Goal: Task Accomplishment & Management: Manage account settings

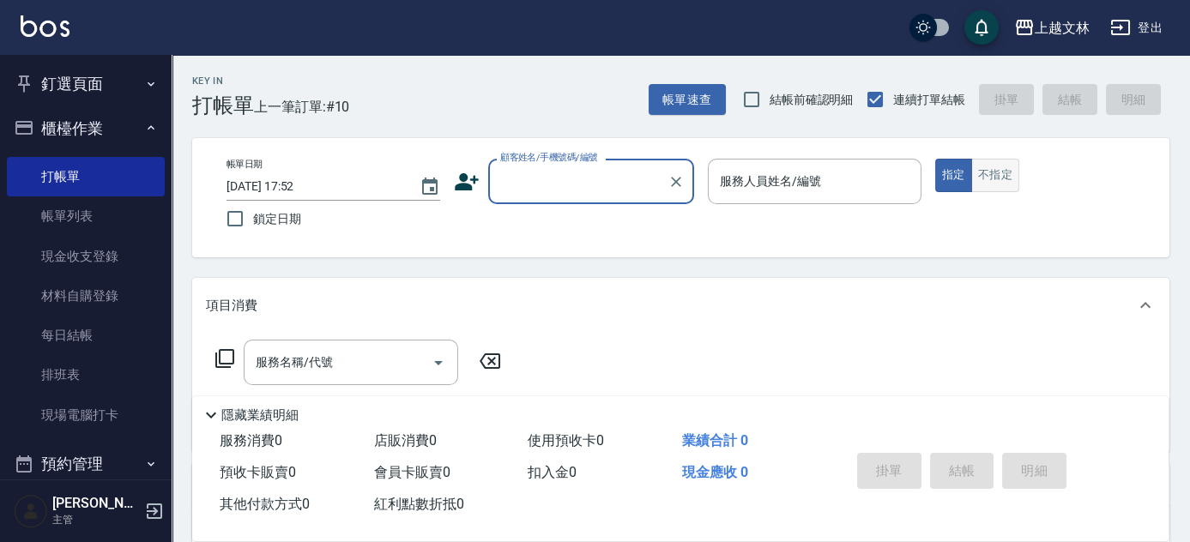
click at [983, 183] on button "不指定" at bounding box center [995, 175] width 48 height 33
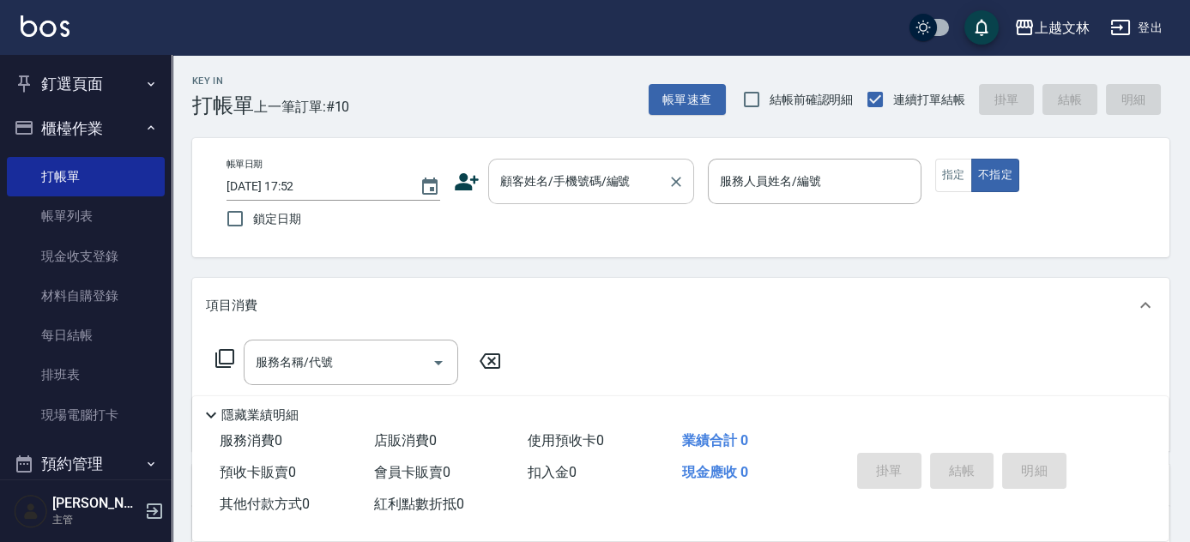
click at [617, 182] on input "顧客姓名/手機號碼/編號" at bounding box center [578, 181] width 165 height 30
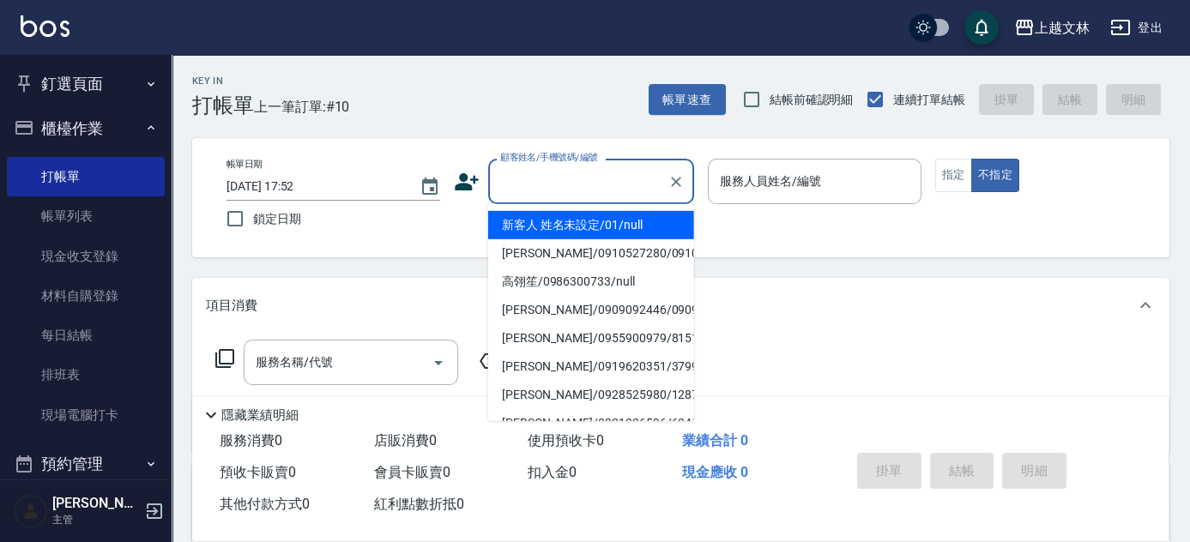
click at [616, 216] on li "新客人 姓名未設定/01/null" at bounding box center [591, 225] width 206 height 28
type input "新客人 姓名未設定/01/null"
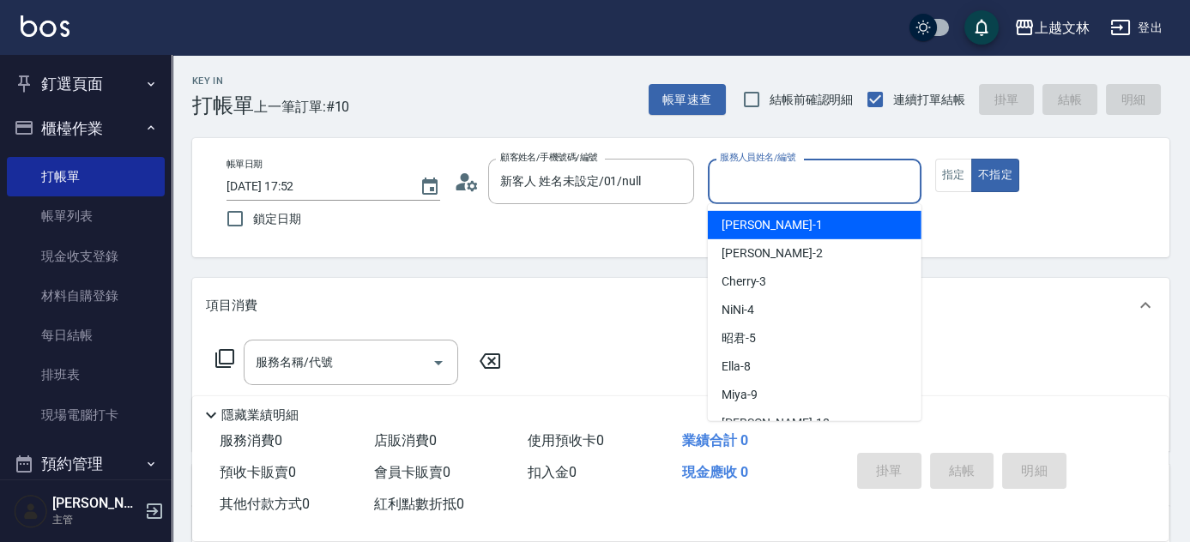
click at [746, 173] on input "服務人員姓名/編號" at bounding box center [814, 181] width 198 height 30
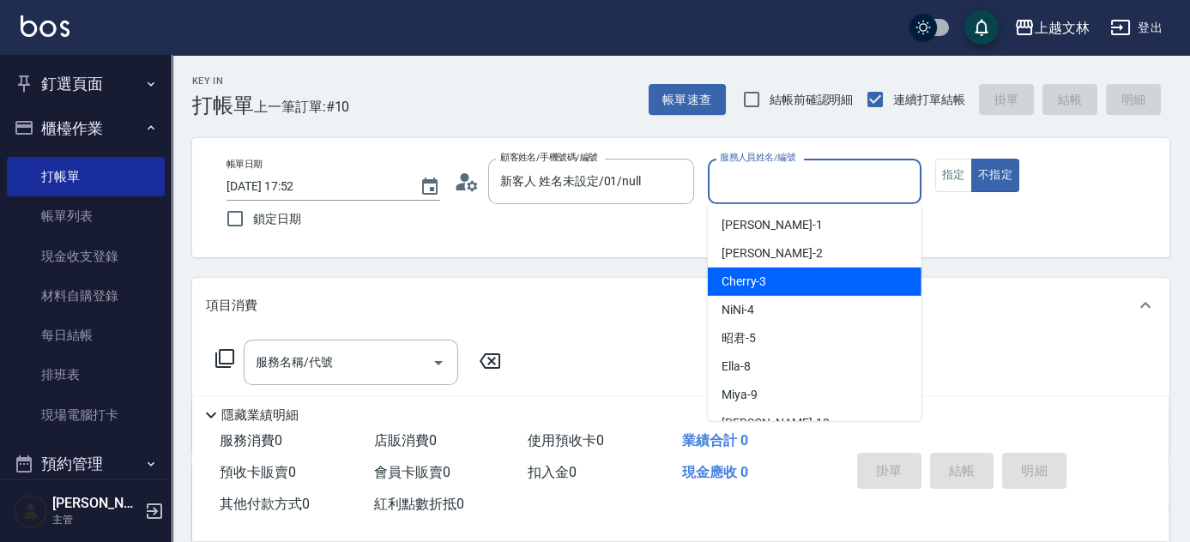
click at [775, 289] on div "Cherry -3" at bounding box center [815, 282] width 214 height 28
type input "Cherry-3"
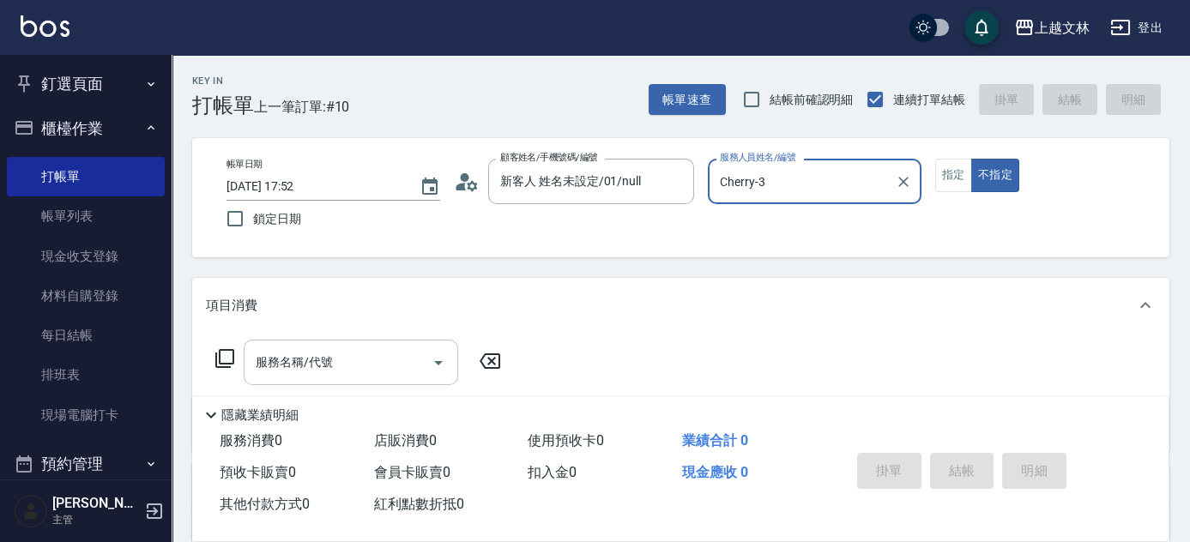
click at [403, 362] on input "服務名稱/代號" at bounding box center [337, 362] width 173 height 30
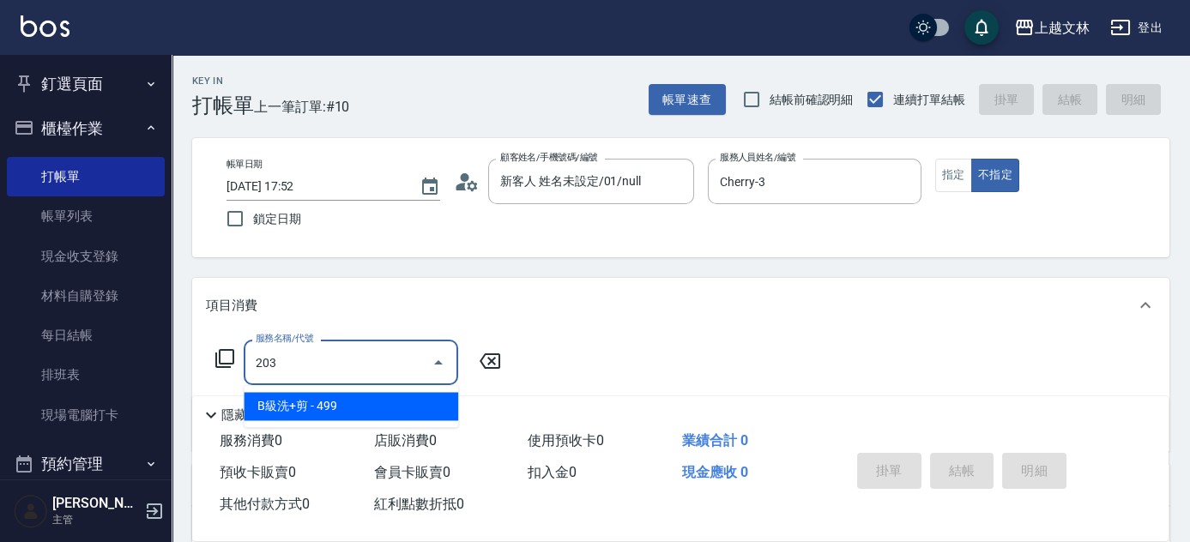
type input "B級洗+剪(203)"
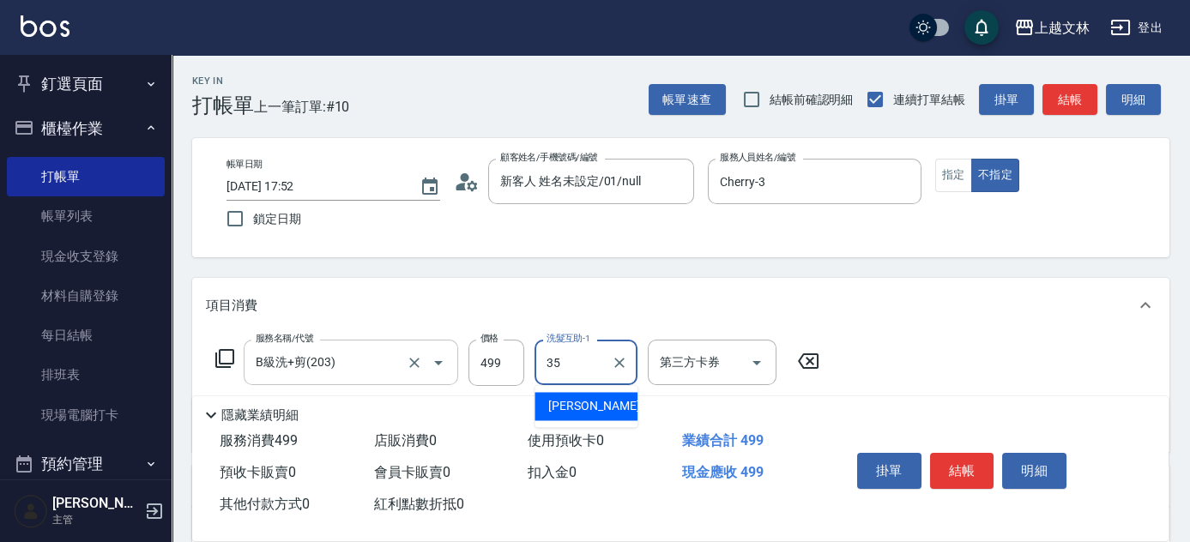
type input "[PERSON_NAME]-35"
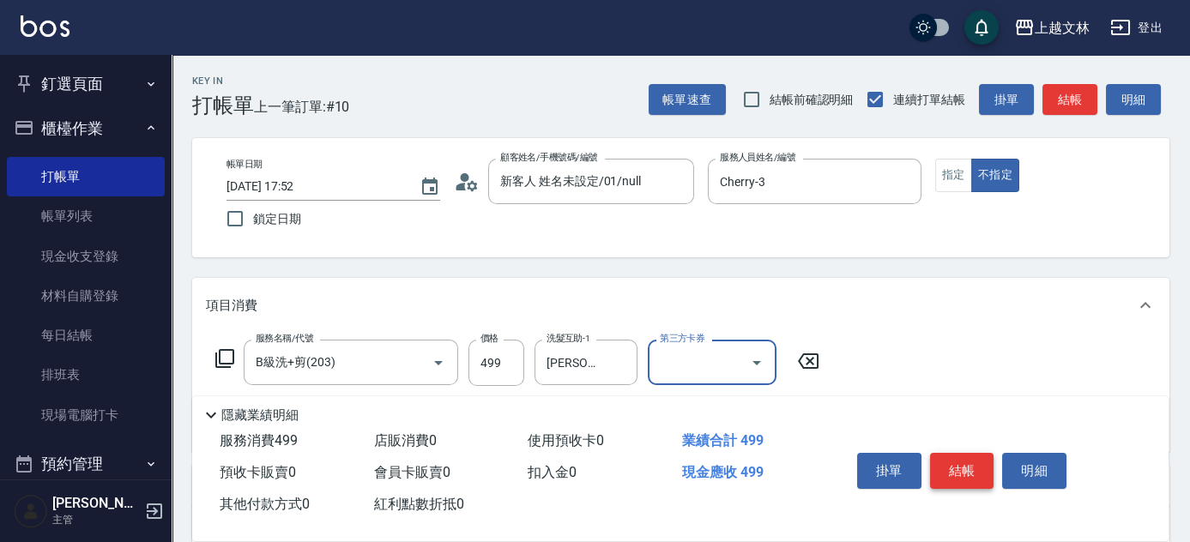
click at [962, 455] on button "結帳" at bounding box center [962, 471] width 64 height 36
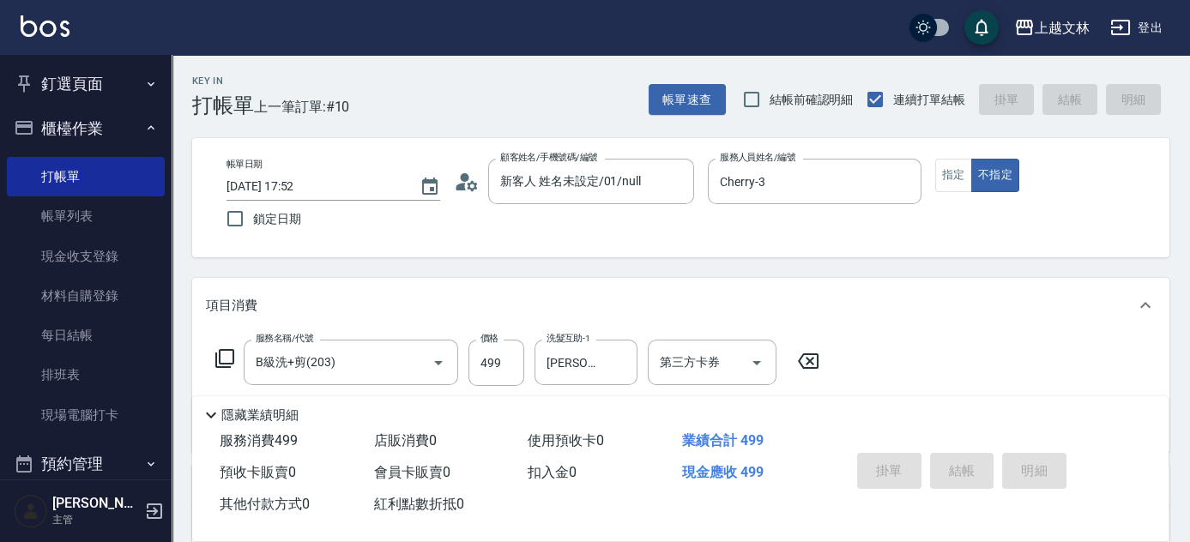
type input "[DATE] 18:32"
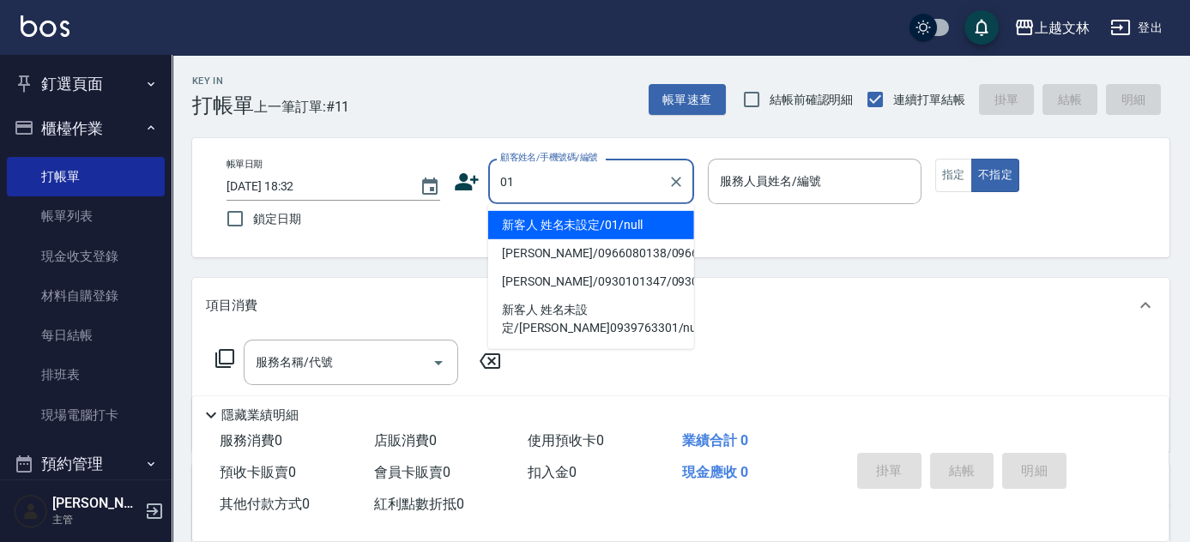
type input "01"
type input "5"
type input "新客人 姓名未設定/01/null"
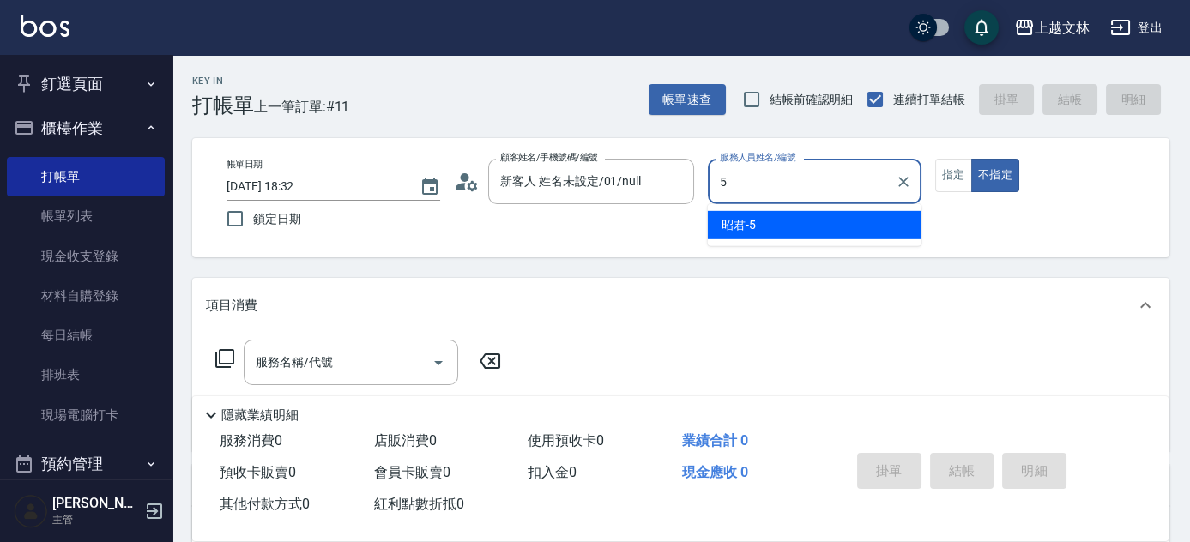
type input "5"
type button "false"
type input "昭君-5"
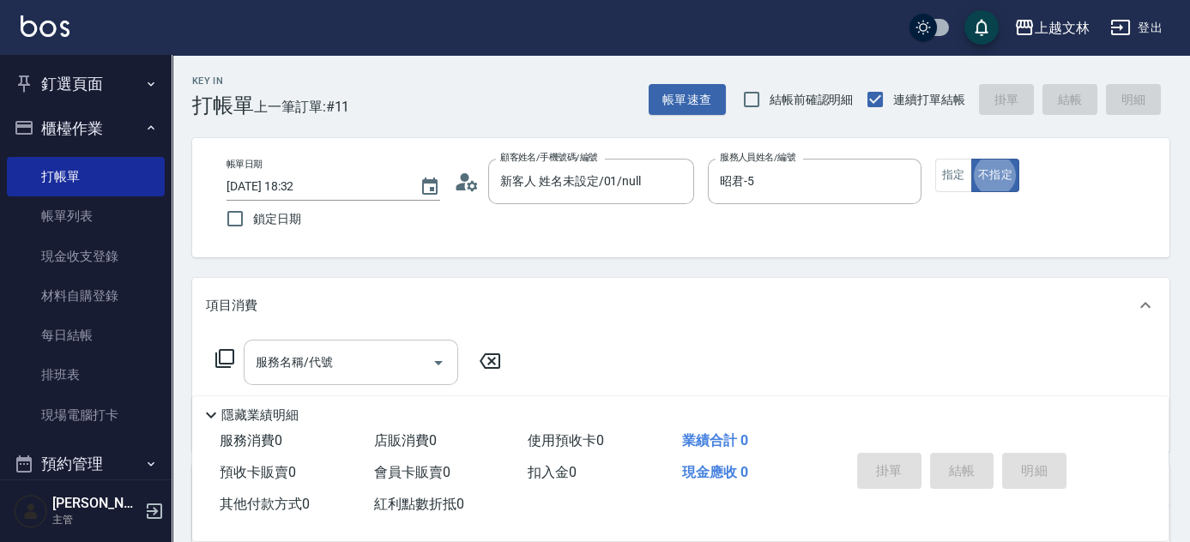
click at [389, 372] on input "服務名稱/代號" at bounding box center [337, 362] width 173 height 30
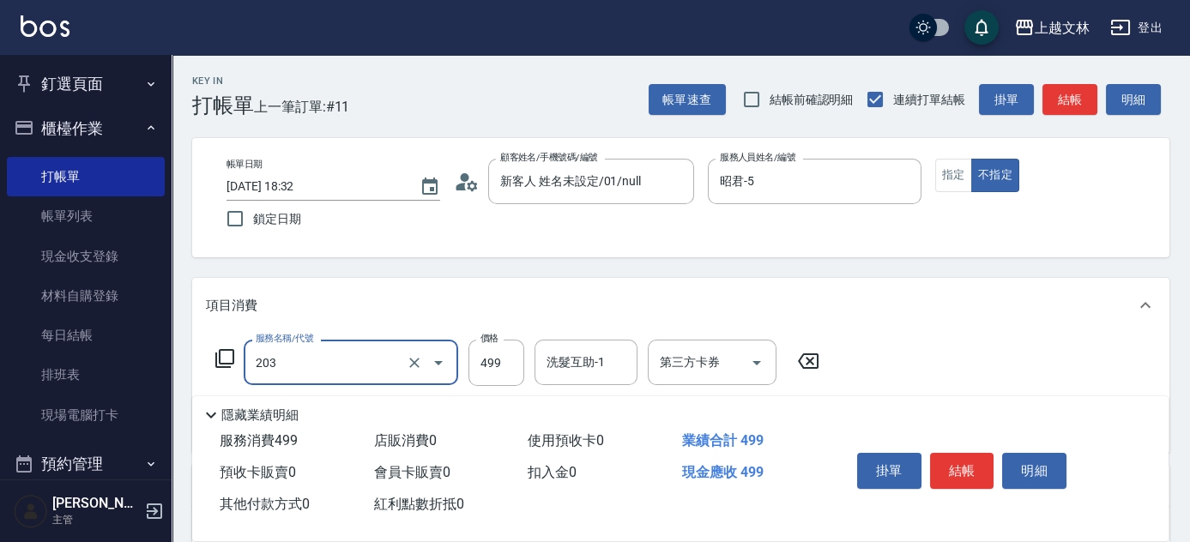
type input "B級洗+剪(203)"
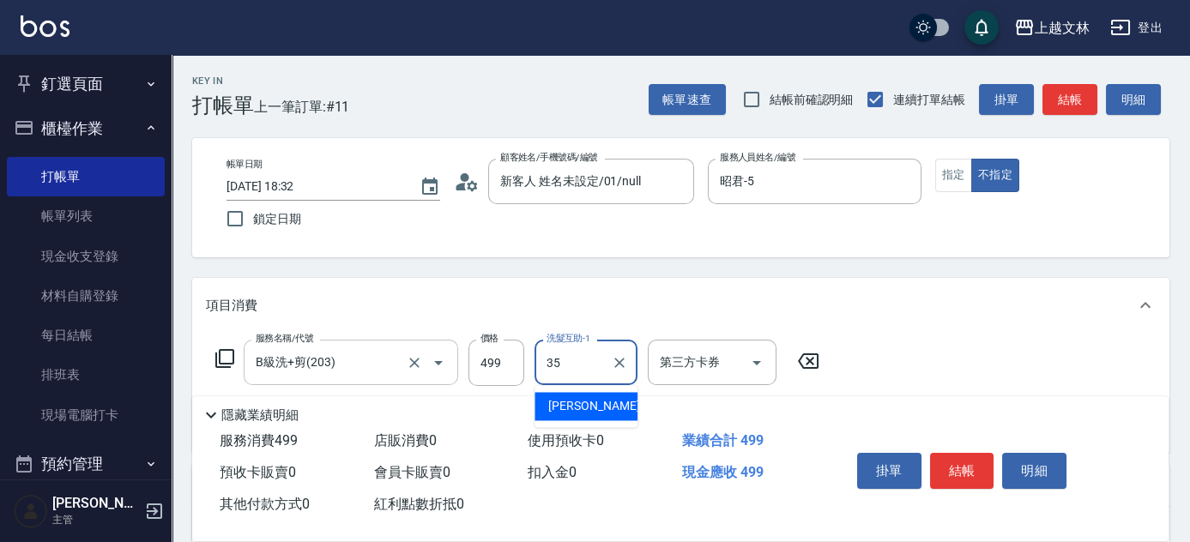
type input "[PERSON_NAME]-35"
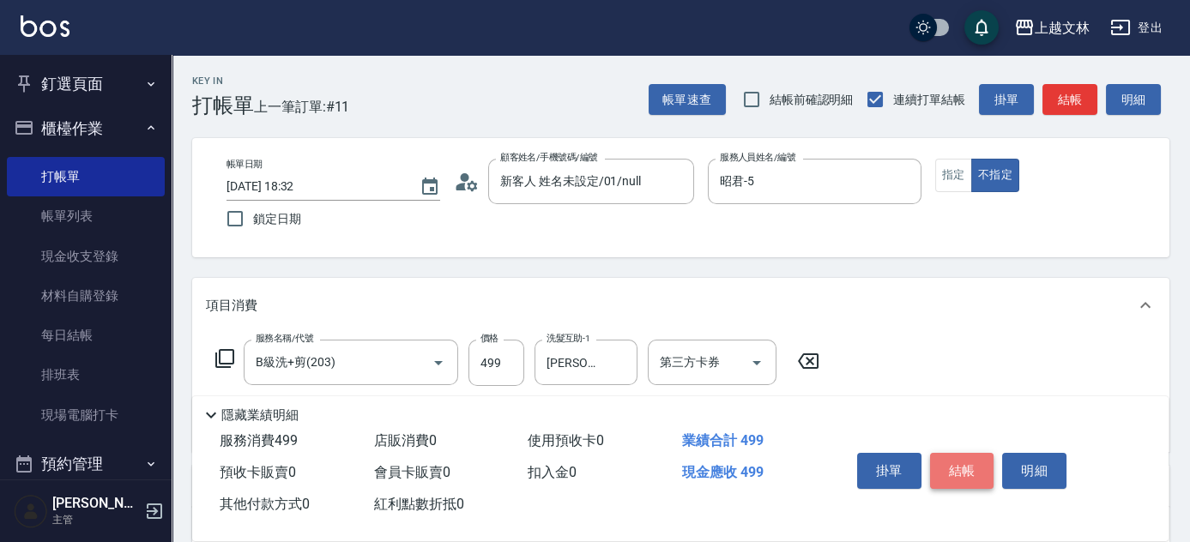
click at [953, 470] on button "結帳" at bounding box center [962, 471] width 64 height 36
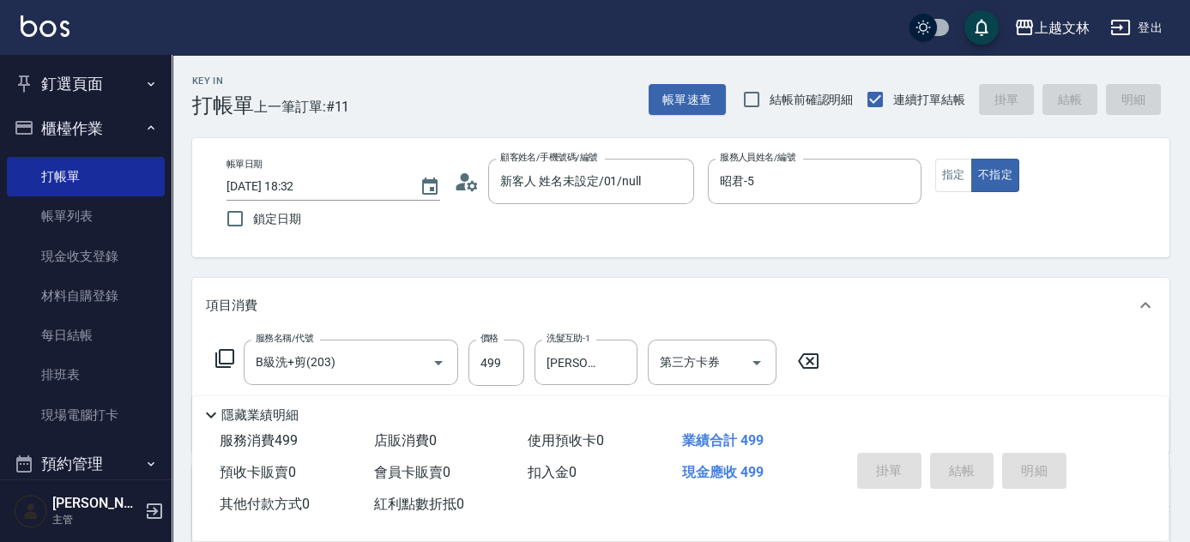
type input "[DATE] 18:44"
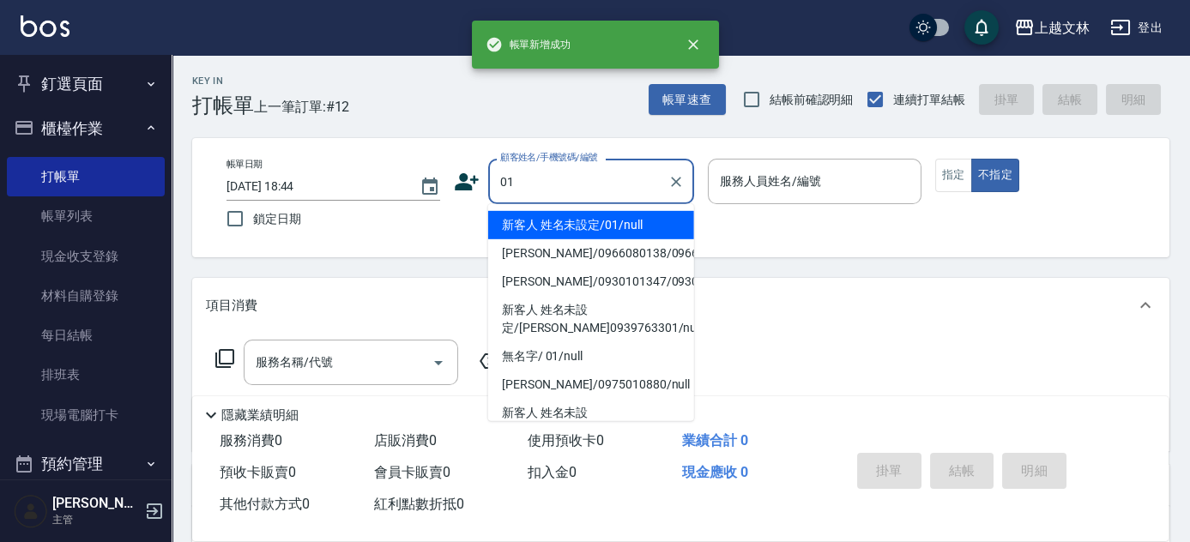
type input "新客人 姓名未設定/01/null"
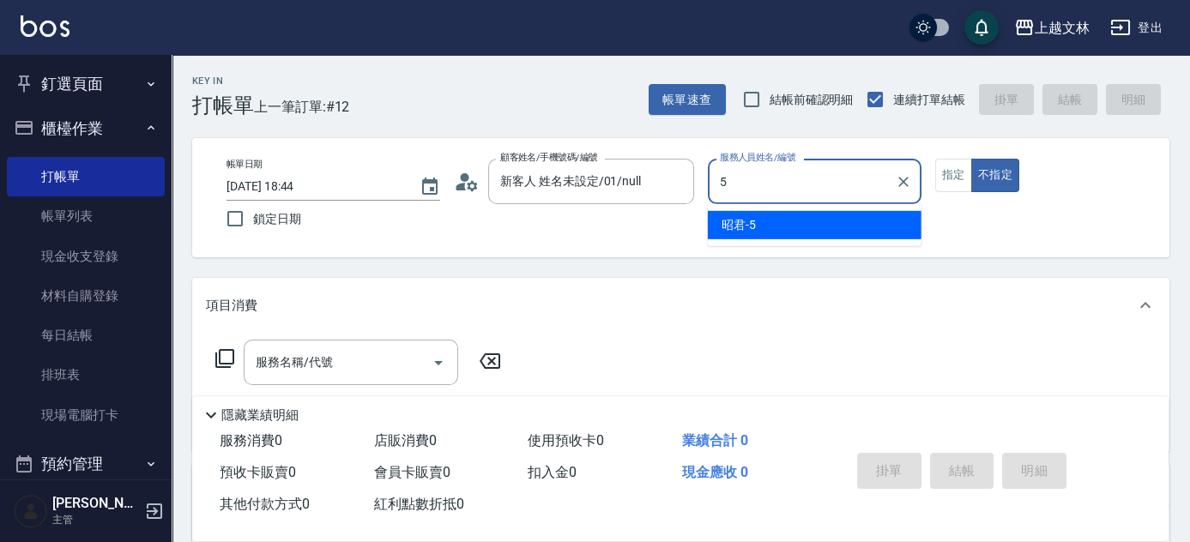
type input "昭君-5"
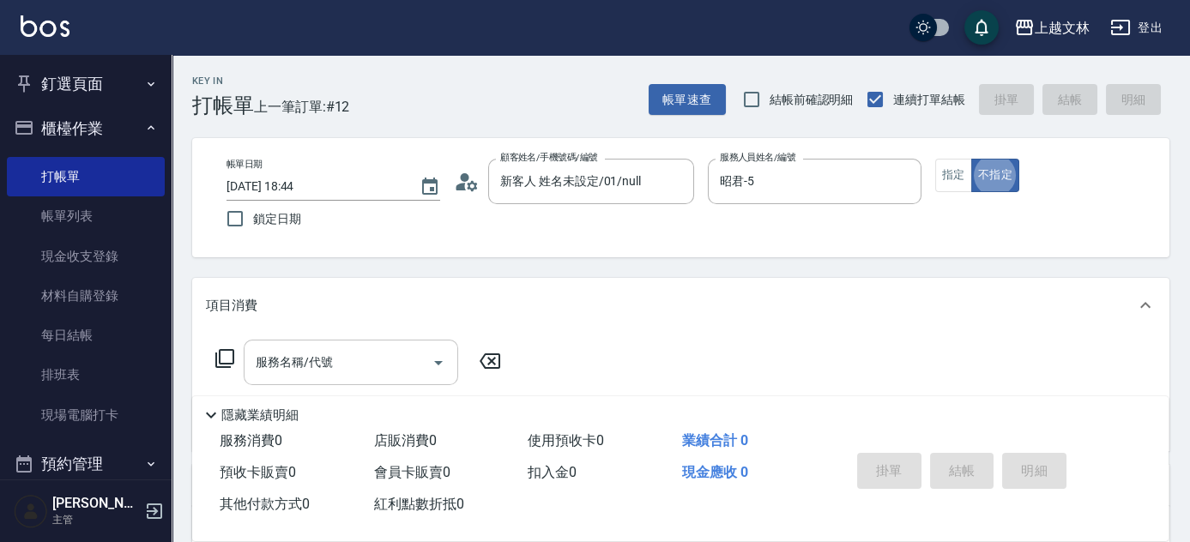
click at [377, 371] on input "服務名稱/代號" at bounding box center [337, 362] width 173 height 30
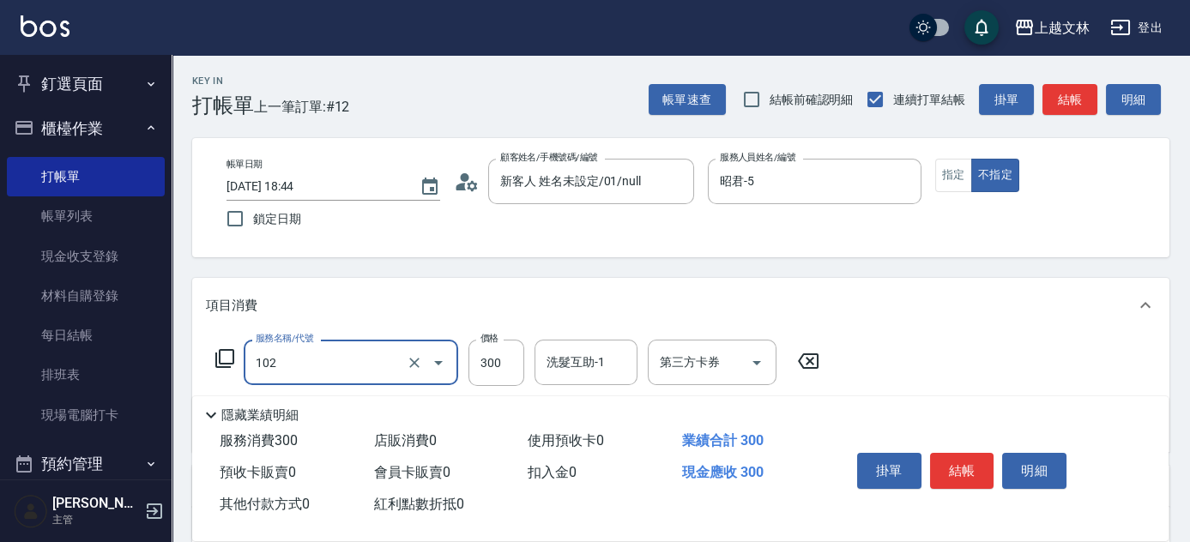
type input "精油洗髮(102)"
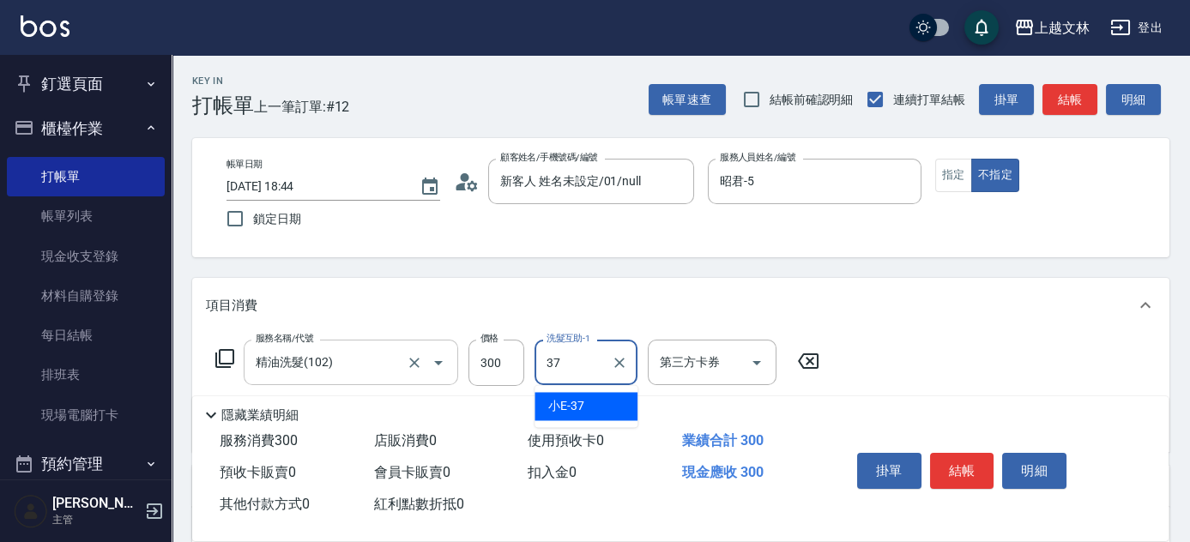
type input "小E-37"
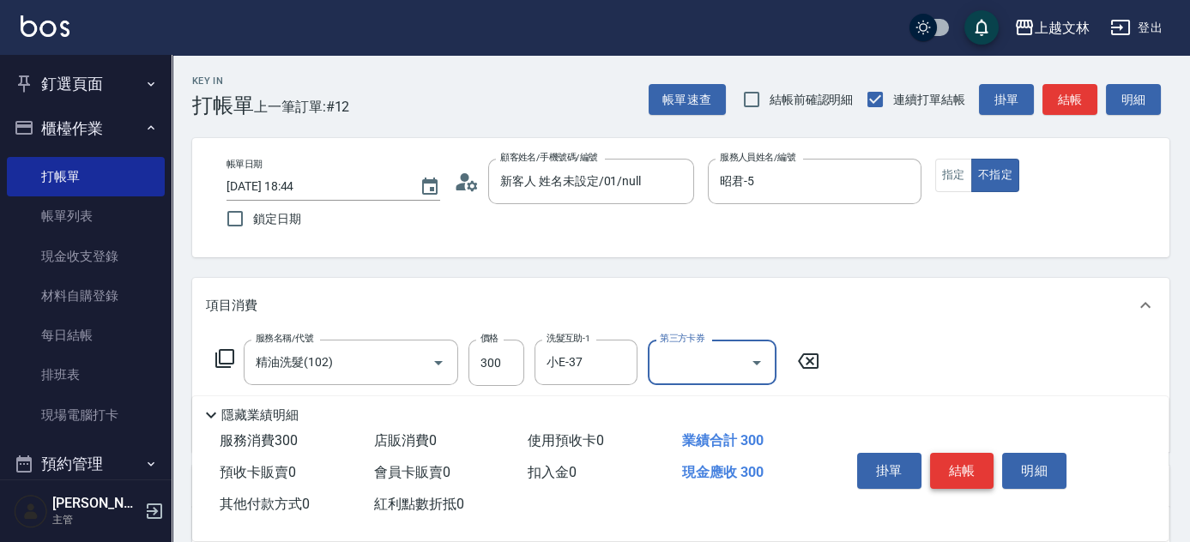
click at [954, 469] on button "結帳" at bounding box center [962, 471] width 64 height 36
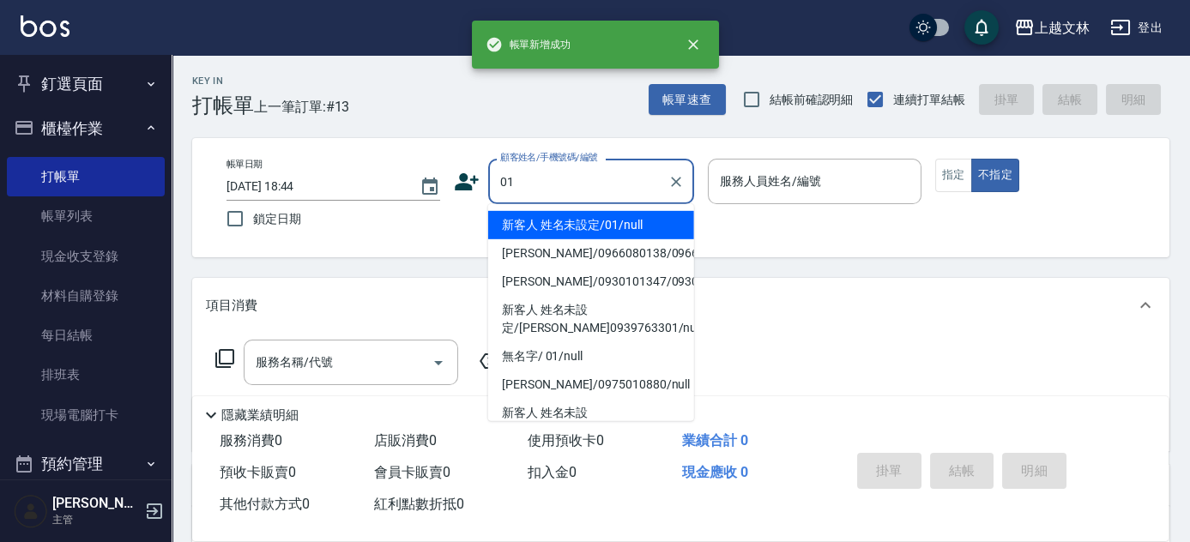
type input "新客人 姓名未設定/01/null"
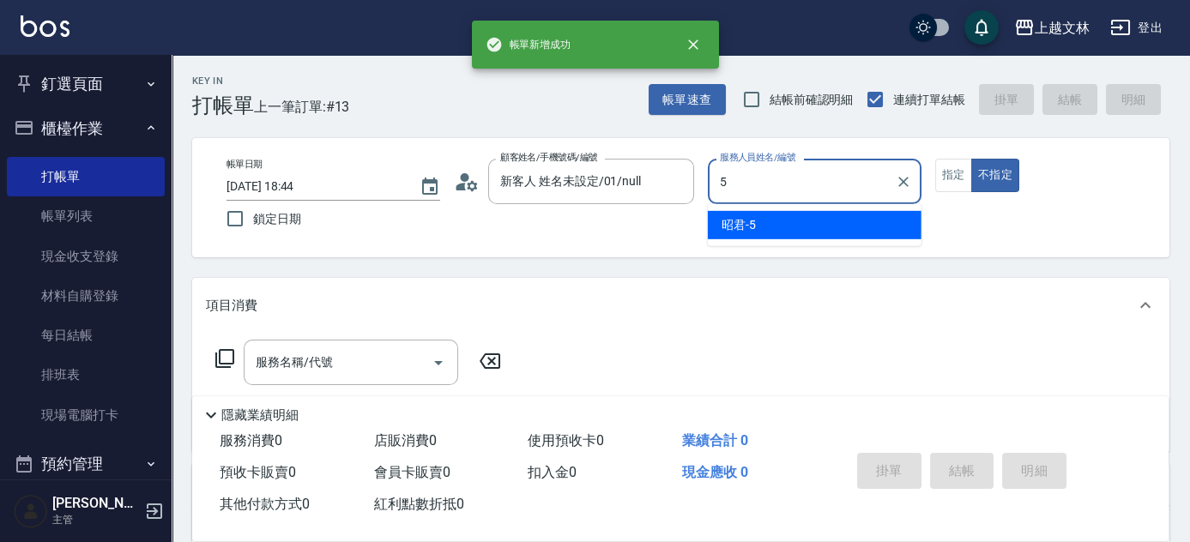
type input "昭君-5"
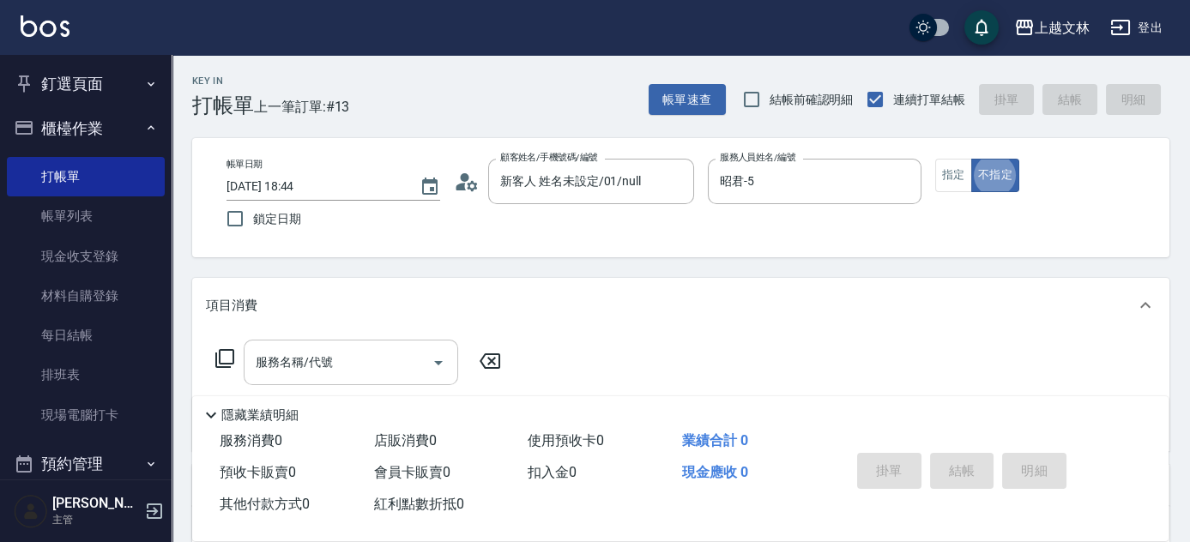
click at [309, 356] on div "服務名稱/代號 服務名稱/代號" at bounding box center [351, 362] width 214 height 45
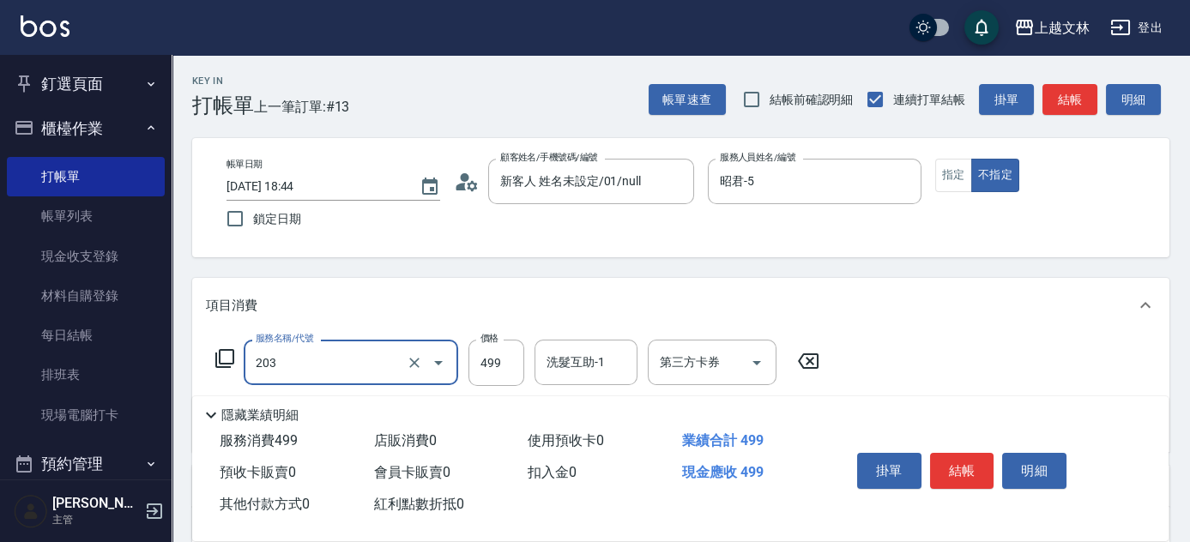
type input "B級洗+剪(203)"
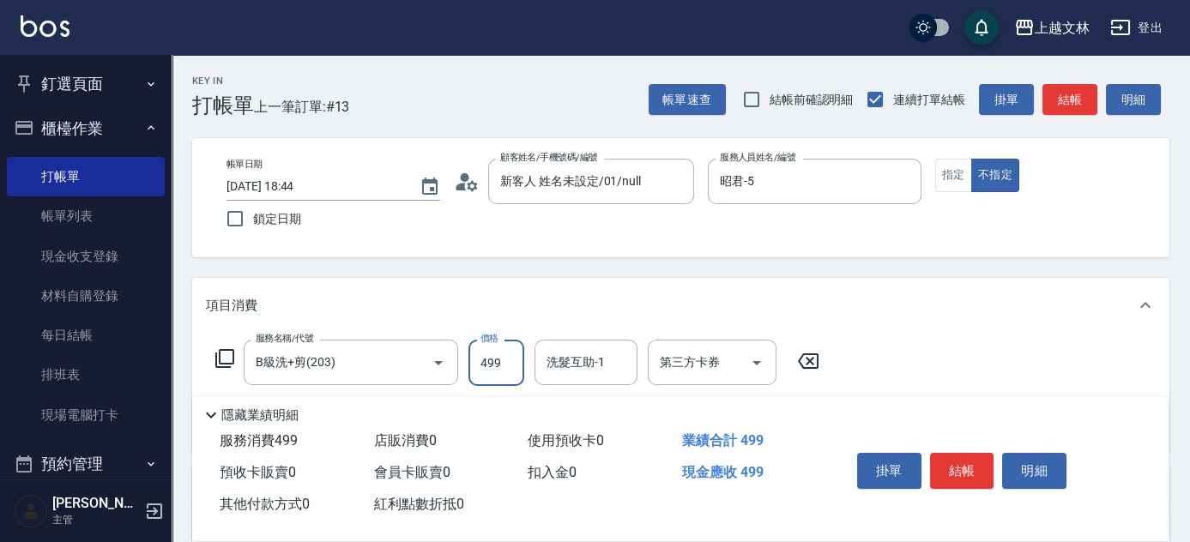
type input "499"
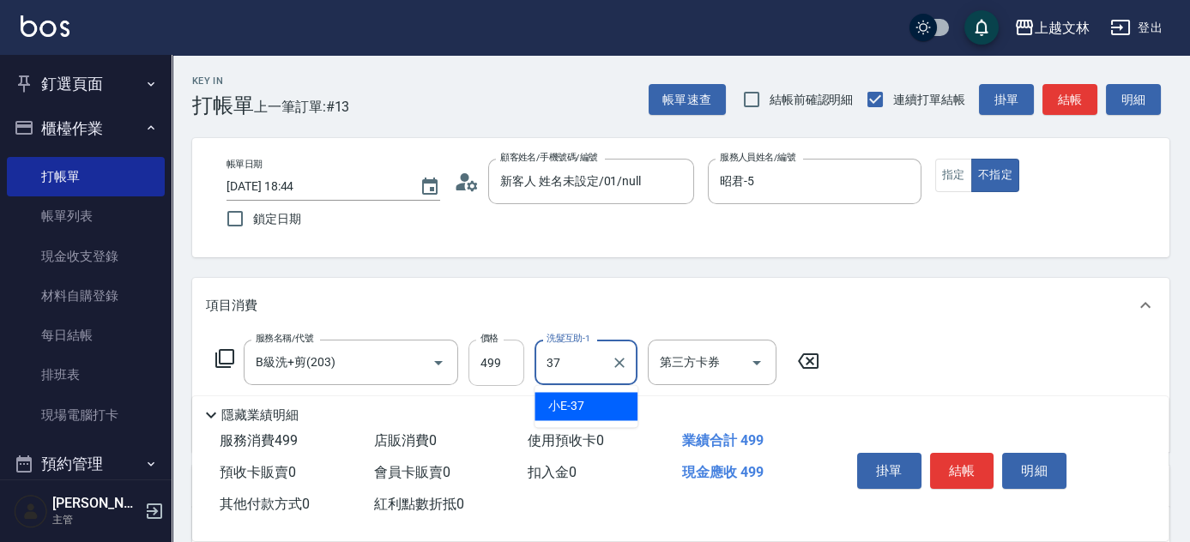
type input "小E-37"
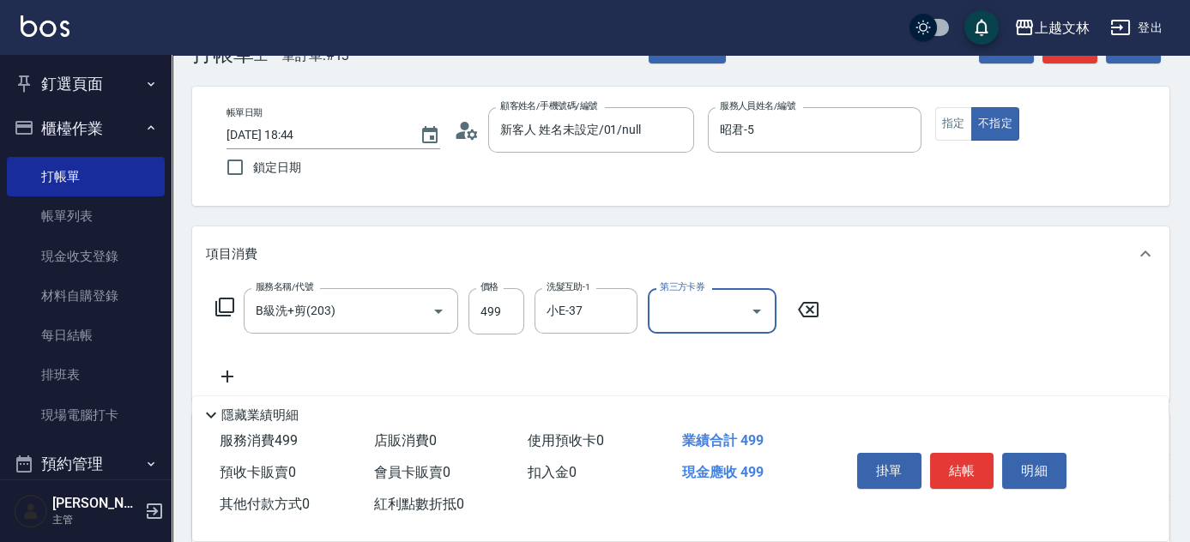
scroll to position [77, 0]
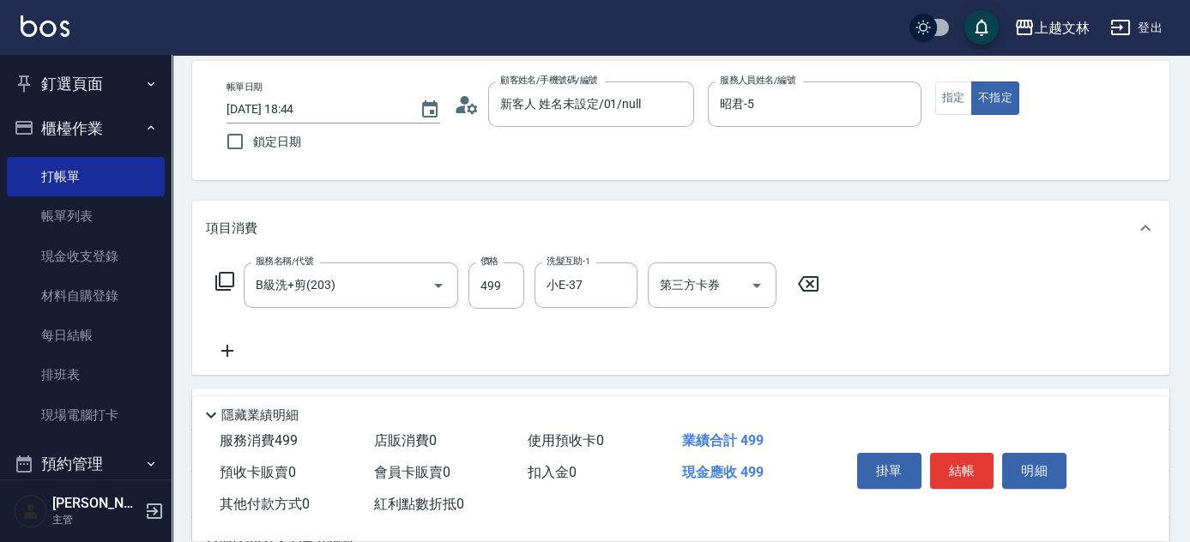
click at [224, 351] on icon at bounding box center [227, 351] width 12 height 12
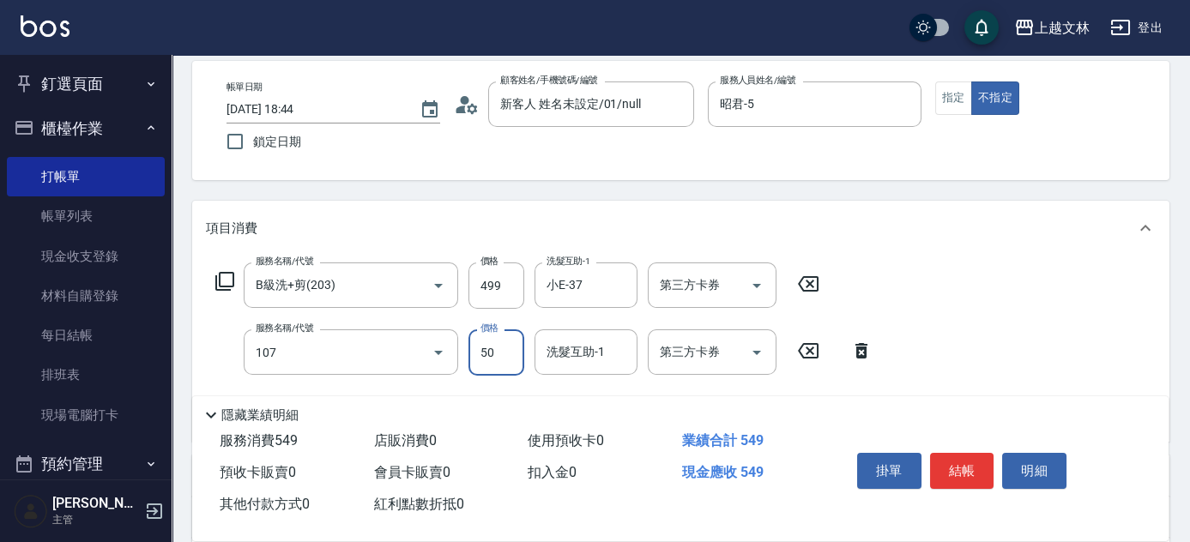
type input "精油(107)"
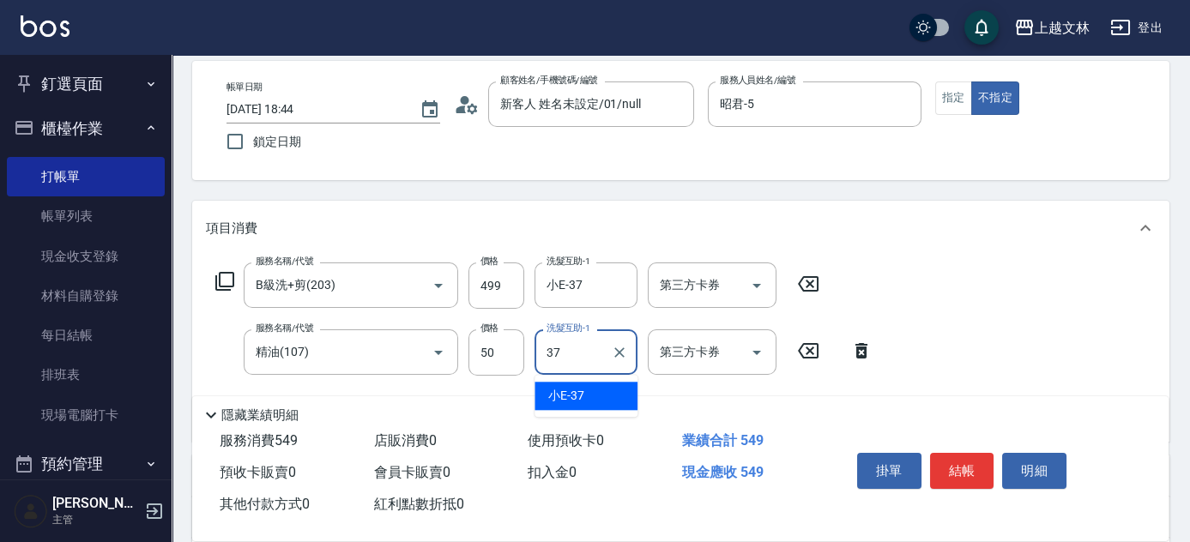
type input "小E-37"
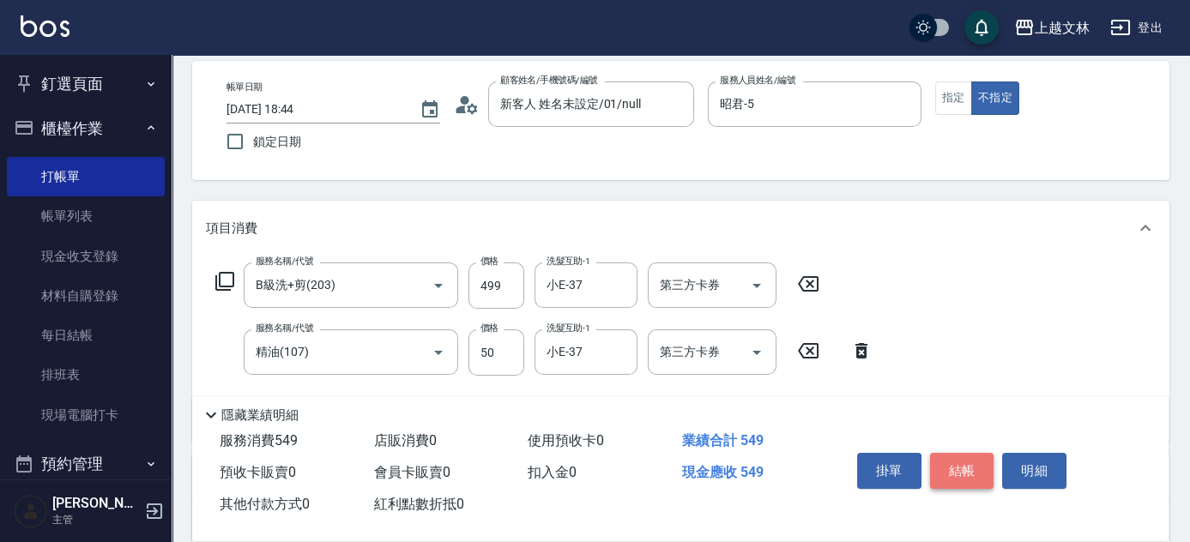
click at [951, 468] on button "結帳" at bounding box center [962, 471] width 64 height 36
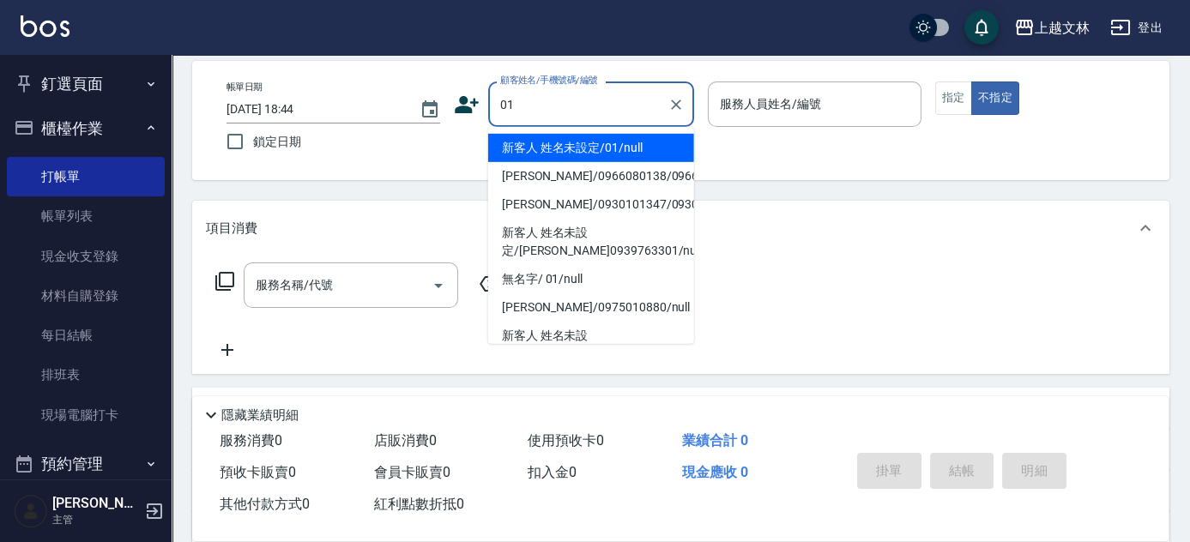
type input "新客人 姓名未設定/01/null"
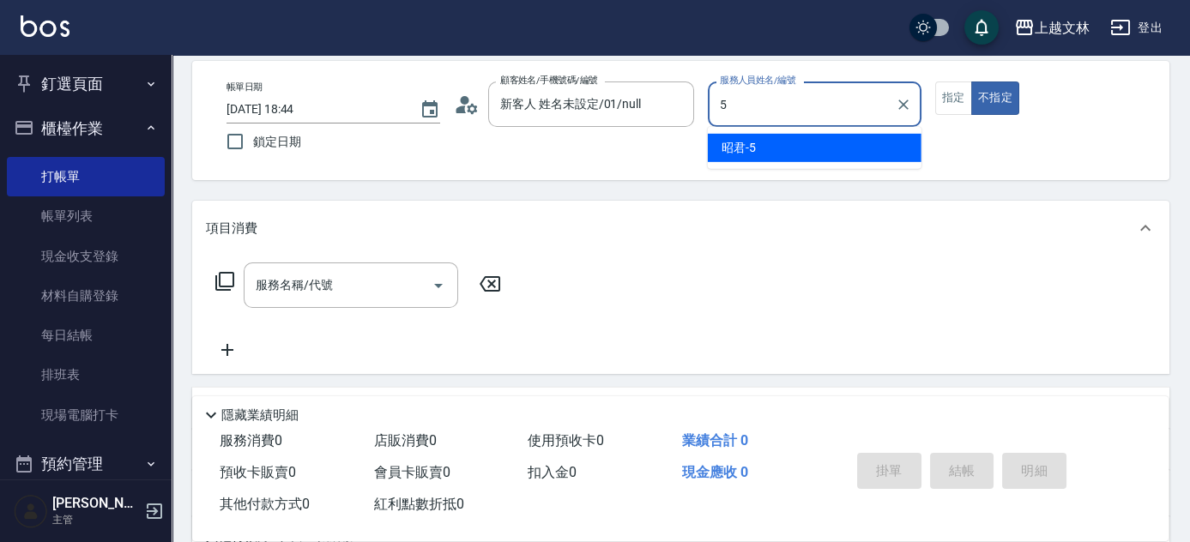
type input "昭君-5"
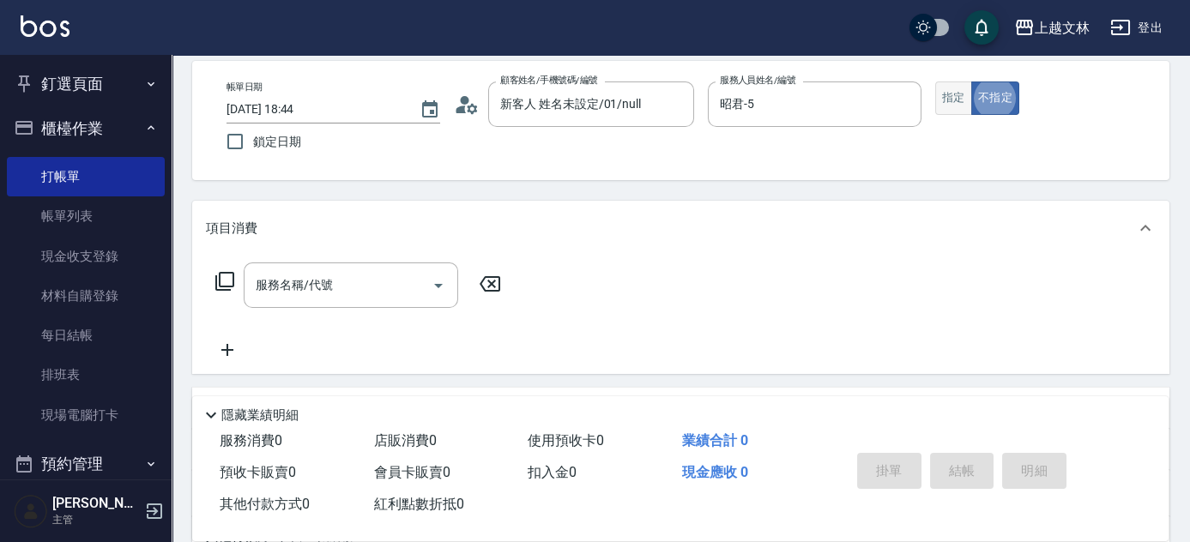
click at [961, 105] on button "指定" at bounding box center [953, 97] width 37 height 33
click at [400, 302] on div "服務名稱/代號" at bounding box center [351, 284] width 214 height 45
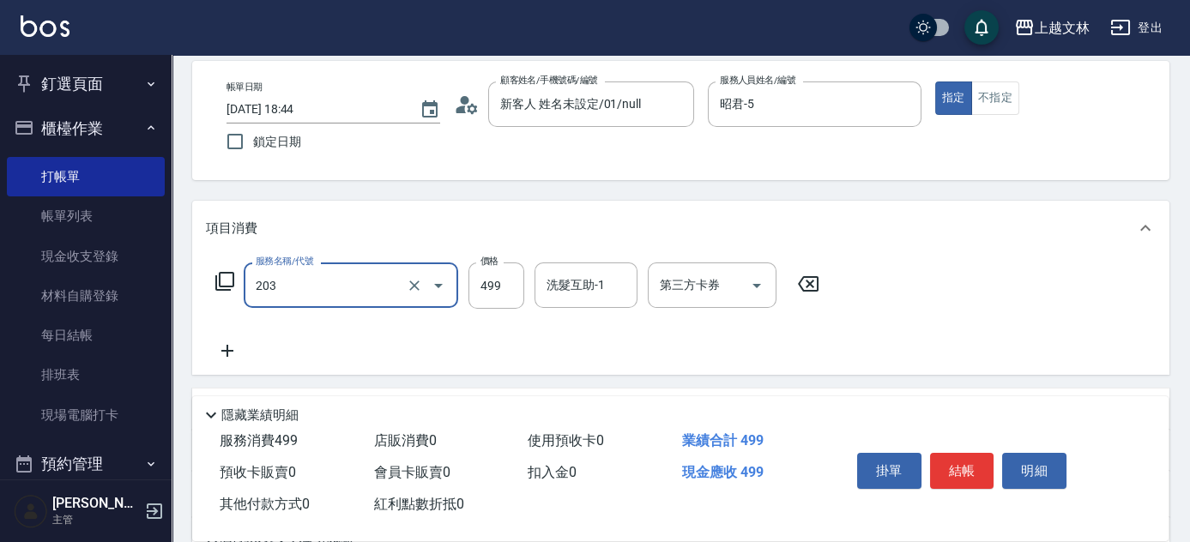
type input "B級洗+剪(203)"
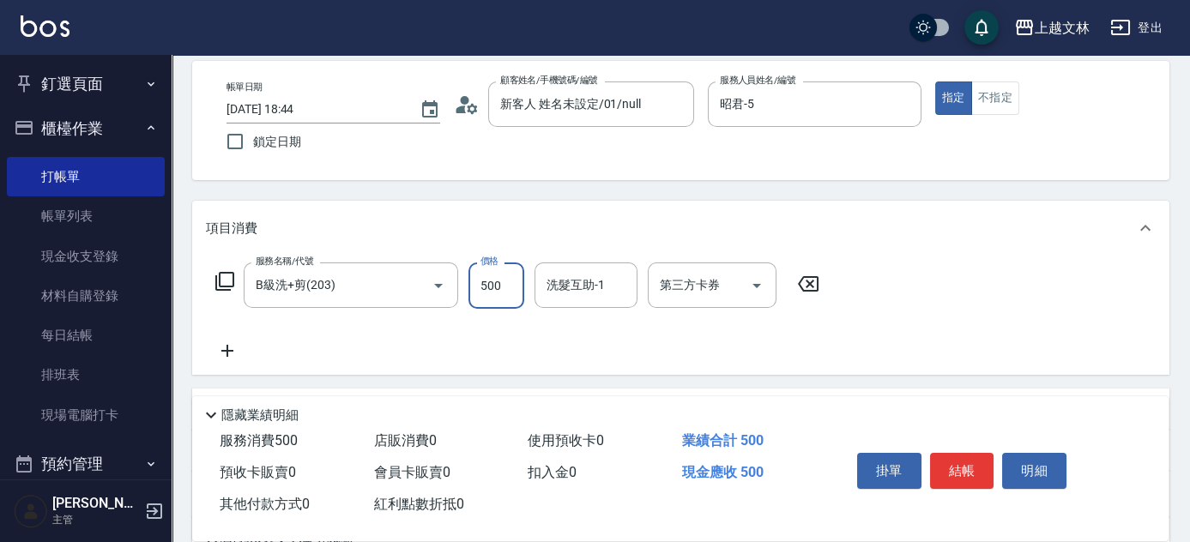
type input "500"
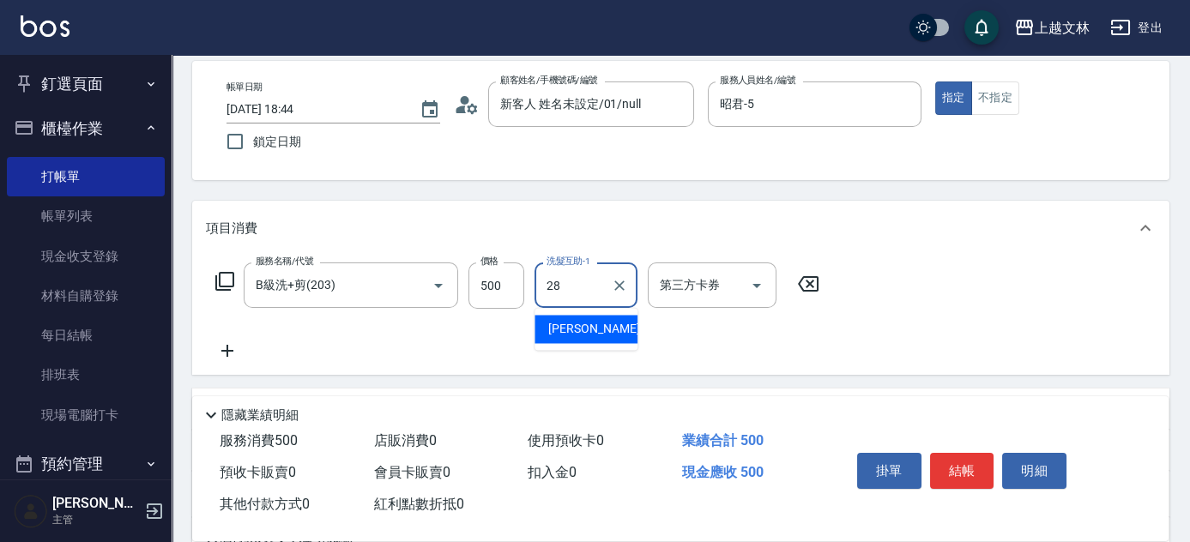
type input "[PERSON_NAME]-28"
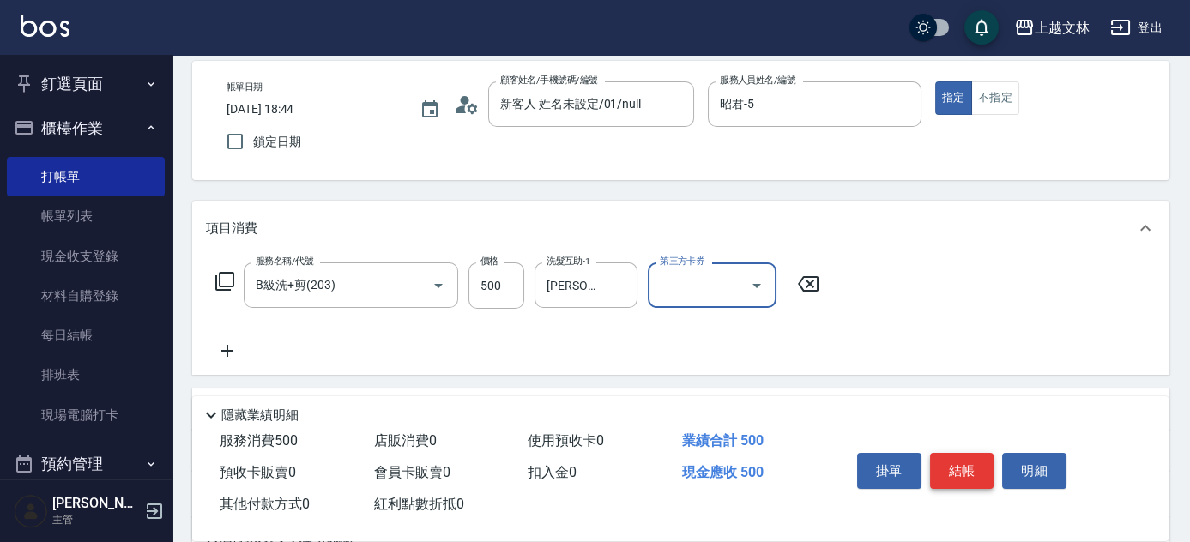
click at [960, 468] on button "結帳" at bounding box center [962, 471] width 64 height 36
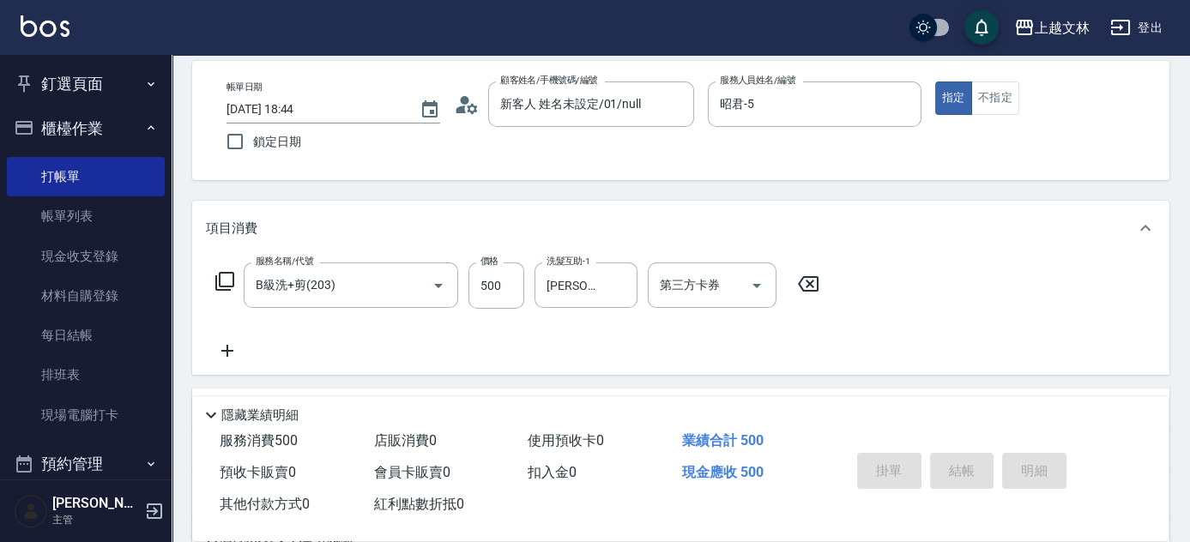
type input "[DATE] 18:45"
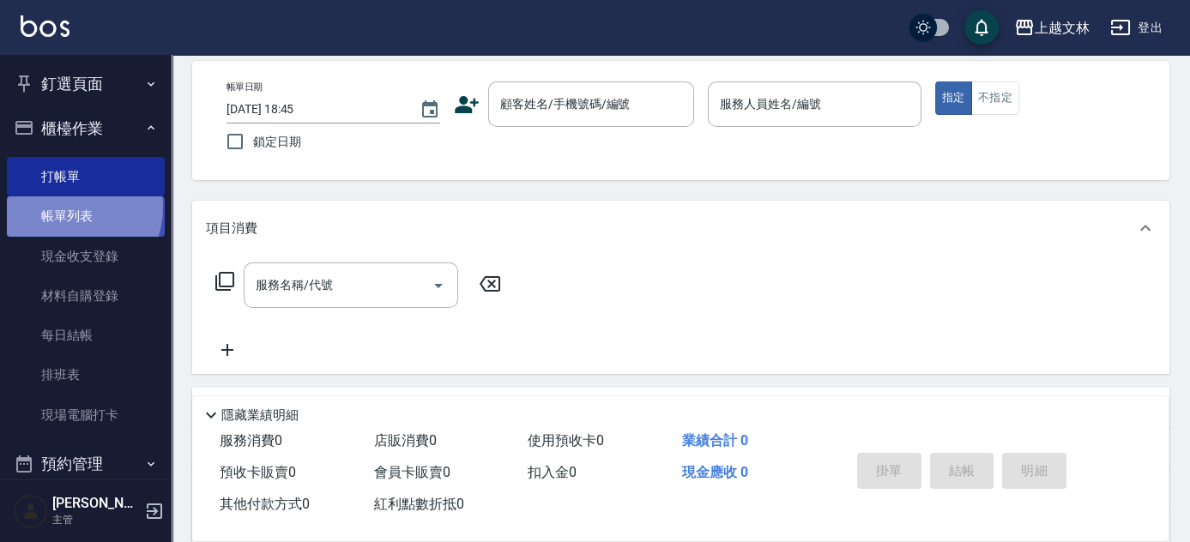
click at [59, 206] on link "帳單列表" at bounding box center [86, 215] width 158 height 39
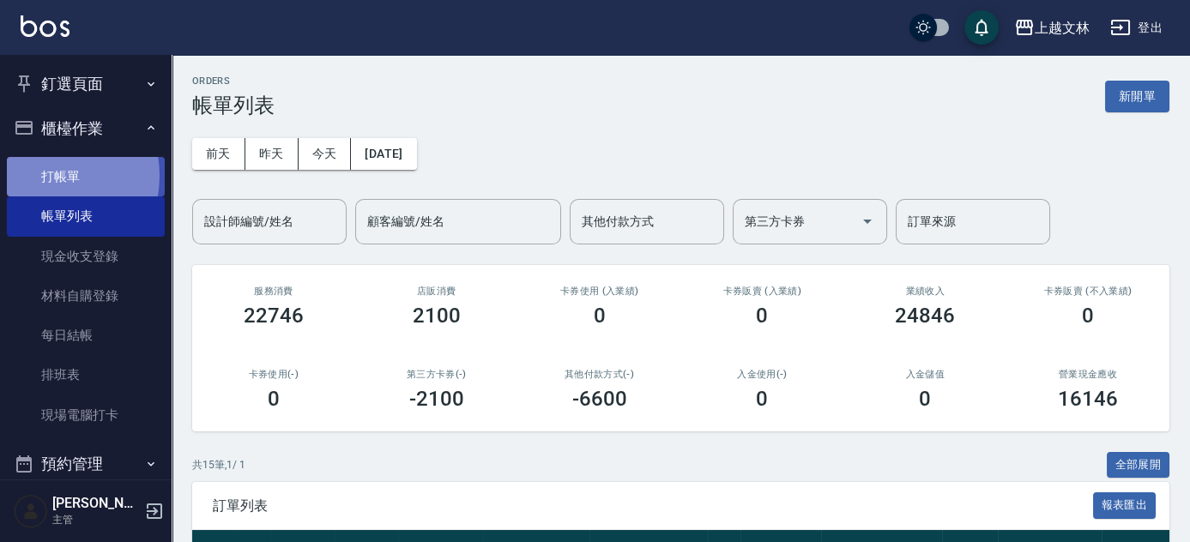
click at [38, 176] on link "打帳單" at bounding box center [86, 176] width 158 height 39
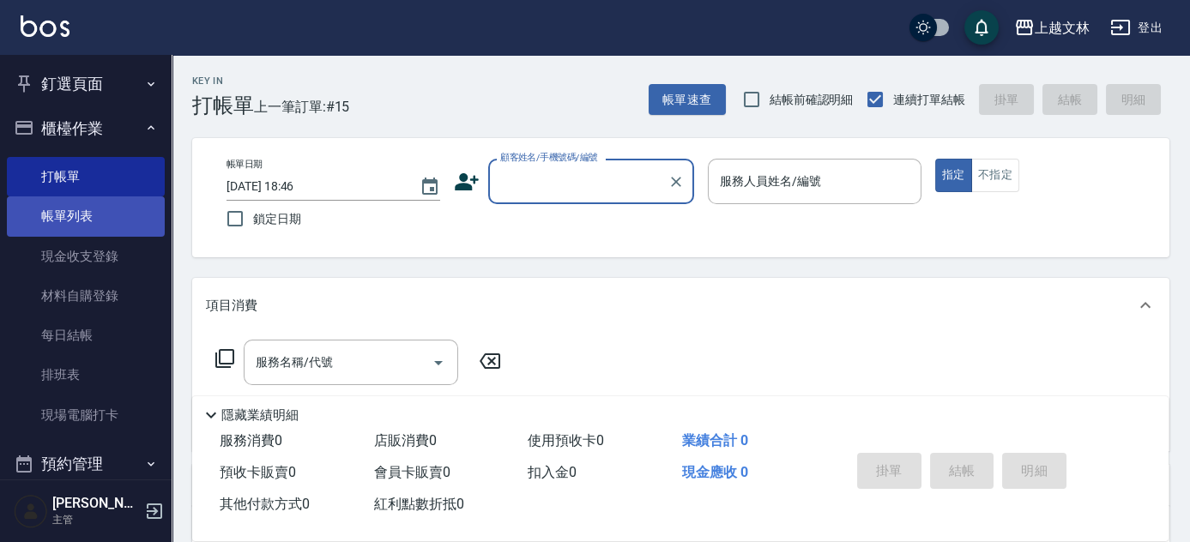
click at [26, 218] on link "帳單列表" at bounding box center [86, 215] width 158 height 39
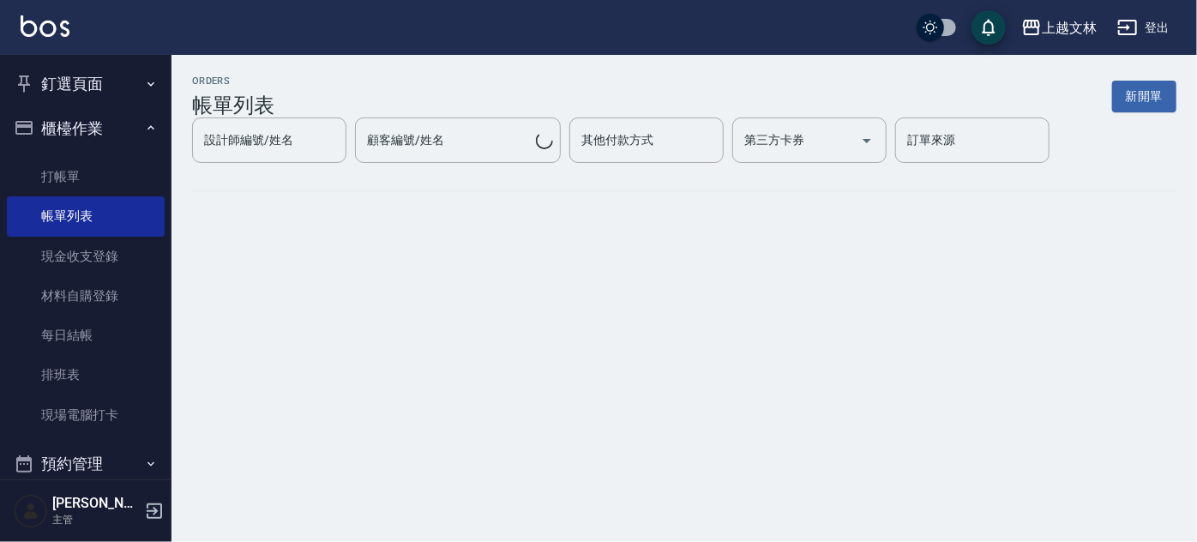
click at [1189, 371] on div "ORDERS 帳單列表 新開單 設計師編號/姓名 設計師編號/姓名 顧客編號/姓名 顧客編號/姓名 其他付款方式 其他付款方式 第三方卡券 第三方卡券 訂單來…" at bounding box center [598, 271] width 1197 height 542
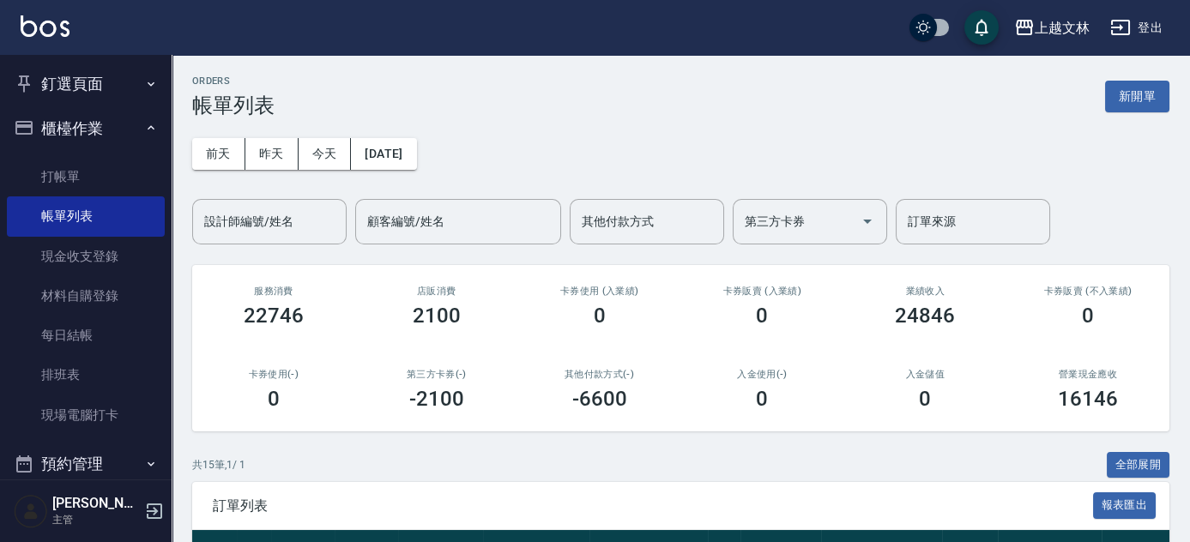
scroll to position [473, 0]
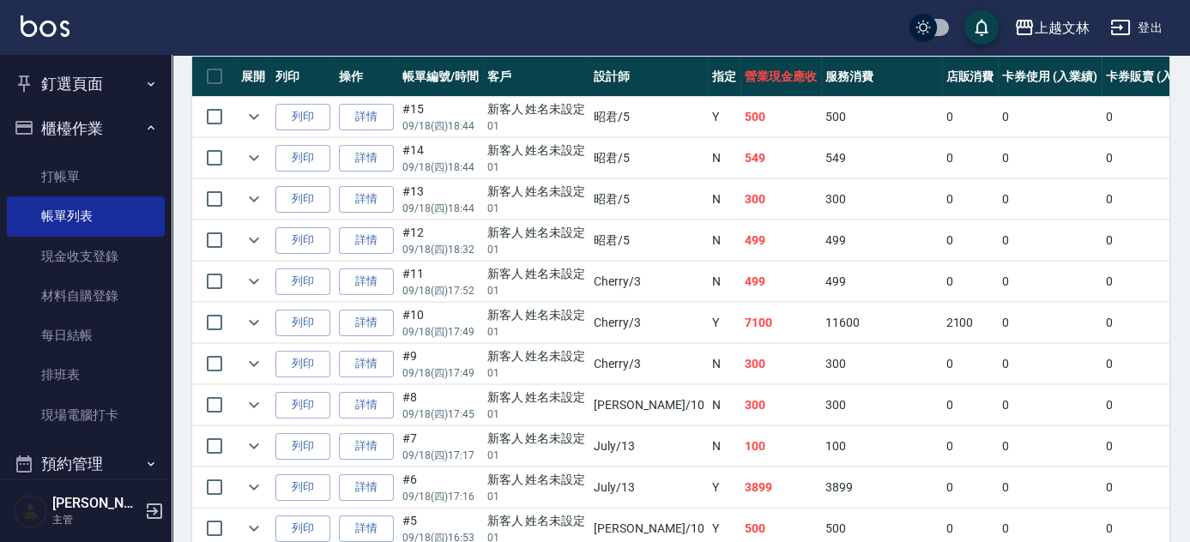
click at [383, 446] on link "詳情" at bounding box center [366, 446] width 55 height 27
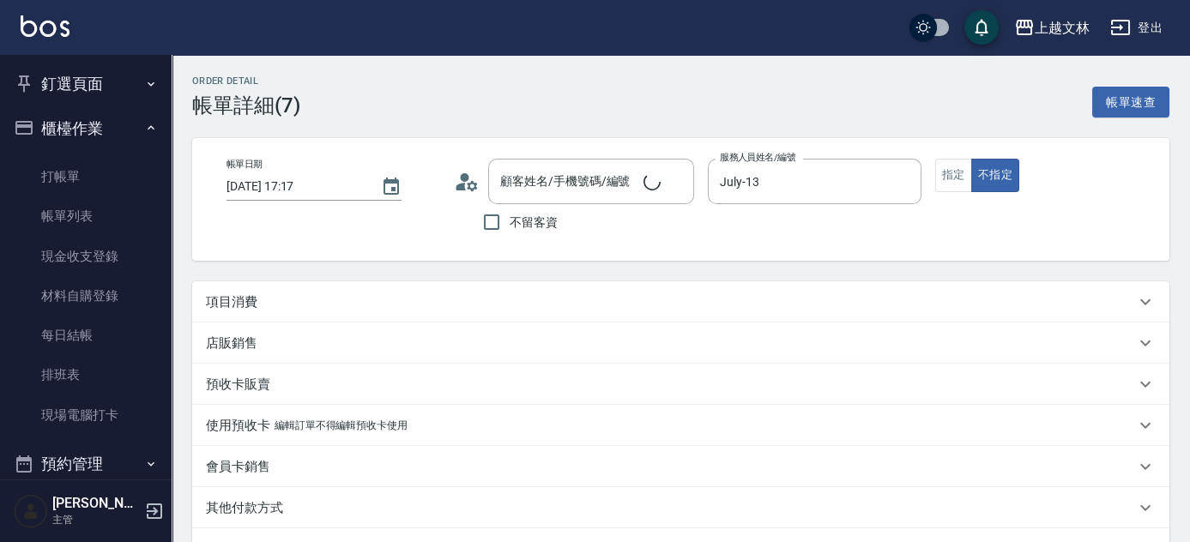
type input "[DATE] 17:17"
type input "July-13"
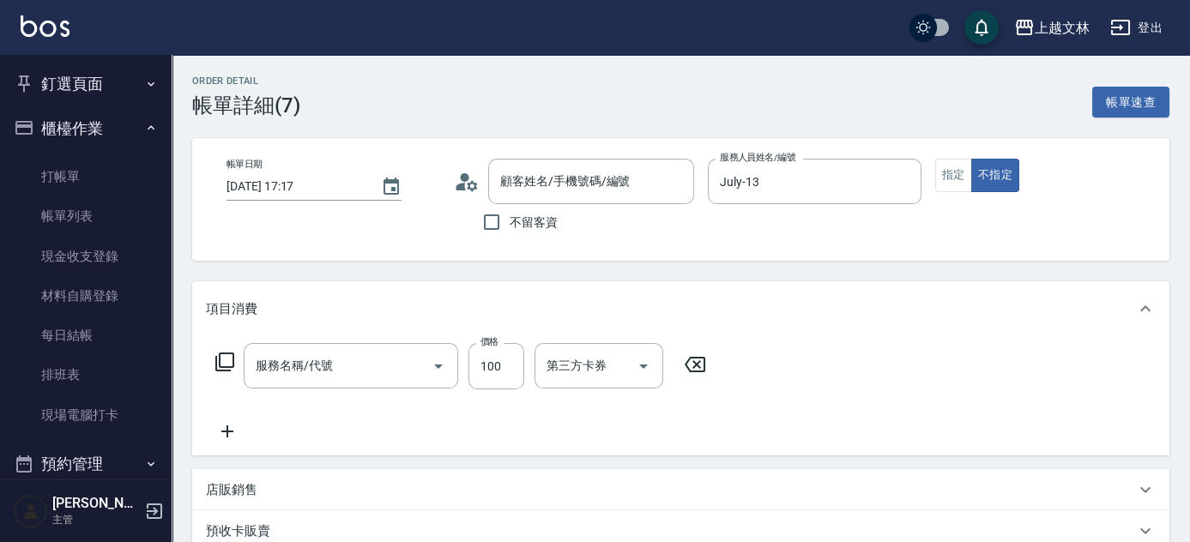
type input "新客人 姓名未設定/01/null"
type input "洗髮(101)"
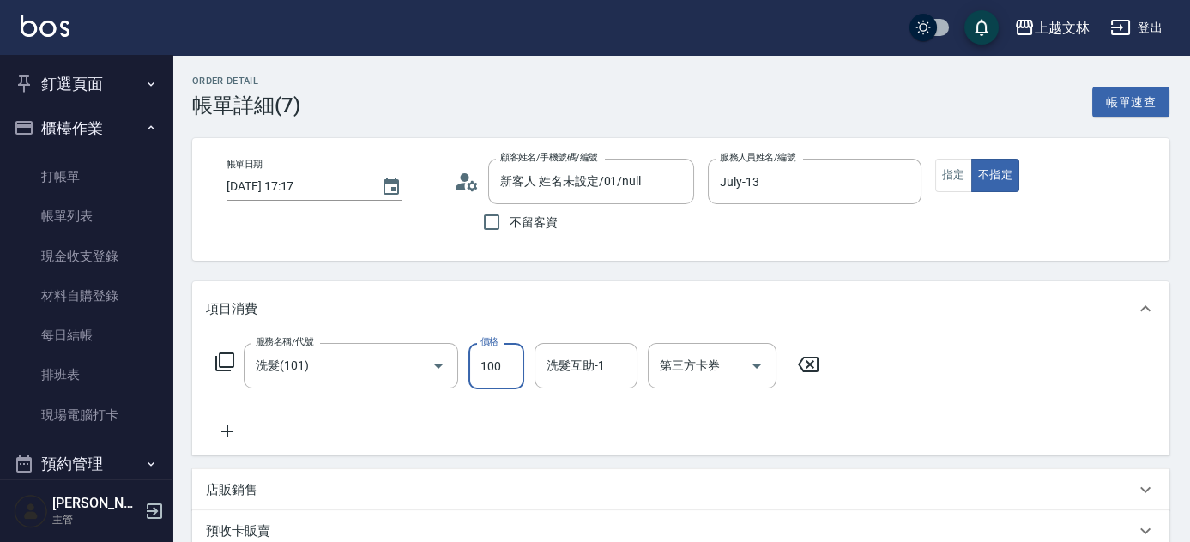
click at [516, 370] on input "100" at bounding box center [496, 366] width 56 height 46
type input "550"
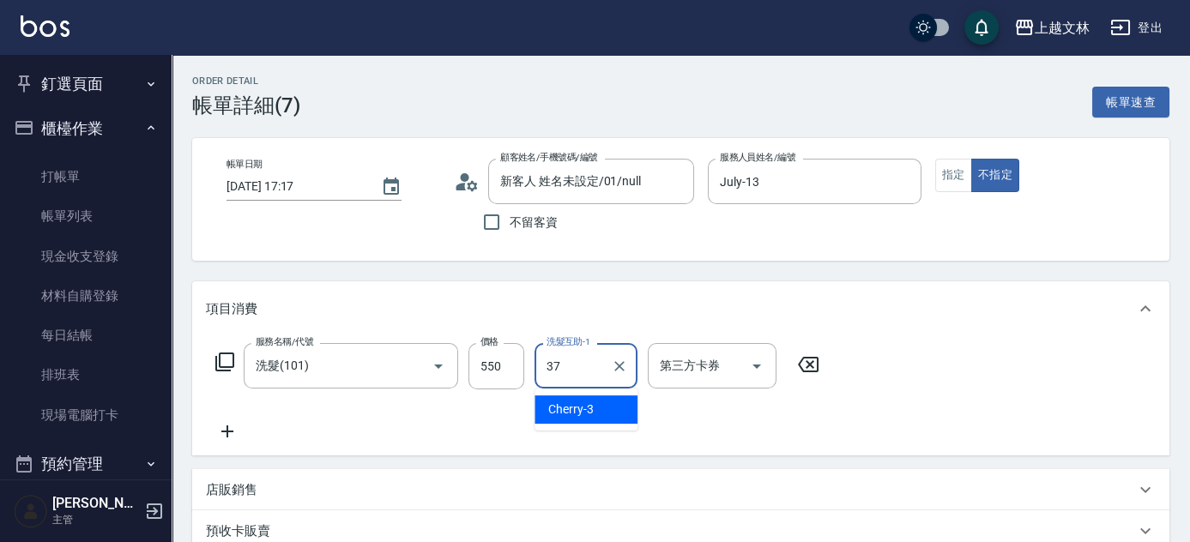
type input "小E-37"
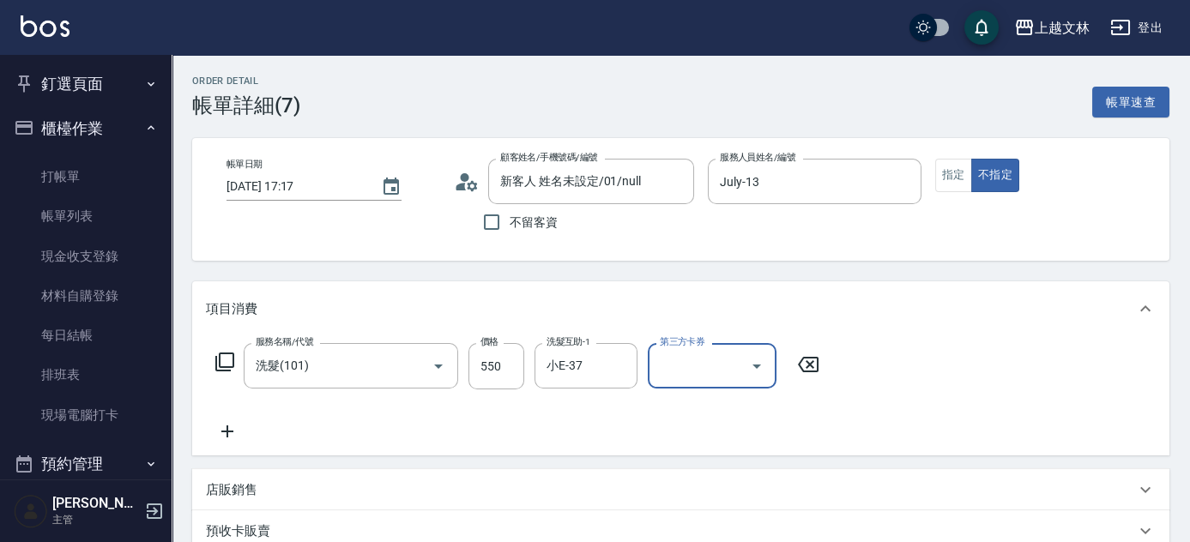
scroll to position [357, 0]
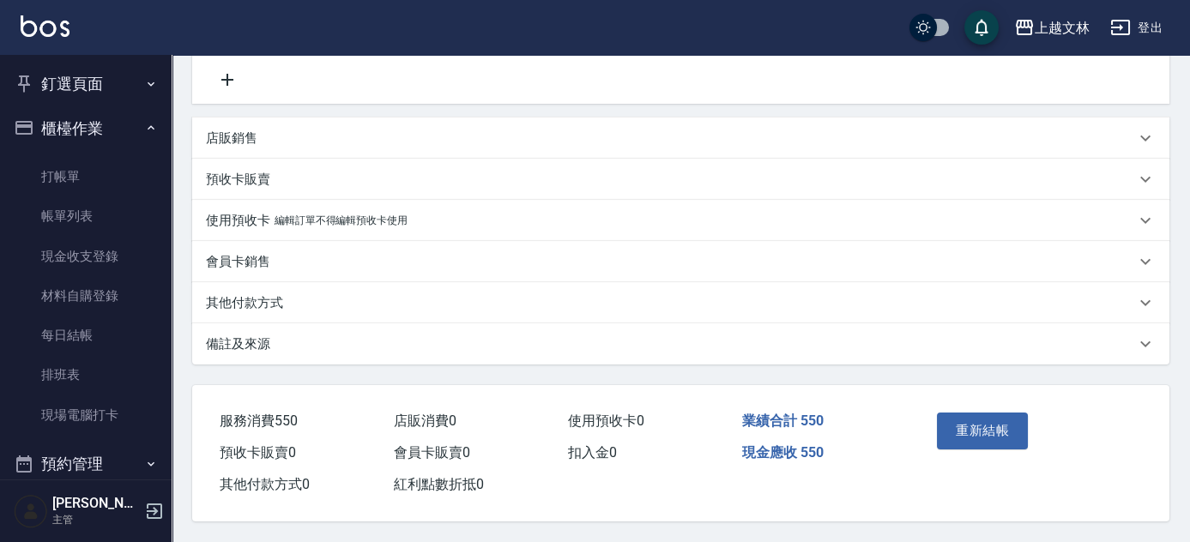
click at [1007, 447] on div "重新結帳" at bounding box center [979, 443] width 99 height 75
click at [1010, 440] on button "重新結帳" at bounding box center [982, 431] width 91 height 36
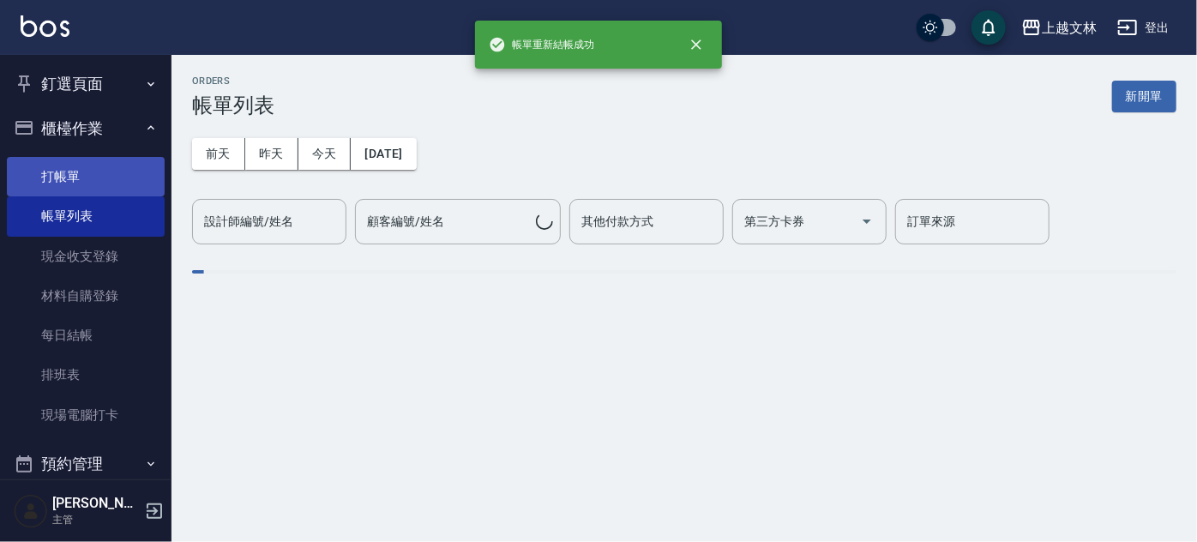
click at [53, 175] on link "打帳單" at bounding box center [86, 176] width 158 height 39
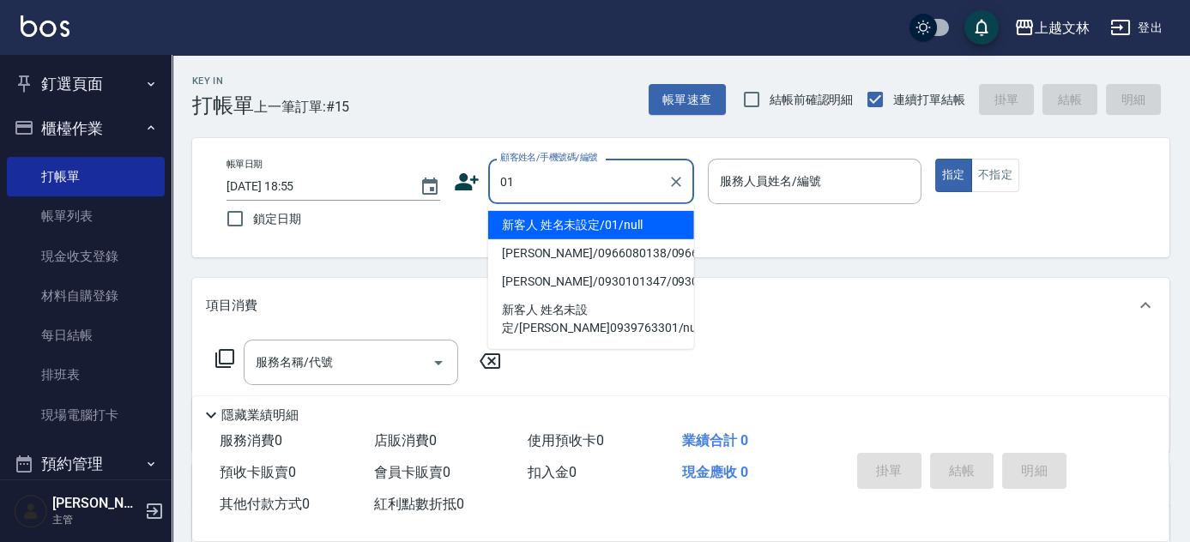
type input "新客人 姓名未設定/01/null"
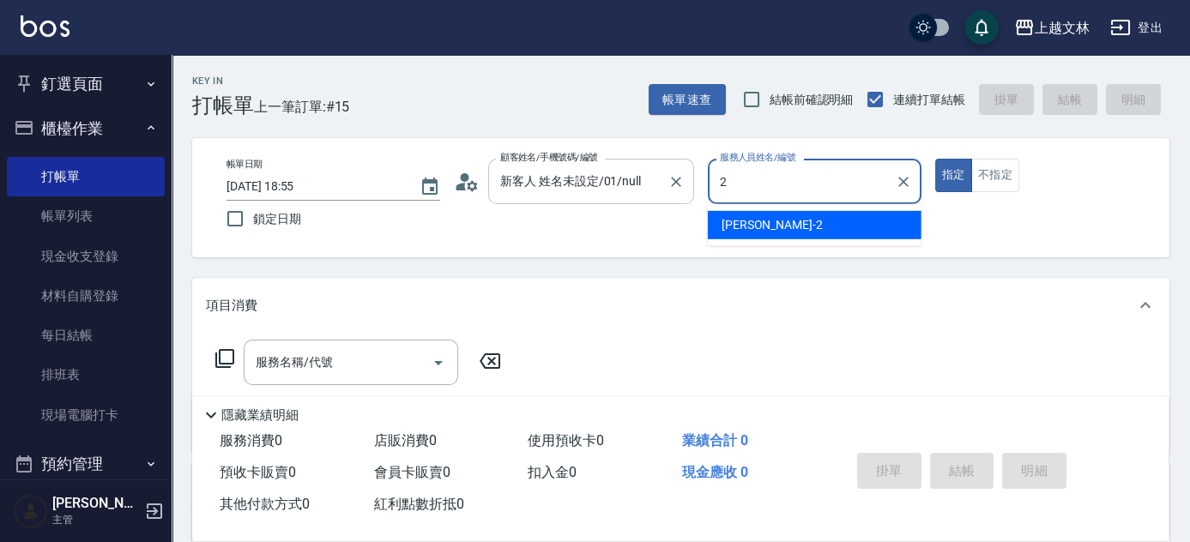
drag, startPoint x: 629, startPoint y: 184, endPoint x: 587, endPoint y: 184, distance: 42.0
click at [587, 184] on div "帳單日期 [DATE] 18:55 鎖定日期 顧客姓名/手機號碼/編號 新客人 姓名未設定/01/null 顧客姓名/手機號碼/編號 服務人員姓名/編號 2 …" at bounding box center [681, 198] width 936 height 78
type input "July-13"
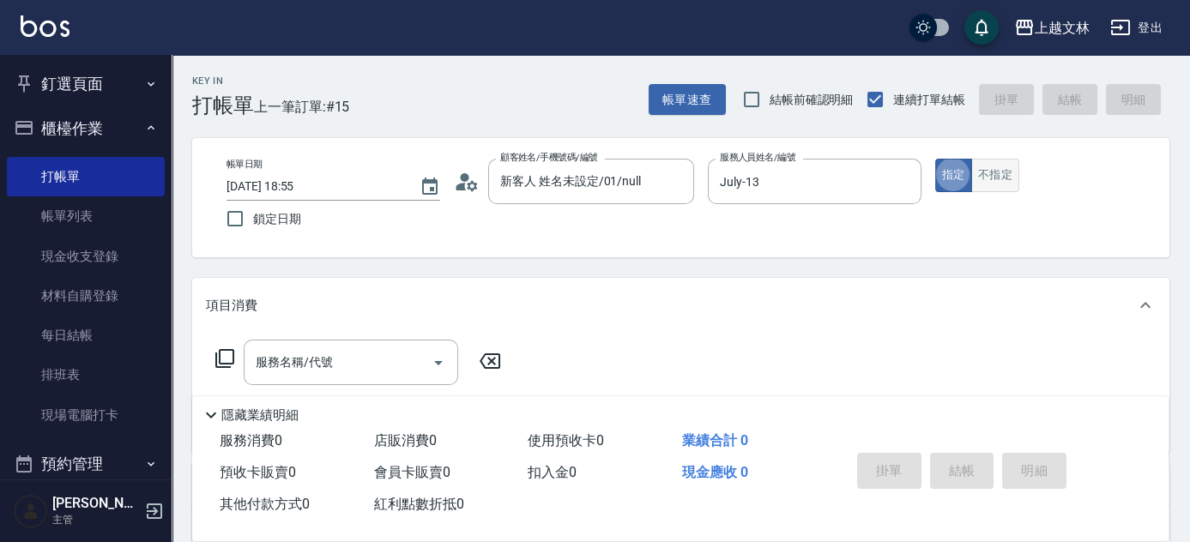
type button "true"
click at [988, 183] on button "不指定" at bounding box center [995, 175] width 48 height 33
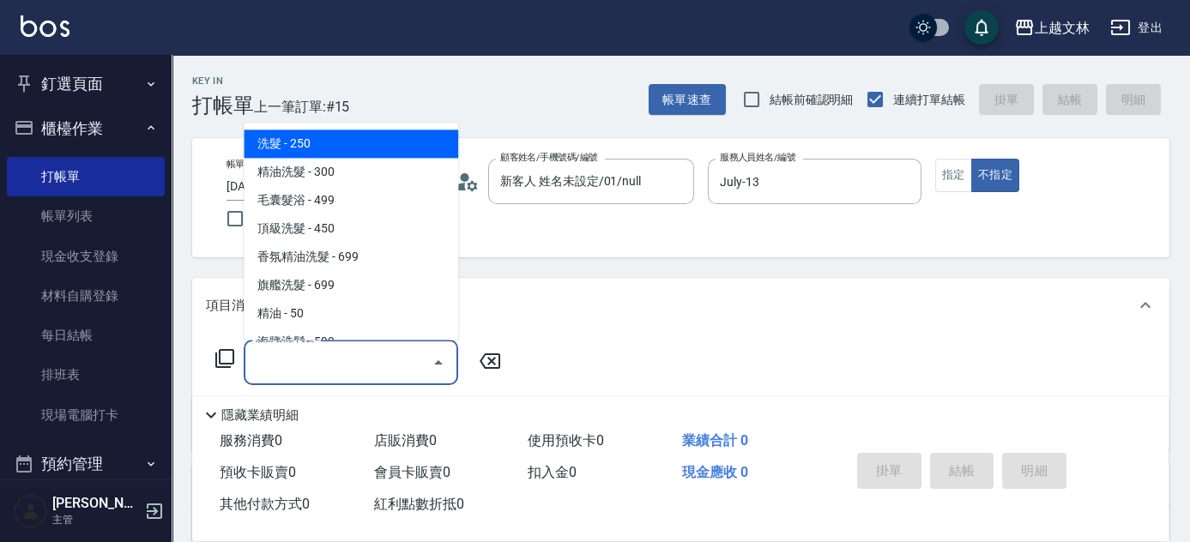
click at [283, 352] on div "服務名稱/代號 服務名稱/代號" at bounding box center [351, 362] width 214 height 45
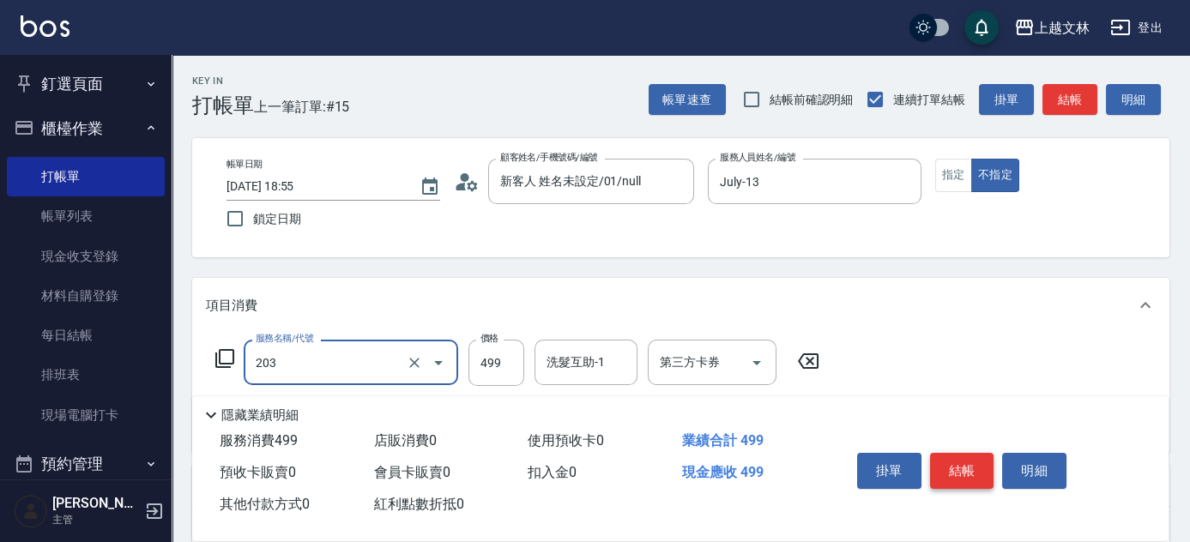
type input "B級洗+剪(203)"
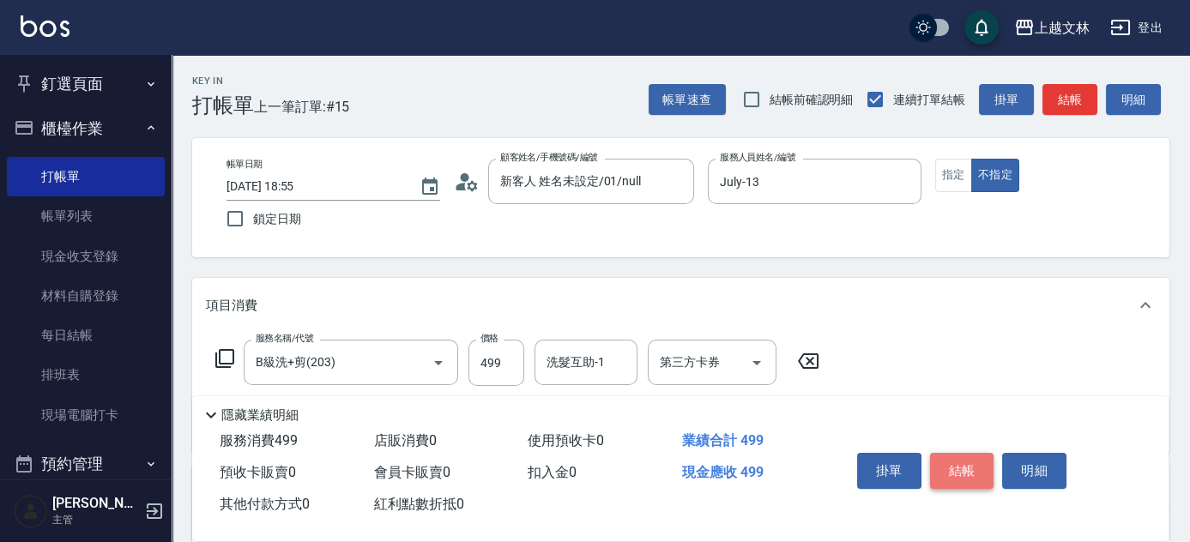
click at [954, 459] on button "結帳" at bounding box center [962, 471] width 64 height 36
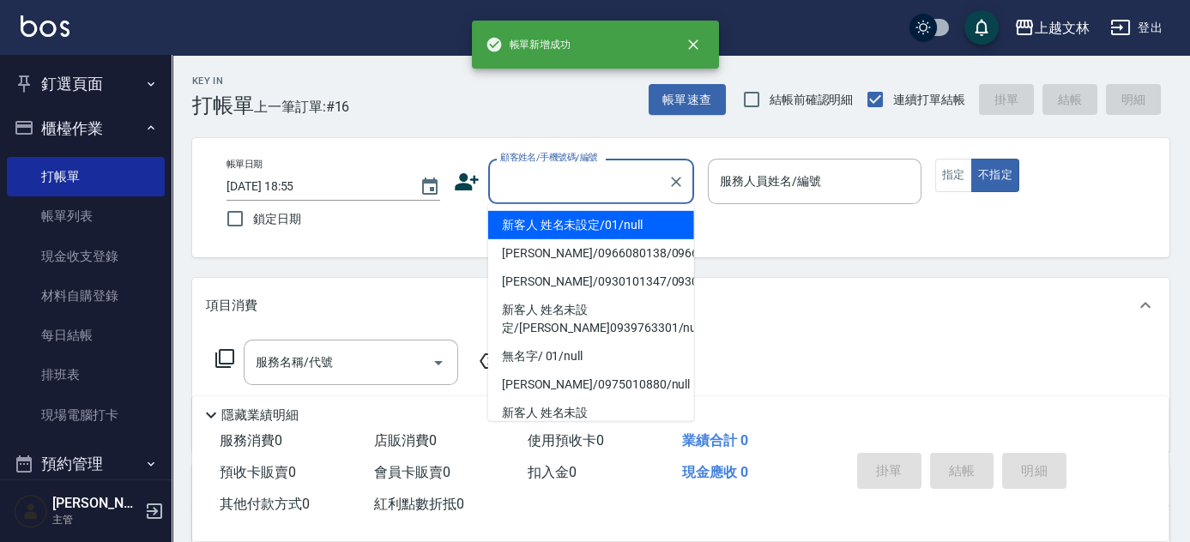
click at [588, 176] on input "顧客姓名/手機號碼/編號" at bounding box center [578, 181] width 165 height 30
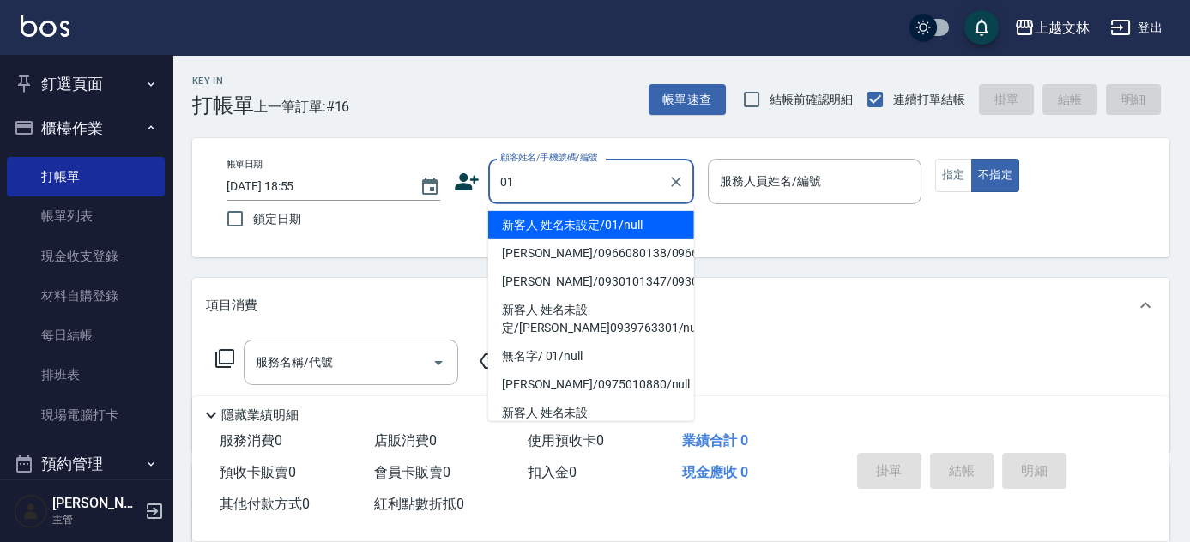
type input "新客人 姓名未設定/01/null"
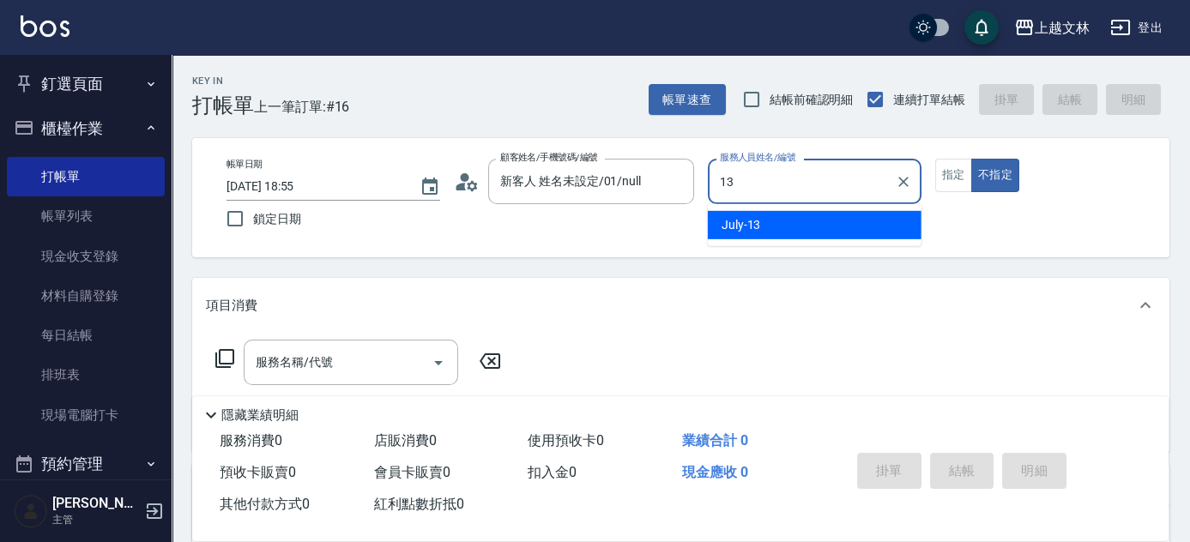
type input "July-13"
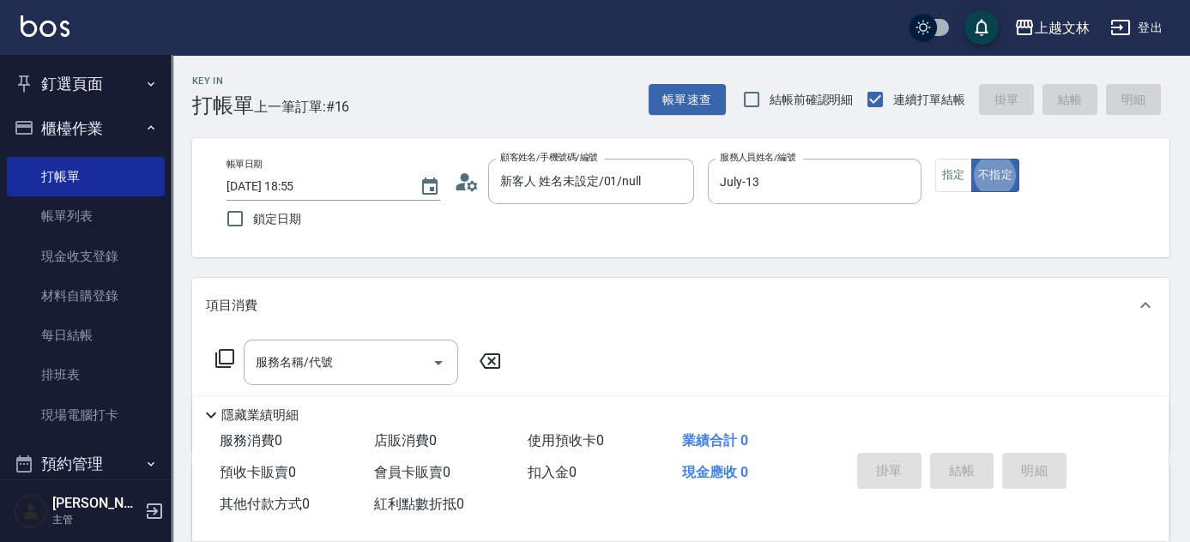
type button "false"
click at [944, 175] on button "指定" at bounding box center [953, 175] width 37 height 33
click at [298, 374] on input "服務名稱/代號" at bounding box center [337, 362] width 173 height 30
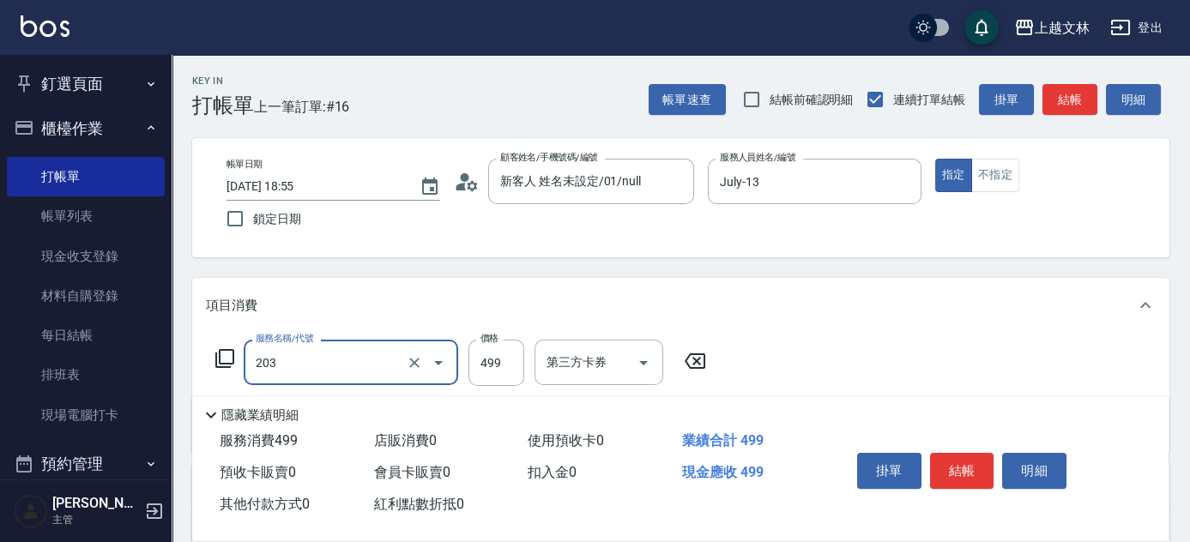
type input "B級洗+剪(203)"
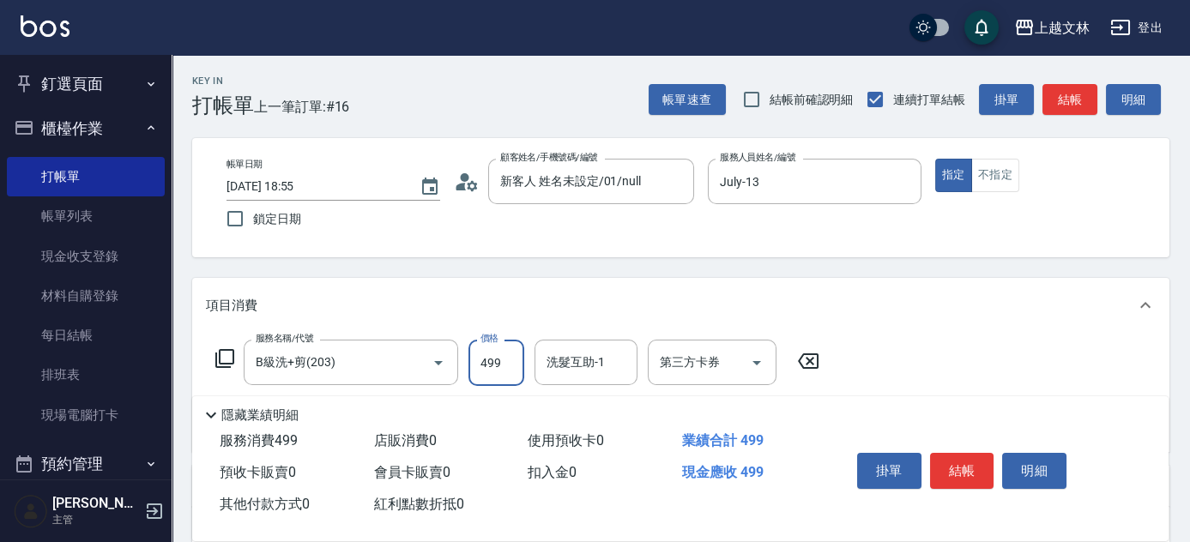
scroll to position [297, 0]
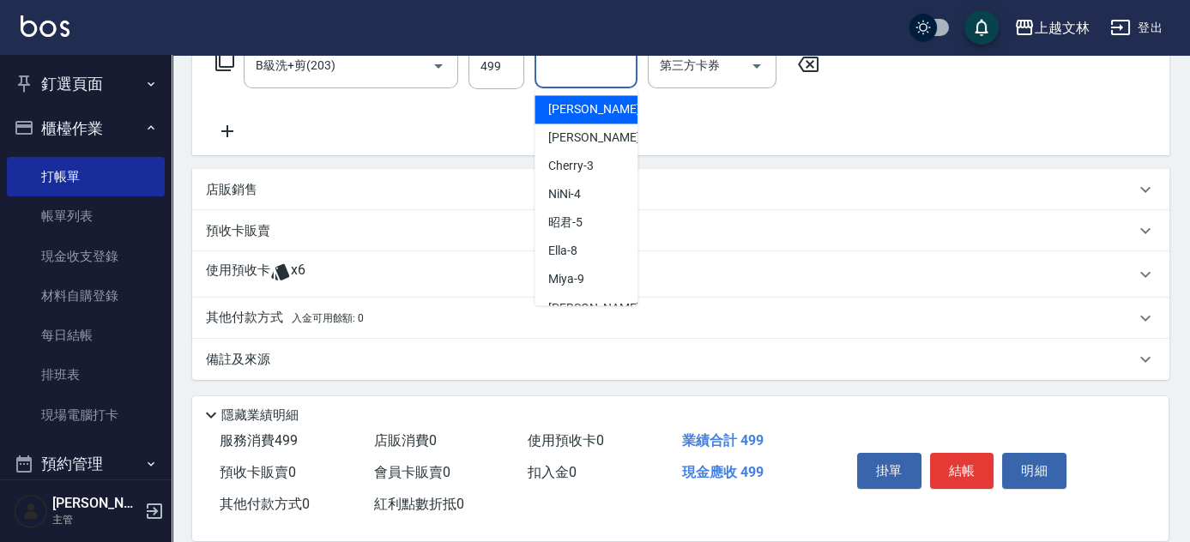
click at [603, 63] on input "洗髮互助-1" at bounding box center [585, 66] width 87 height 30
type input "小E-37"
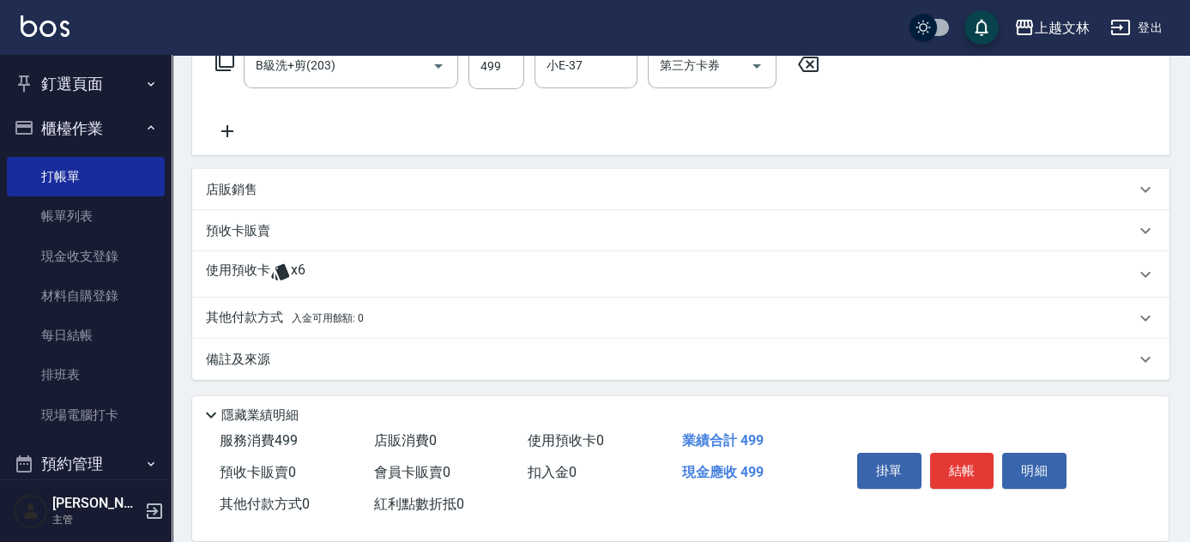
click at [233, 131] on icon at bounding box center [227, 131] width 43 height 21
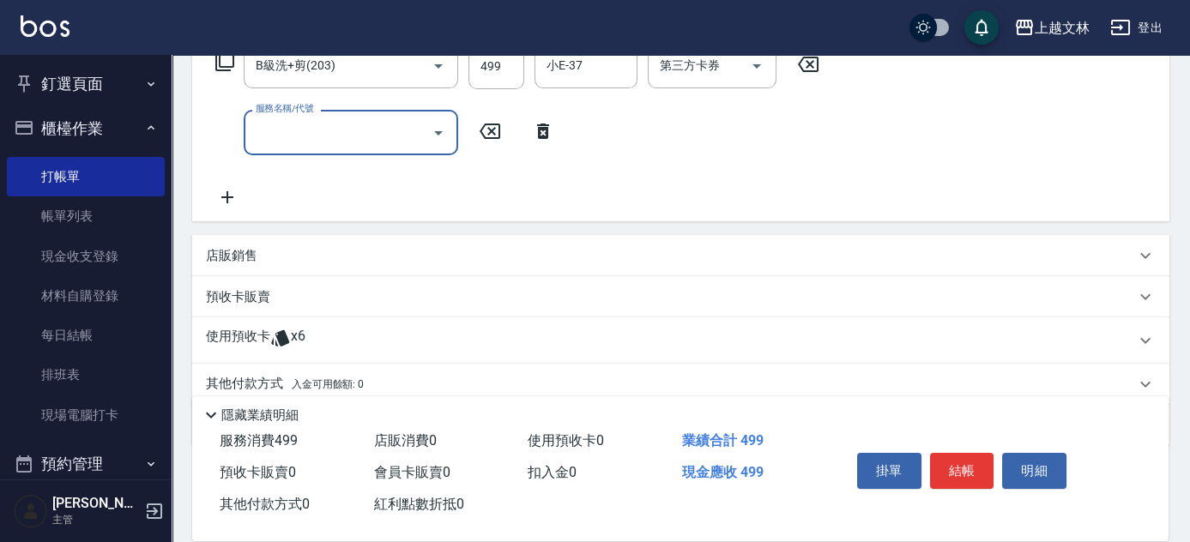
click at [297, 131] on div "服務名稱/代號 服務名稱/代號" at bounding box center [351, 132] width 214 height 45
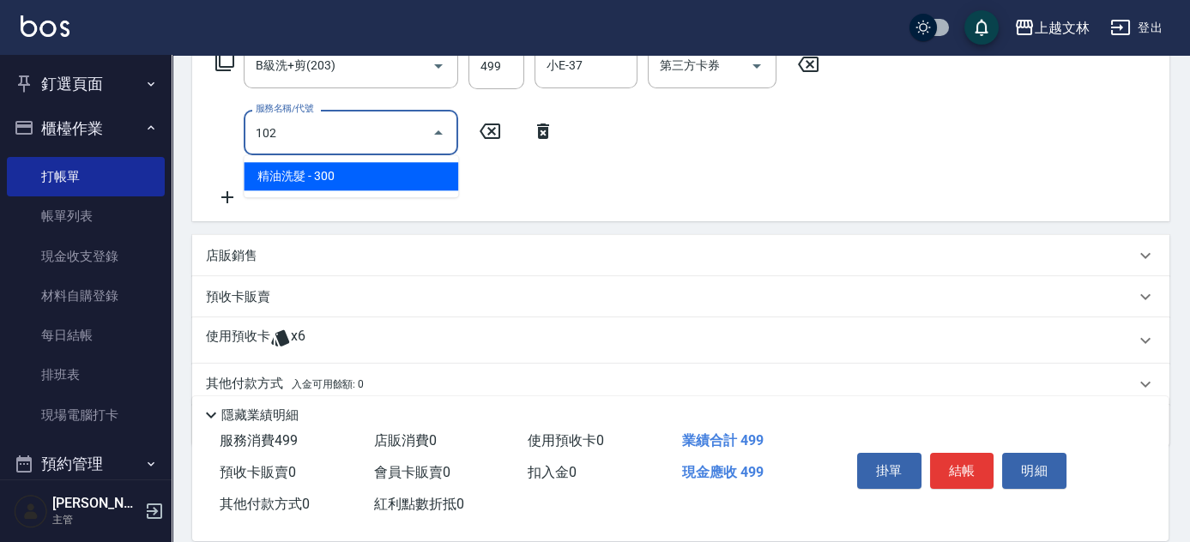
drag, startPoint x: 304, startPoint y: 132, endPoint x: 297, endPoint y: 161, distance: 30.0
click at [132, 130] on div "上越文[PERSON_NAME]出 釘選頁面 店家日報表 設計師排行榜 每日結帳 櫃檯作業 打帳單 帳單列表 現金收支登錄 材料自購登錄 每日結帳 排班表 現…" at bounding box center [595, 156] width 1190 height 906
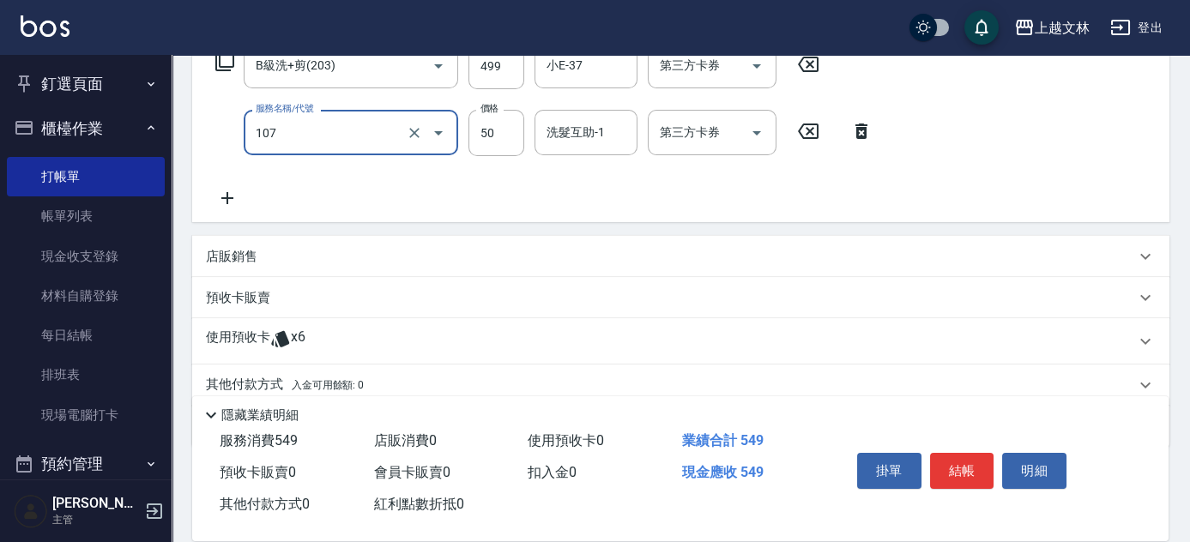
type input "精油(107)"
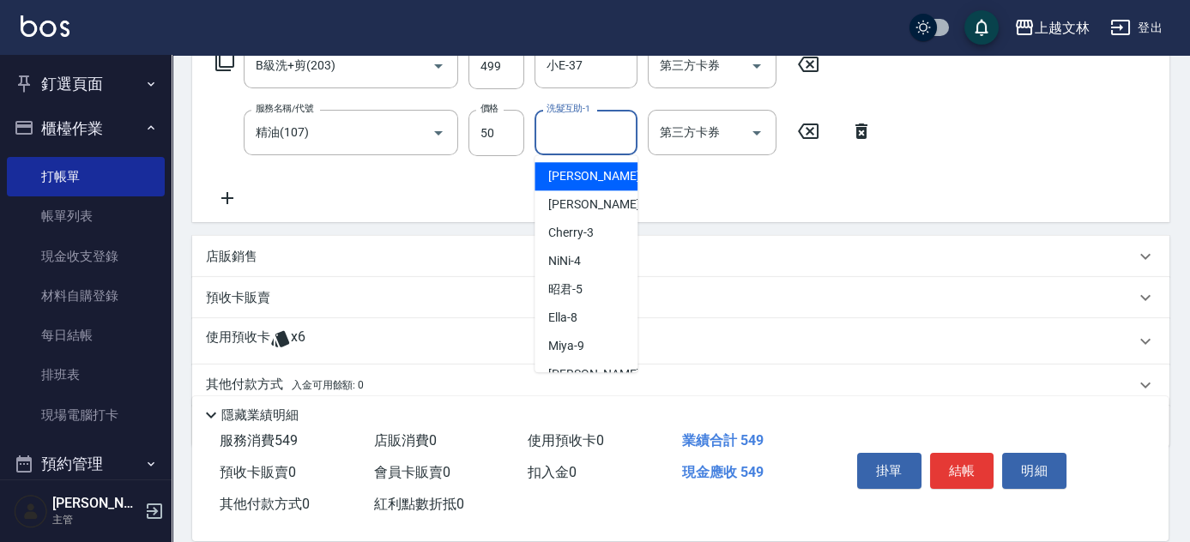
click at [585, 136] on input "洗髮互助-1" at bounding box center [585, 133] width 87 height 30
type input "小E-37"
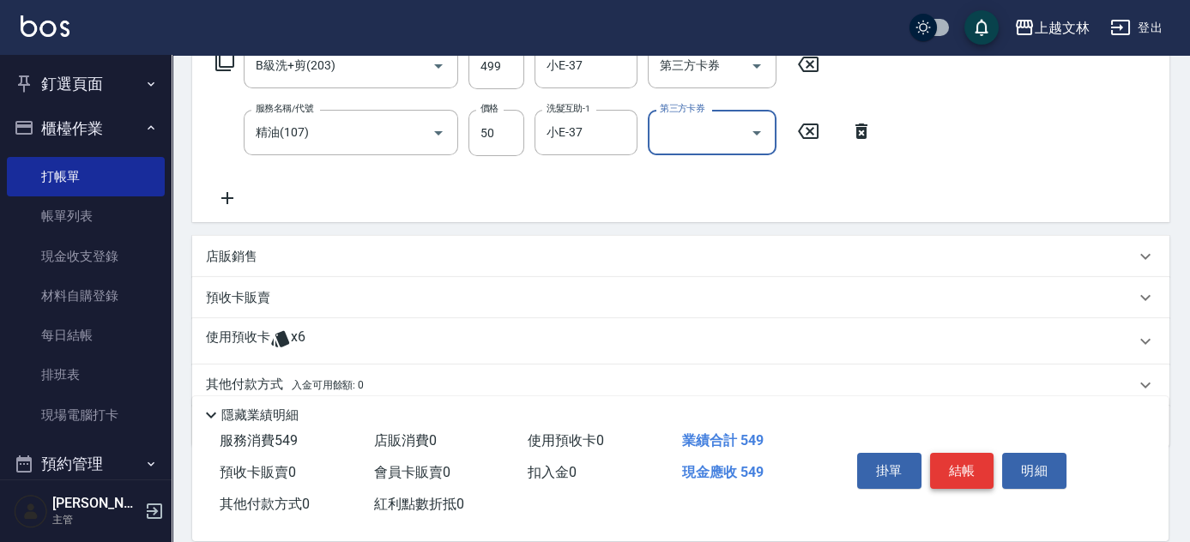
click at [980, 470] on button "結帳" at bounding box center [962, 471] width 64 height 36
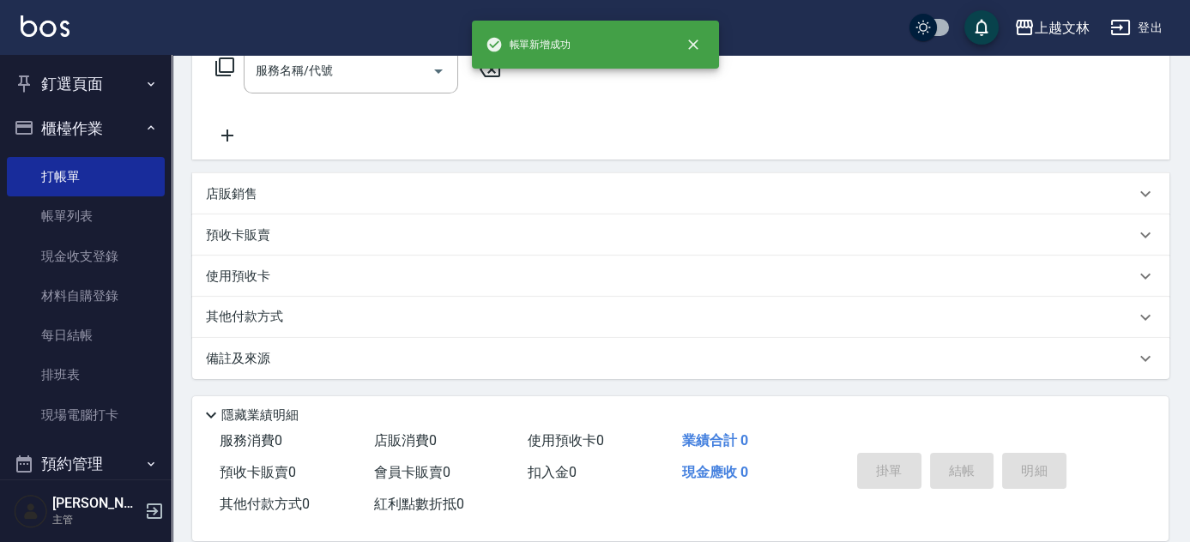
scroll to position [0, 0]
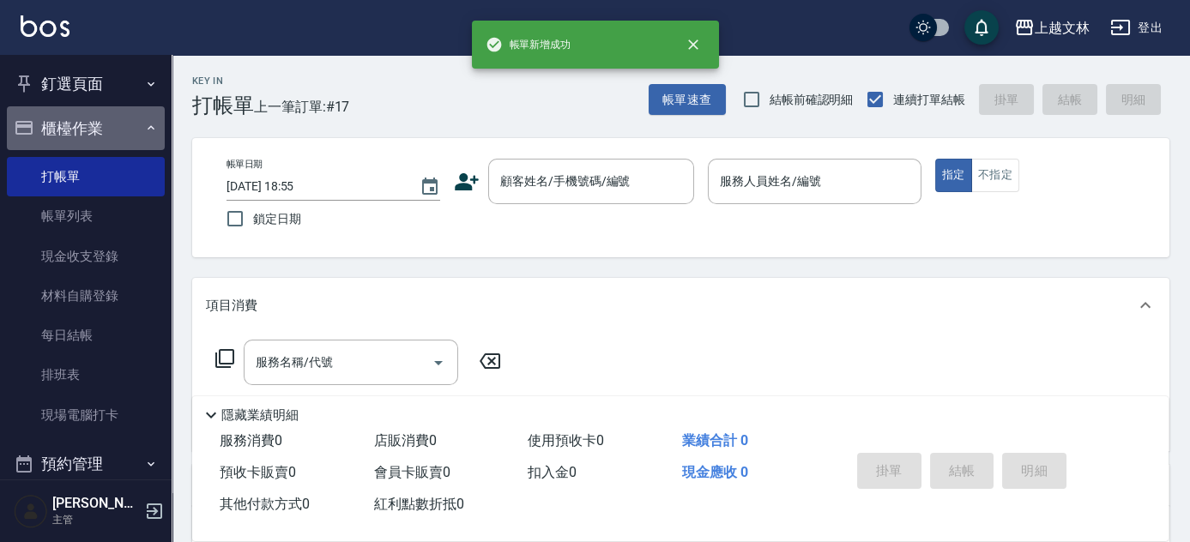
click at [122, 130] on button "櫃檯作業" at bounding box center [86, 128] width 158 height 45
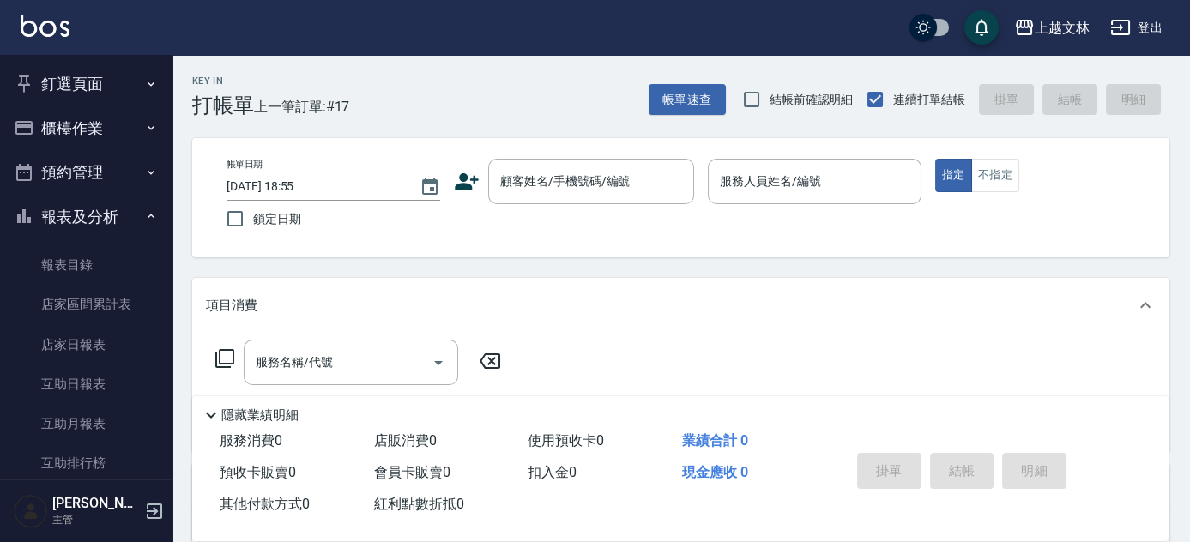
click at [173, 260] on div "Key In 打帳單 上一筆訂單:#17 帳單速查 結帳前確認明細 連續打單結帳 掛單 結帳 明細 帳單日期 [DATE] 18:55 鎖定日期 顧客姓名/手…" at bounding box center [681, 444] width 1018 height 779
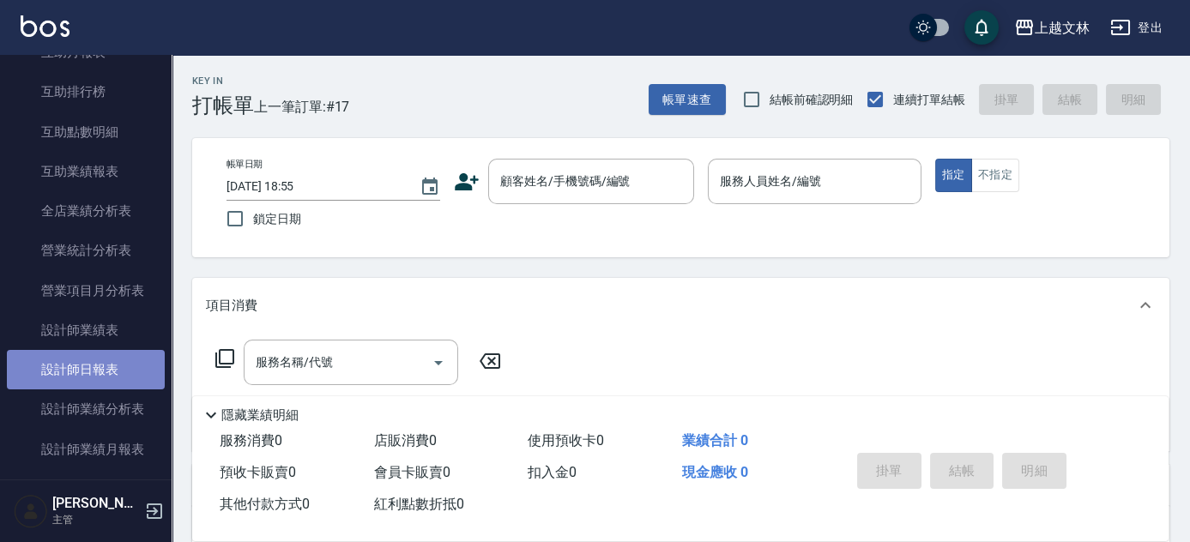
click at [139, 365] on link "設計師日報表" at bounding box center [86, 369] width 158 height 39
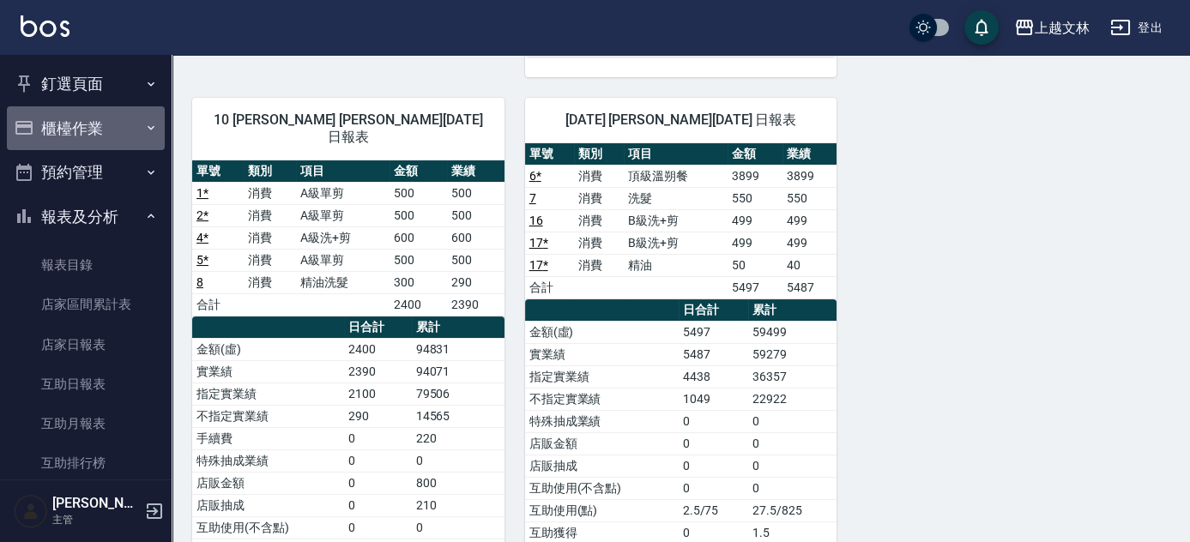
click at [122, 118] on button "櫃檯作業" at bounding box center [86, 128] width 158 height 45
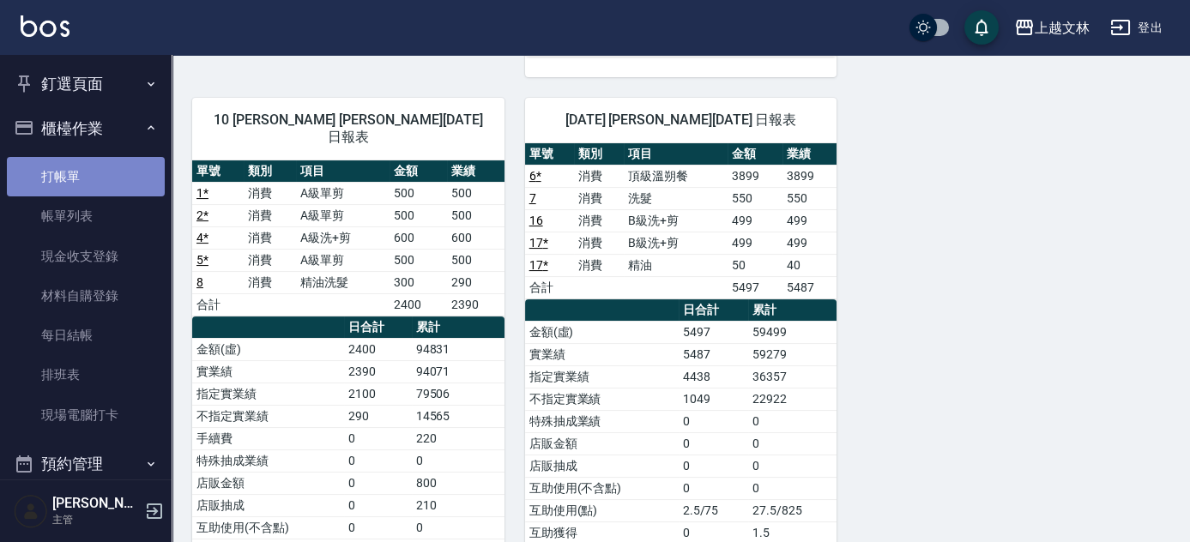
click at [112, 167] on link "打帳單" at bounding box center [86, 176] width 158 height 39
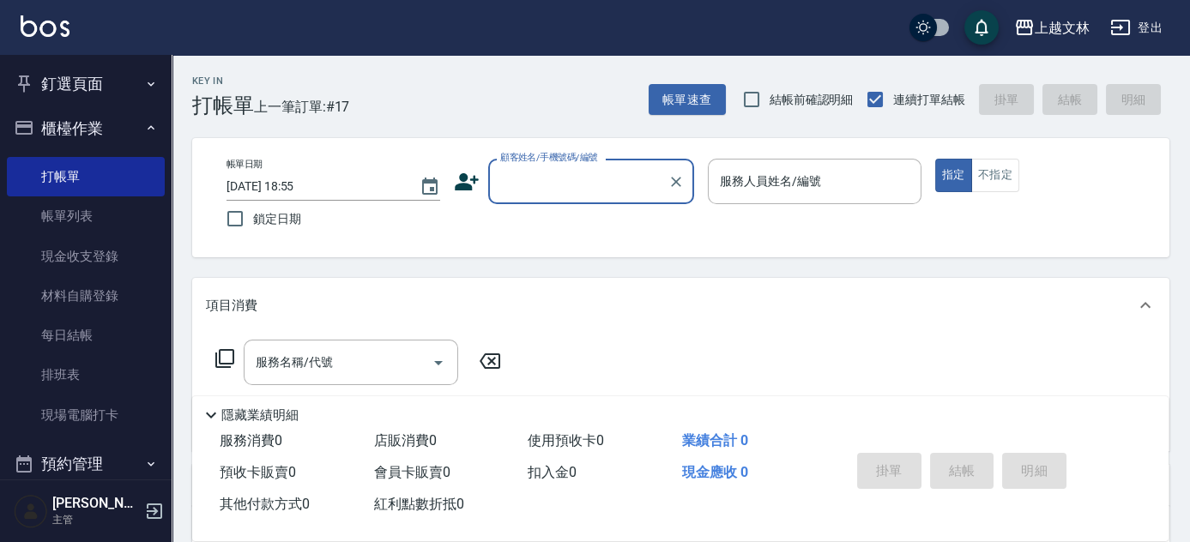
click at [532, 176] on input "顧客姓名/手機號碼/編號" at bounding box center [578, 181] width 165 height 30
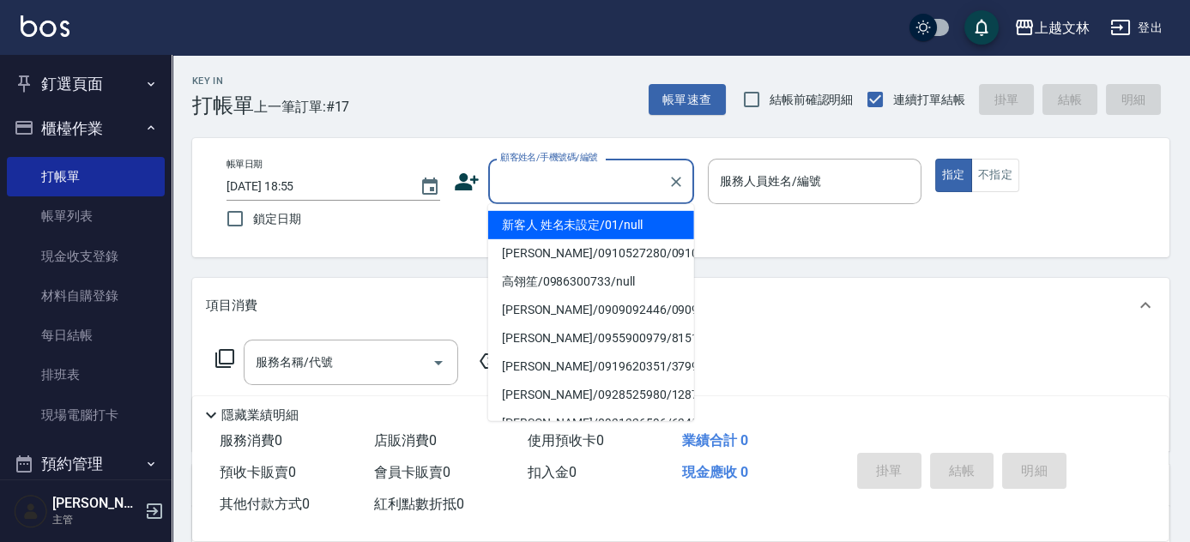
click at [547, 214] on li "新客人 姓名未設定/01/null" at bounding box center [591, 225] width 206 height 28
type input "新客人 姓名未設定/01/null"
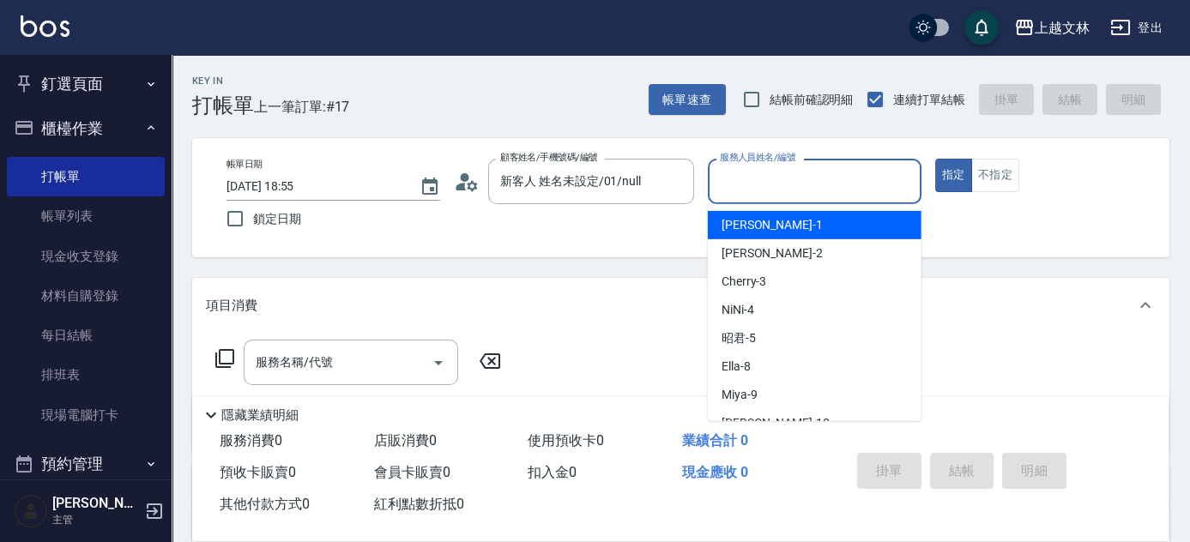
click at [762, 182] on input "服務人員姓名/編號" at bounding box center [814, 181] width 198 height 30
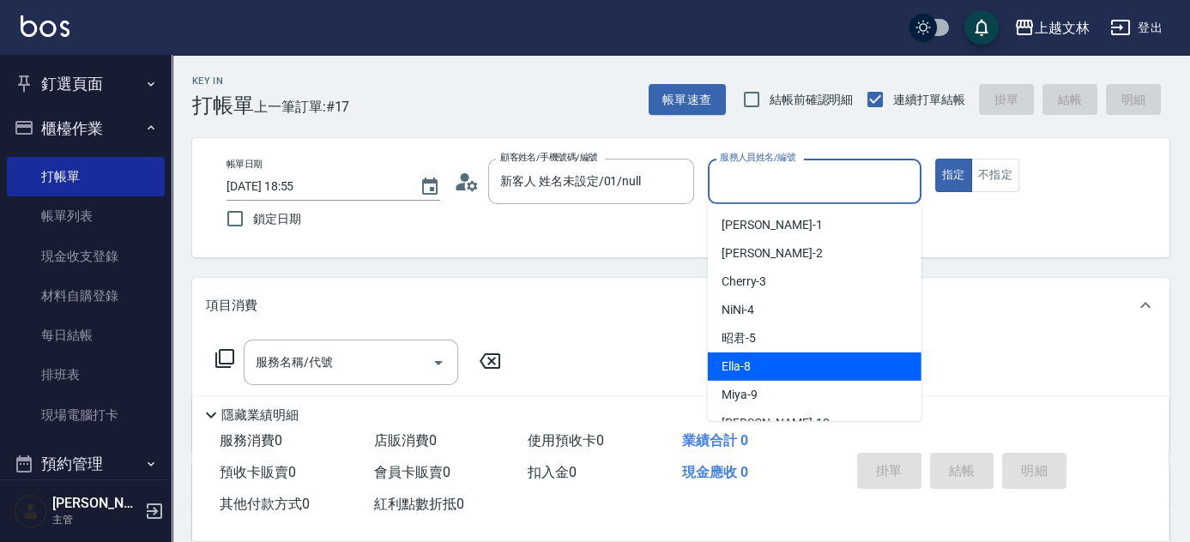
click at [772, 371] on div "Ella -8" at bounding box center [815, 367] width 214 height 28
type input "Ella-8"
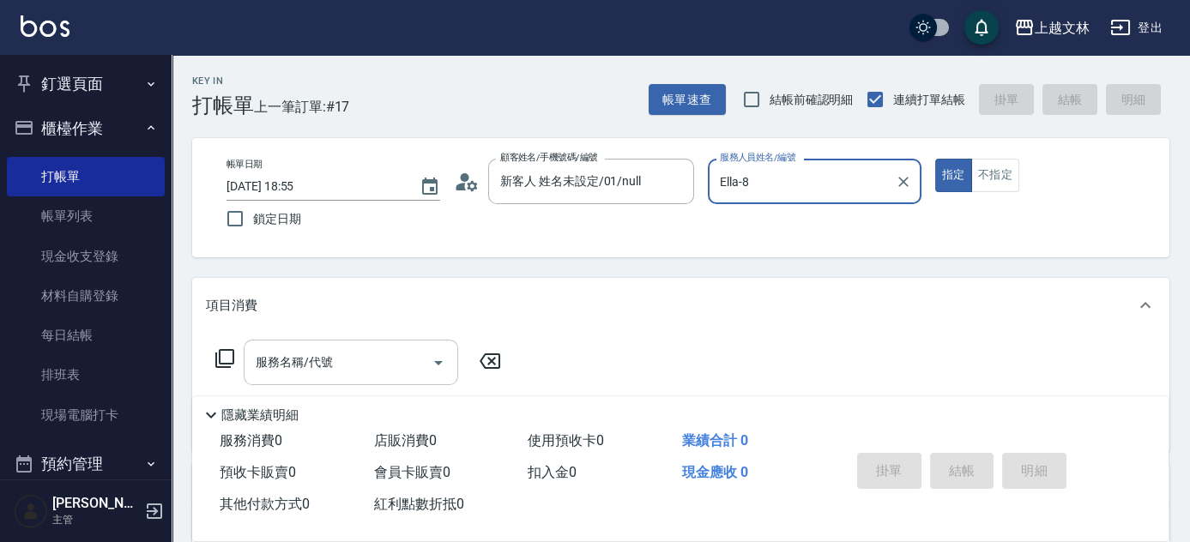
click at [395, 354] on input "服務名稱/代號" at bounding box center [337, 362] width 173 height 30
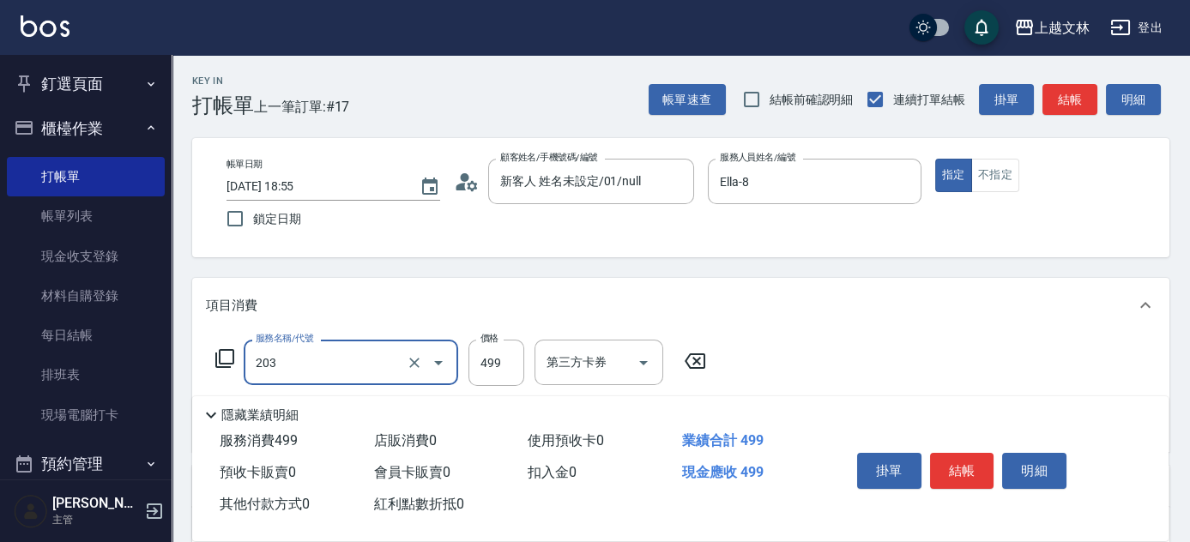
type input "B級洗+剪(203)"
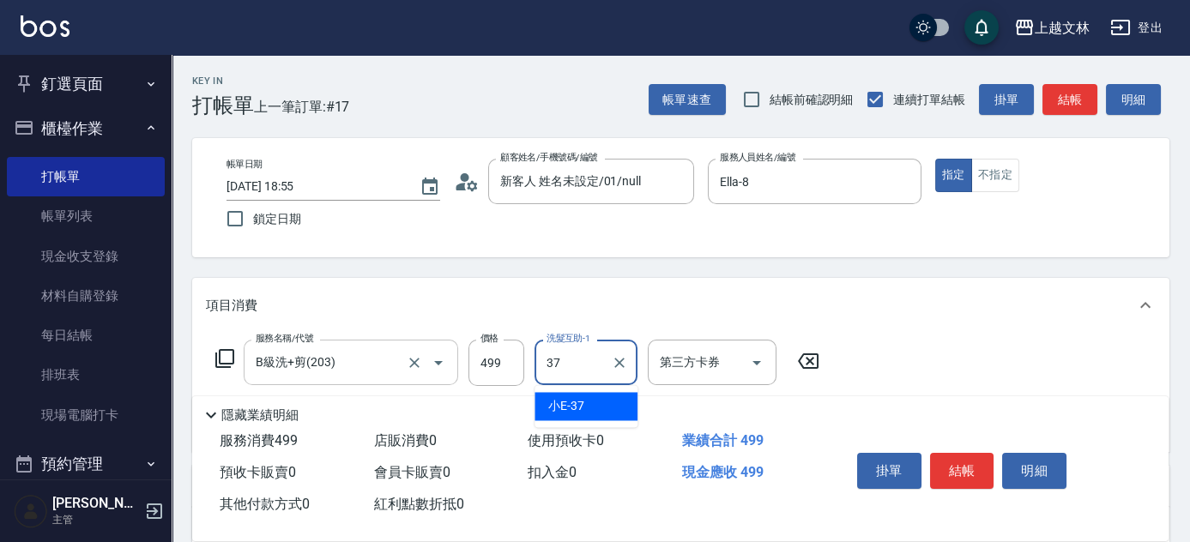
type input "小E-37"
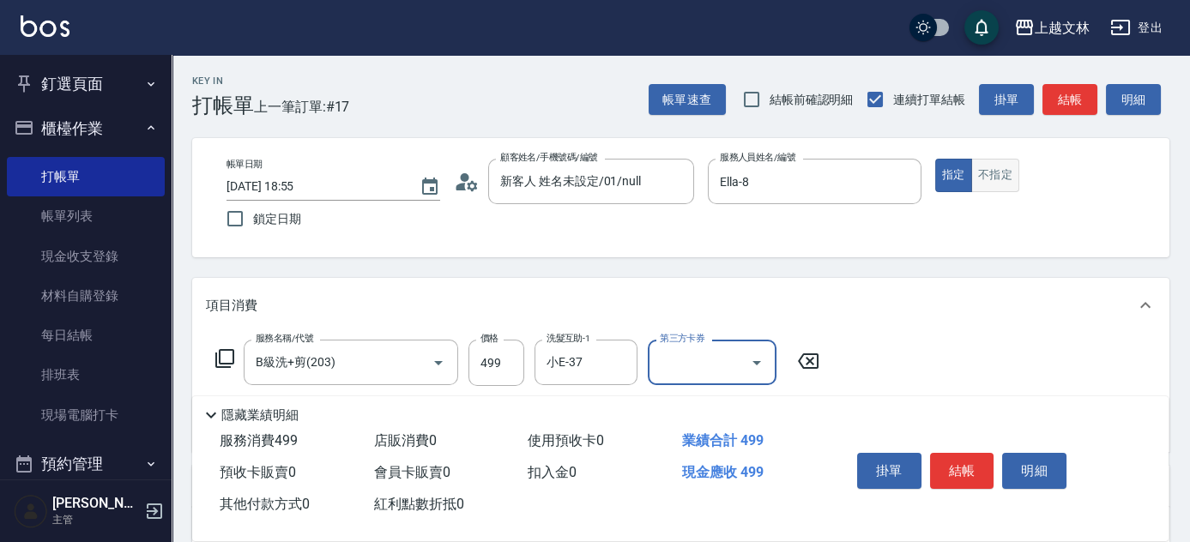
click at [1010, 175] on button "不指定" at bounding box center [995, 175] width 48 height 33
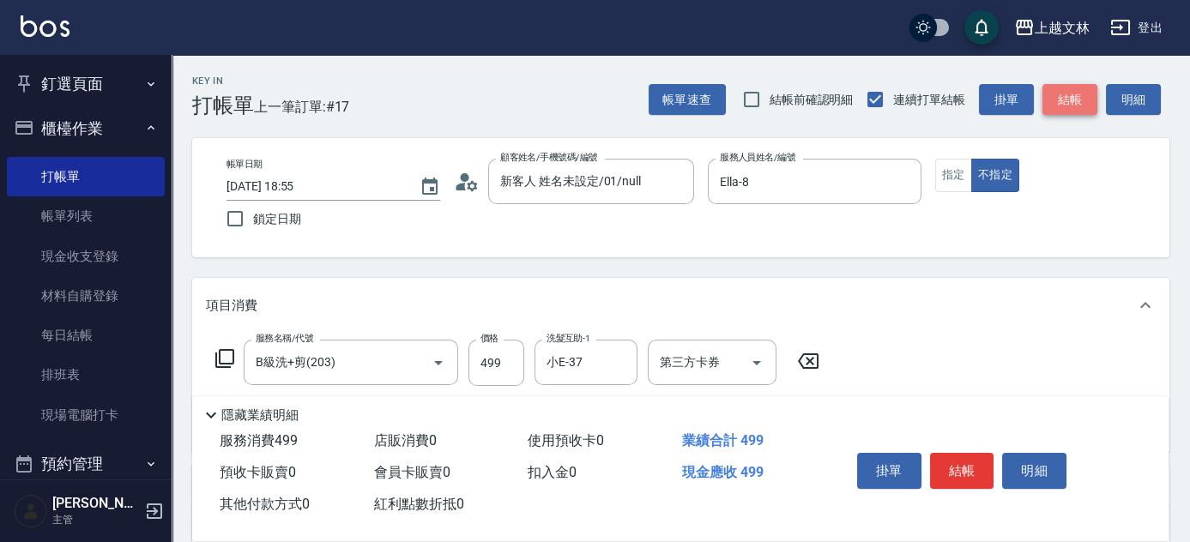
click at [1058, 104] on button "結帳" at bounding box center [1069, 100] width 55 height 32
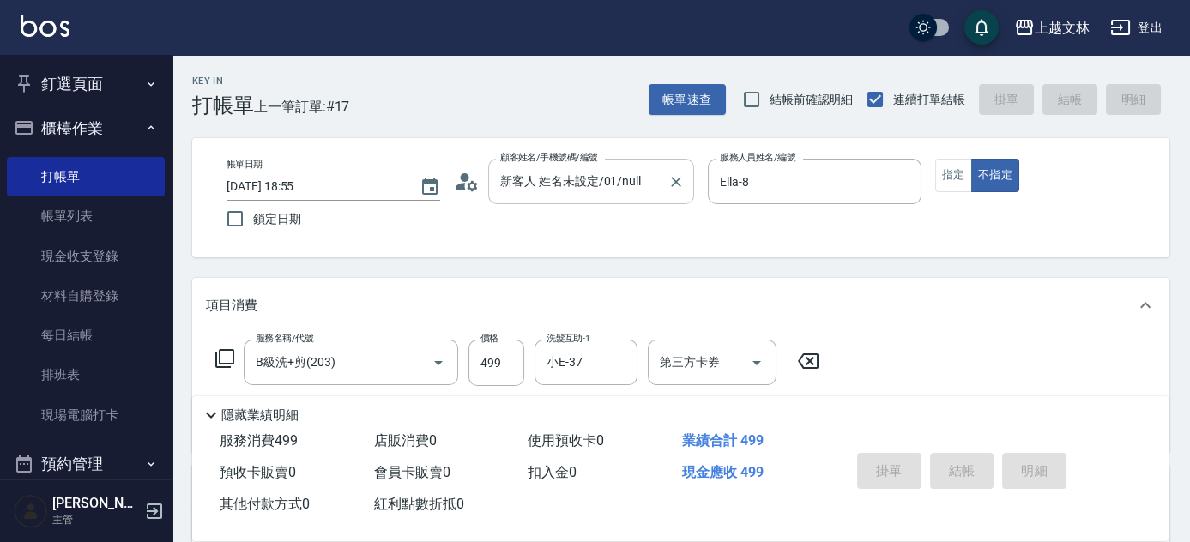
type input "[DATE] 19:01"
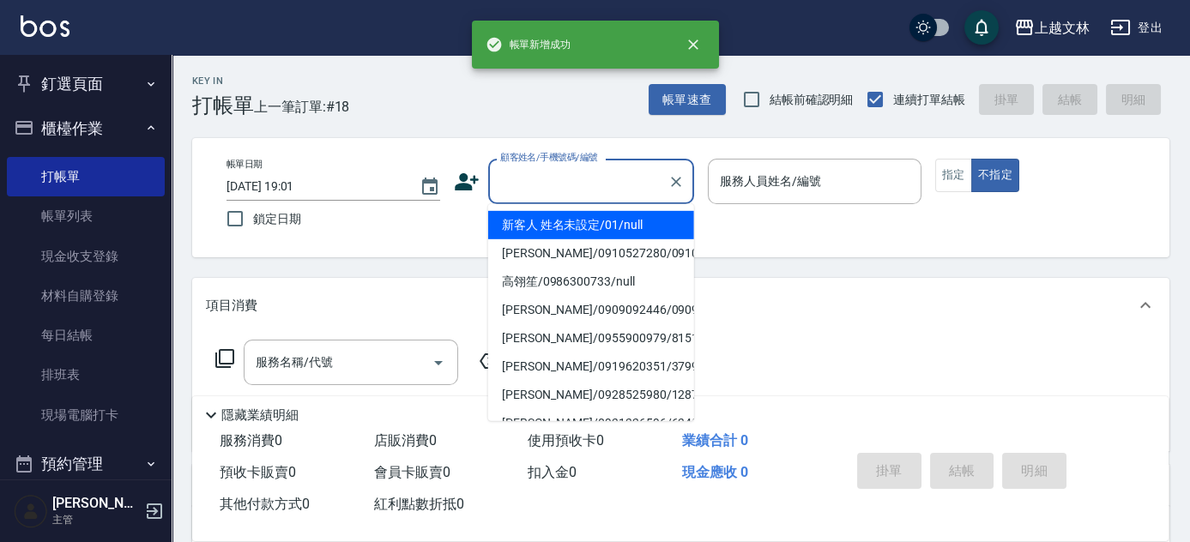
click at [564, 182] on input "顧客姓名/手機號碼/編號" at bounding box center [578, 181] width 165 height 30
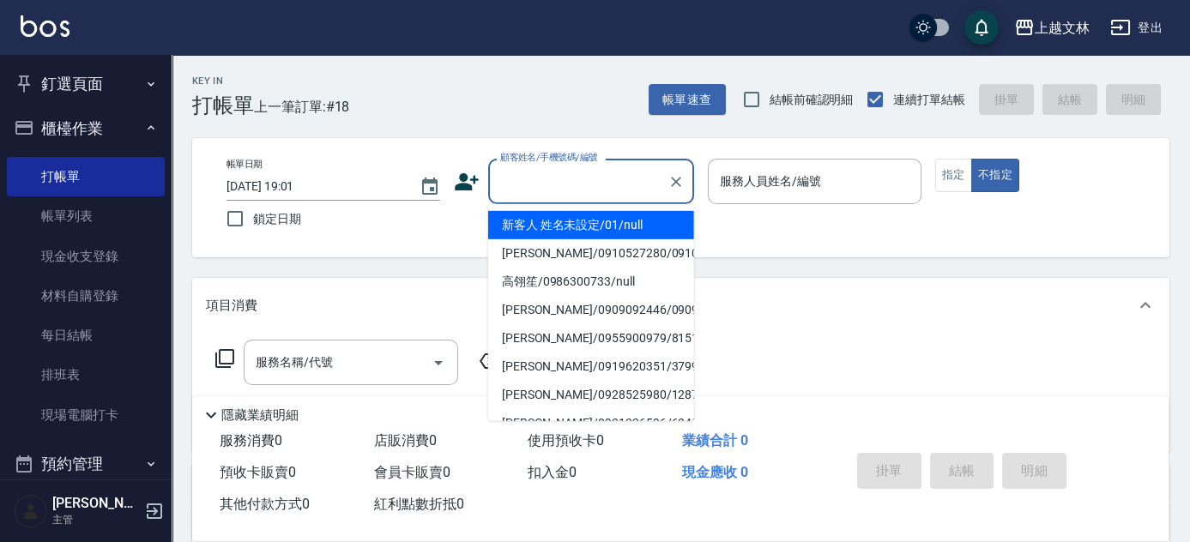
click at [571, 223] on li "新客人 姓名未設定/01/null" at bounding box center [591, 225] width 206 height 28
type input "新客人 姓名未設定/01/null"
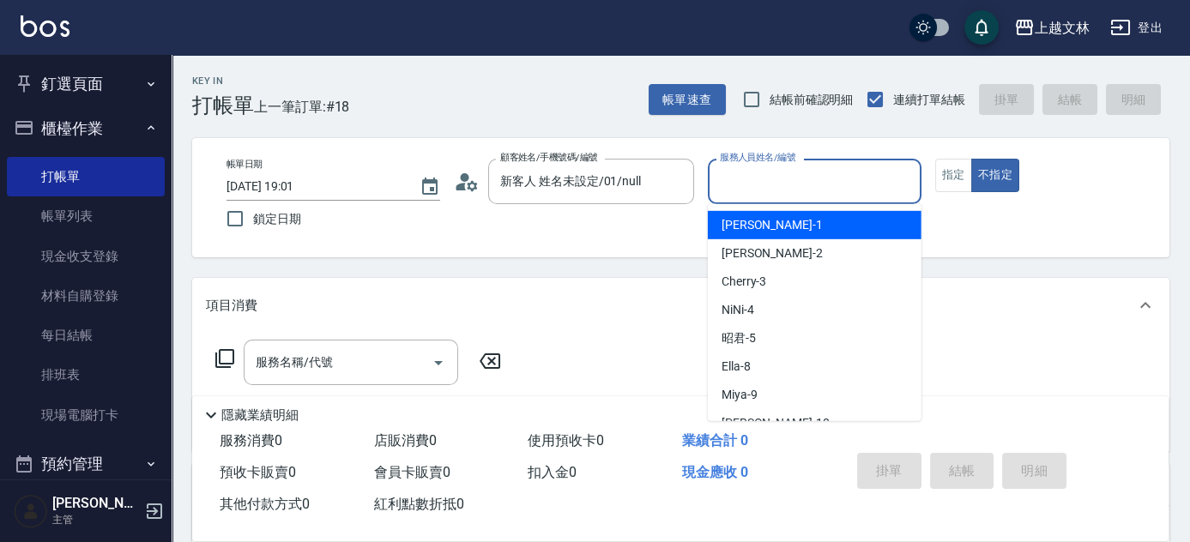
click at [760, 178] on input "服務人員姓名/編號" at bounding box center [814, 181] width 198 height 30
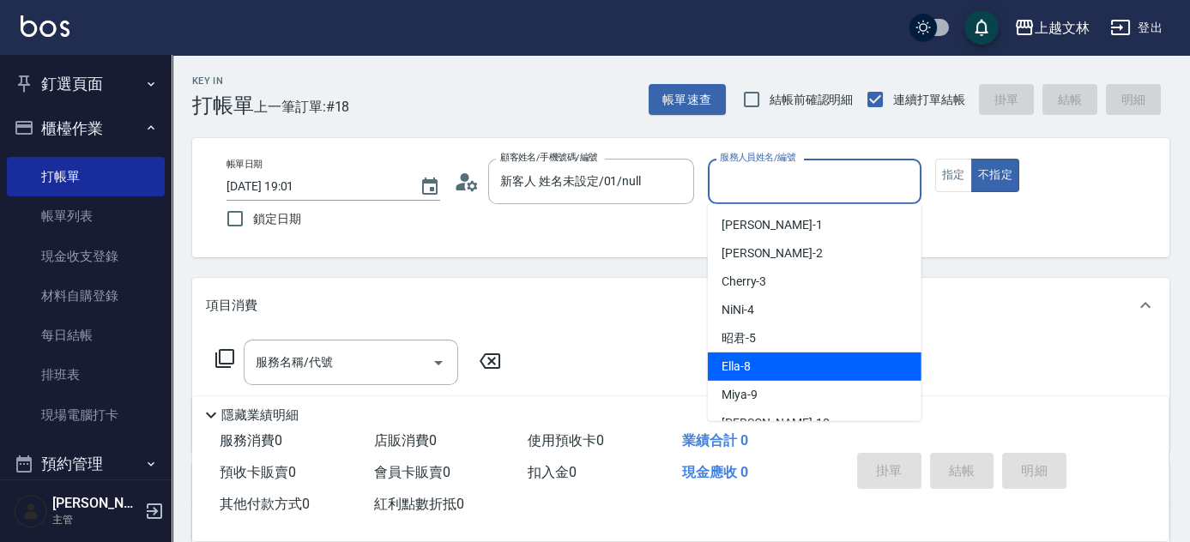
click at [739, 363] on span "Ella -8" at bounding box center [735, 367] width 29 height 18
type input "Ella-8"
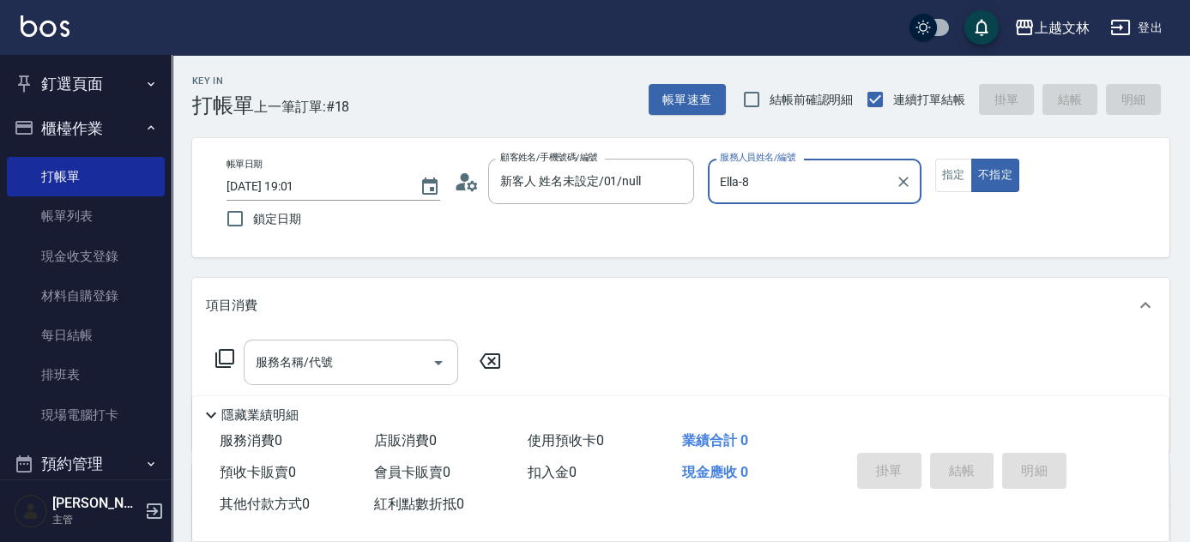
click at [403, 370] on input "服務名稱/代號" at bounding box center [337, 362] width 173 height 30
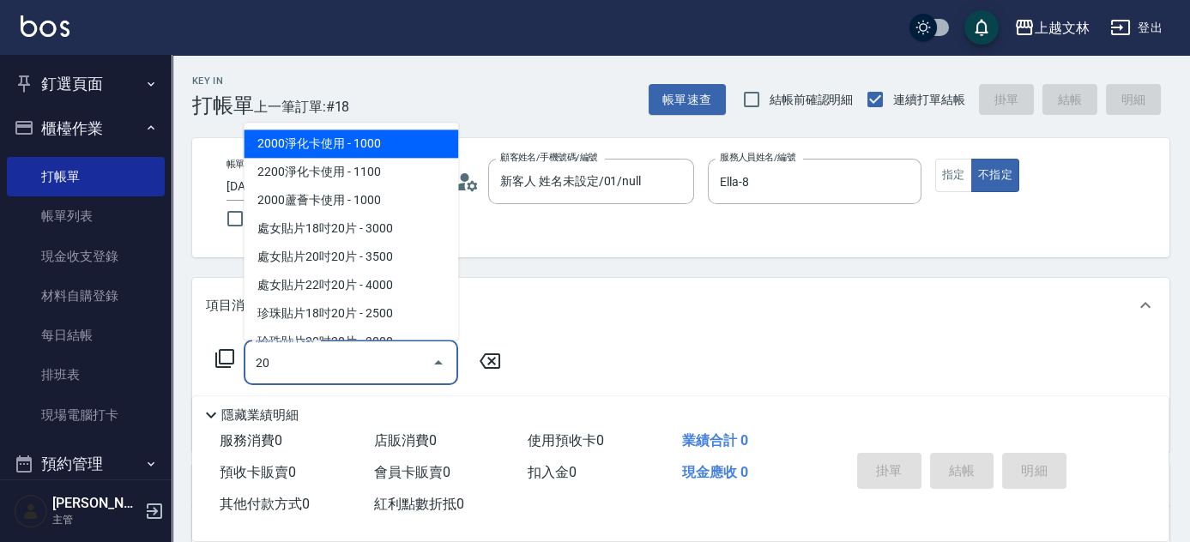
type input "204"
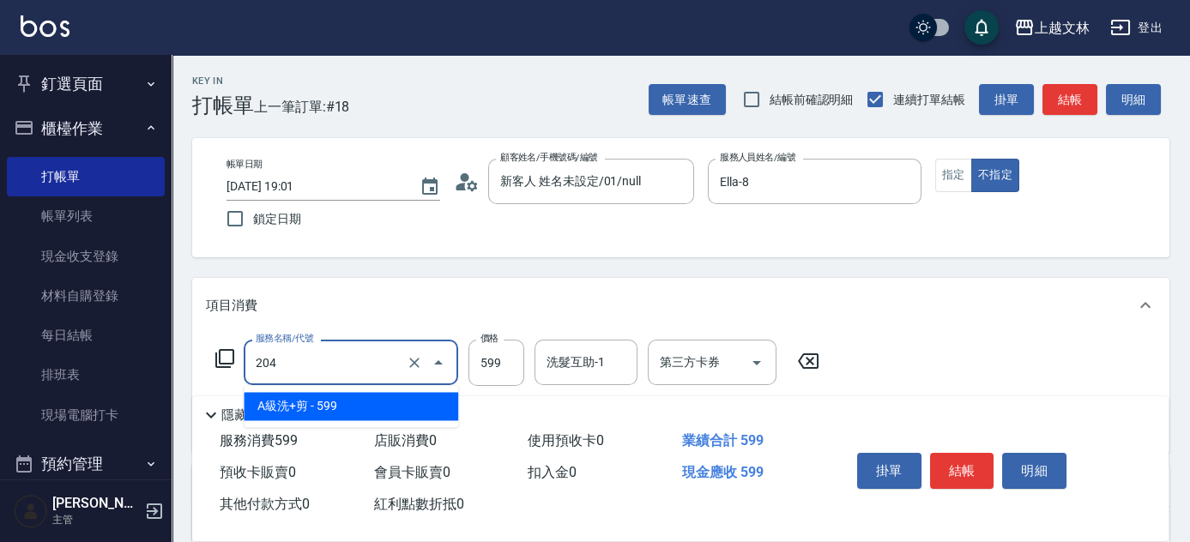
click at [377, 365] on input "204" at bounding box center [326, 362] width 151 height 30
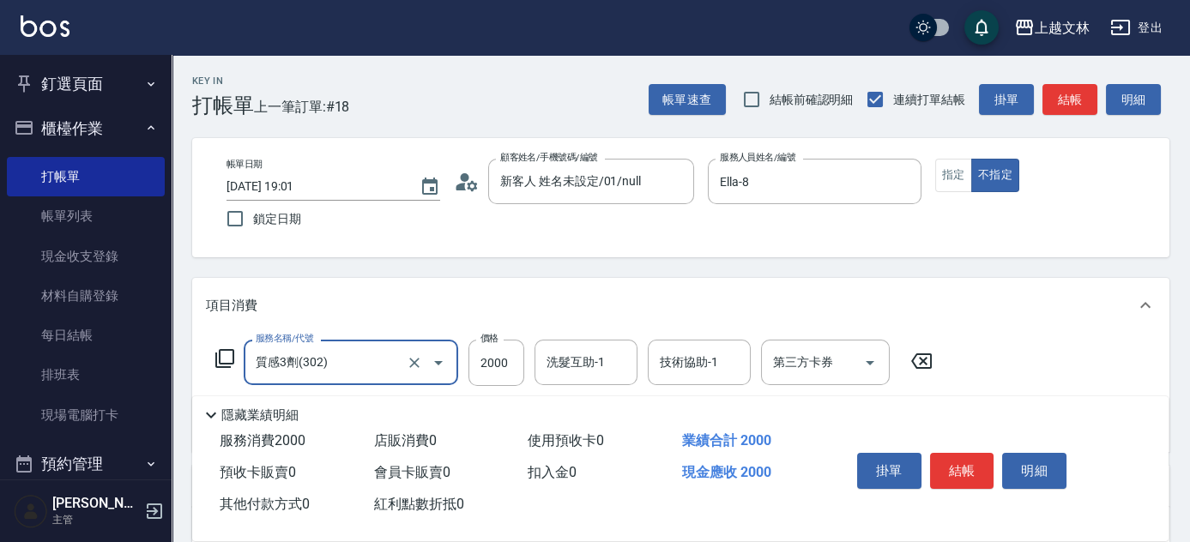
type input "質感3劑(302)"
click at [414, 357] on icon "Clear" at bounding box center [414, 362] width 17 height 17
type input "B級洗+剪(203)"
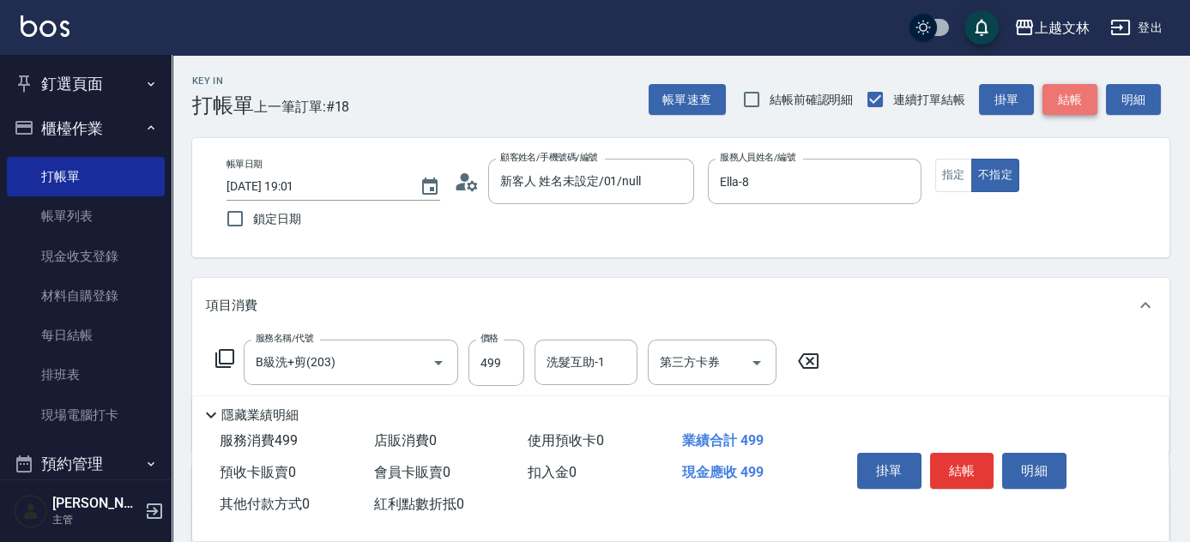
click at [1067, 86] on button "結帳" at bounding box center [1069, 100] width 55 height 32
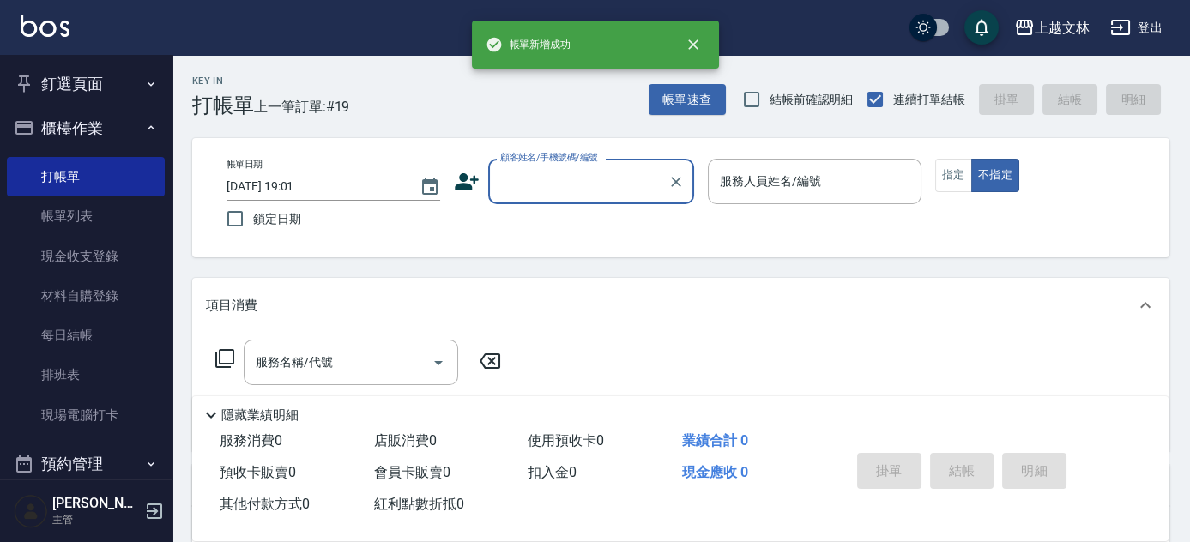
click at [578, 188] on input "顧客姓名/手機號碼/編號" at bounding box center [578, 181] width 165 height 30
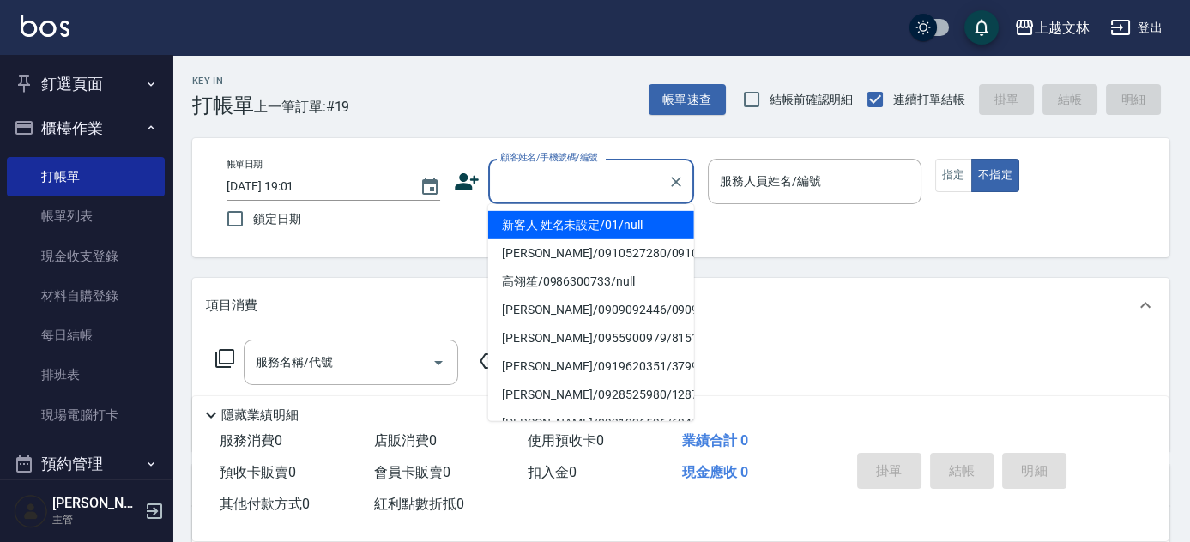
click at [573, 216] on li "新客人 姓名未設定/01/null" at bounding box center [591, 225] width 206 height 28
type input "新客人 姓名未設定/01/null"
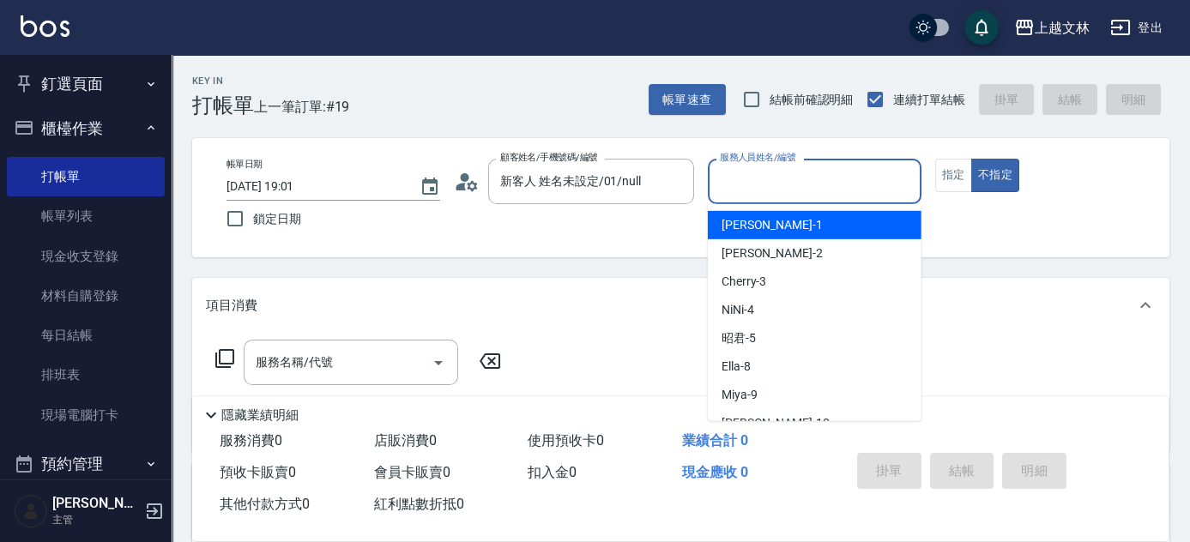
click at [734, 168] on input "服務人員姓名/編號" at bounding box center [814, 181] width 198 height 30
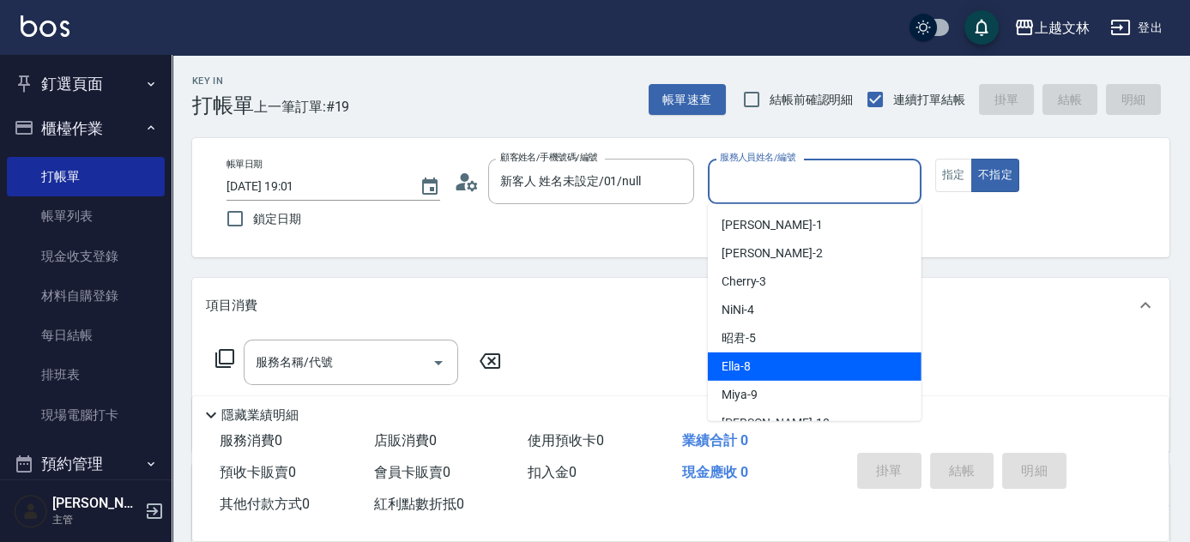
click at [734, 359] on span "Ella -8" at bounding box center [735, 367] width 29 height 18
type input "Ella-8"
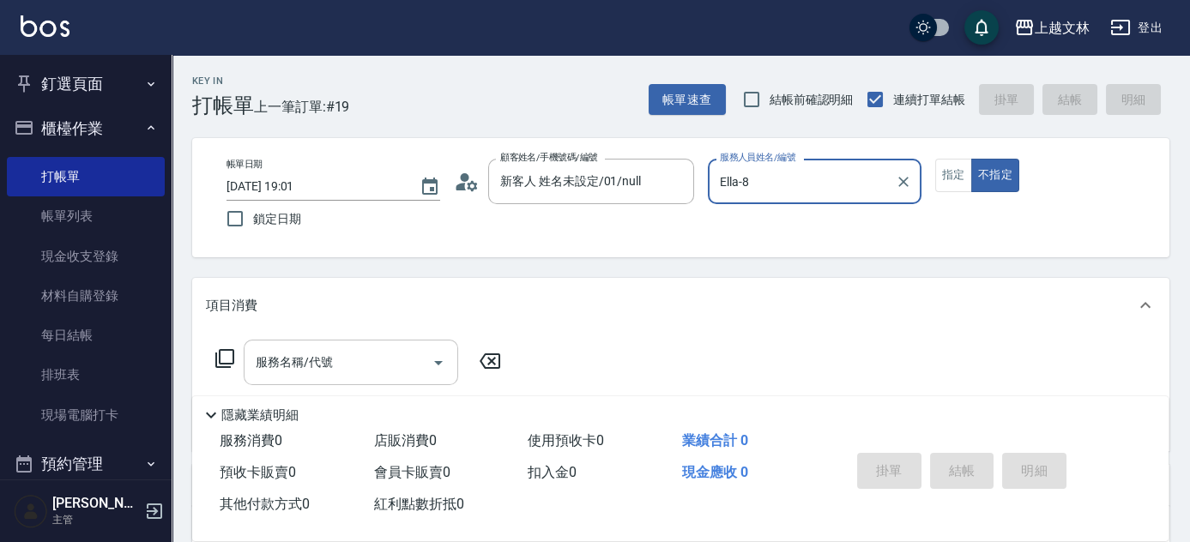
click at [385, 371] on input "服務名稱/代號" at bounding box center [337, 362] width 173 height 30
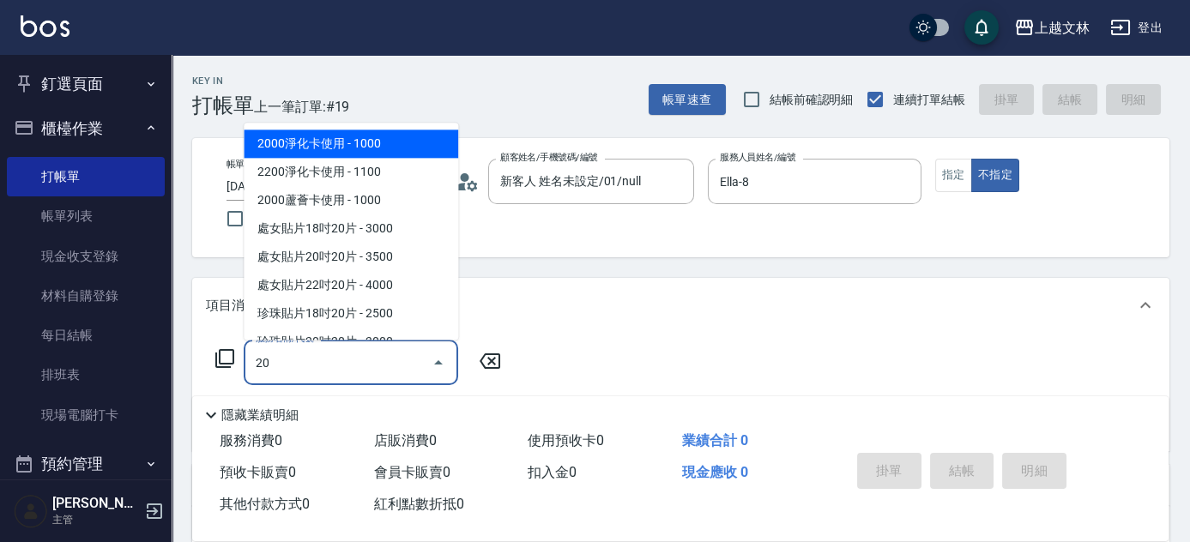
type input "204"
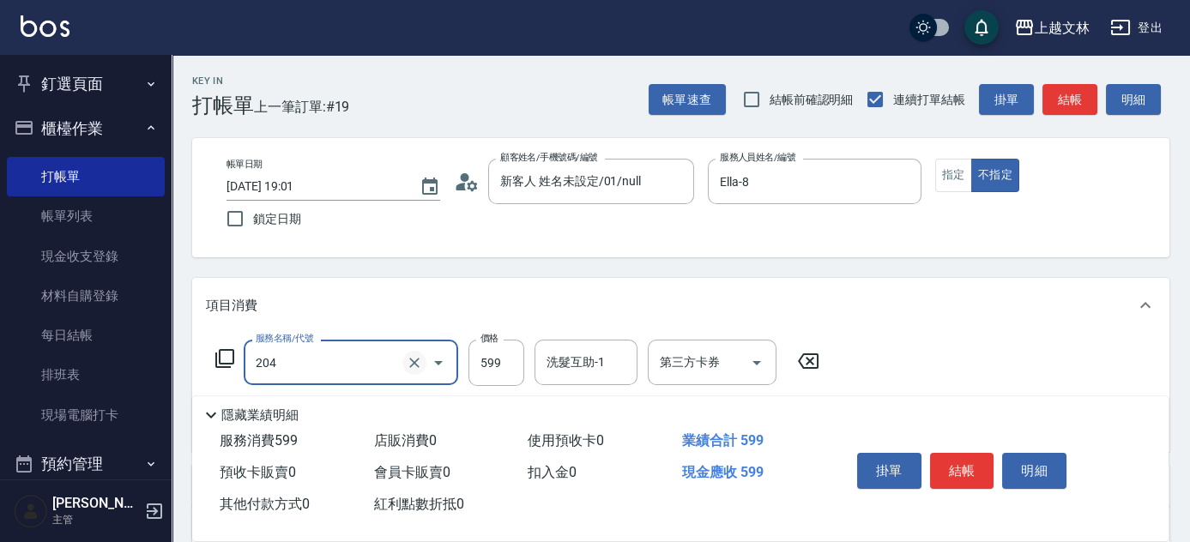
click at [408, 358] on icon "Clear" at bounding box center [414, 362] width 17 height 17
type input "B級洗+剪(203)"
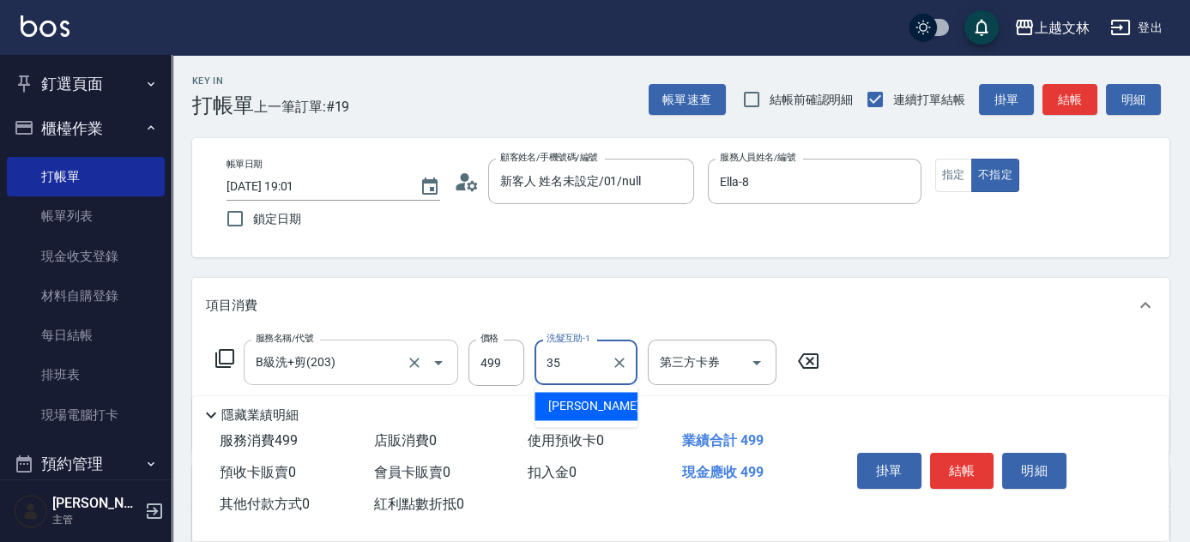
type input "[PERSON_NAME]-35"
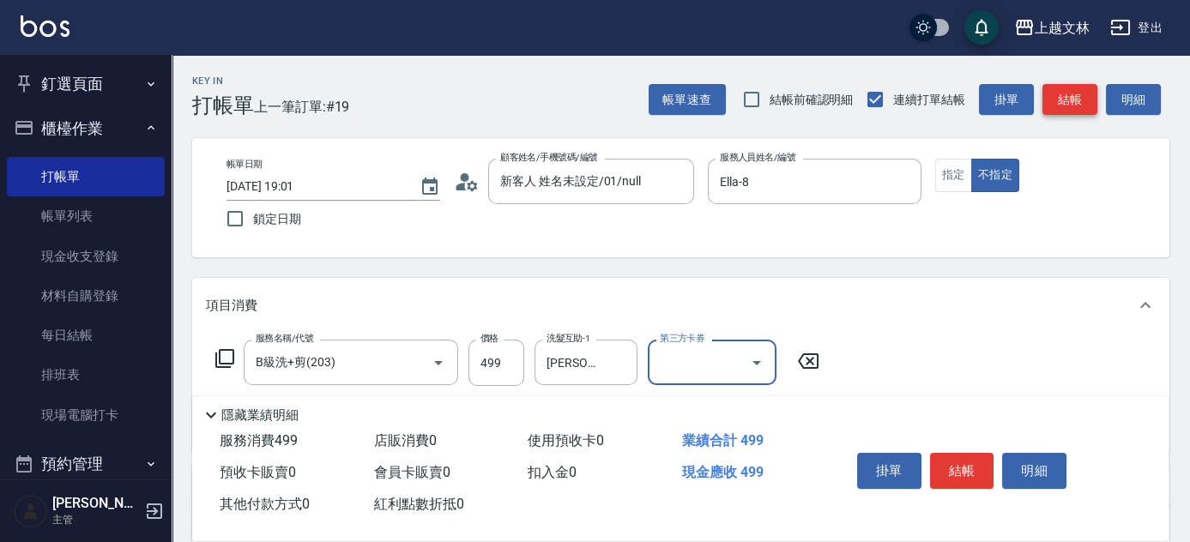
click at [1070, 92] on button "結帳" at bounding box center [1069, 100] width 55 height 32
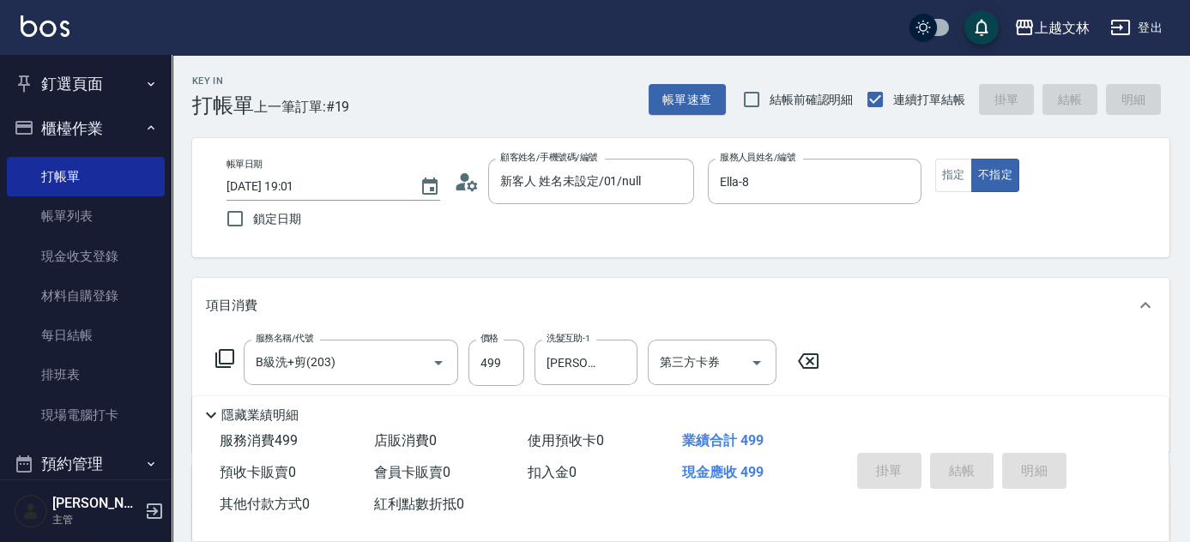
type input "[DATE] 19:02"
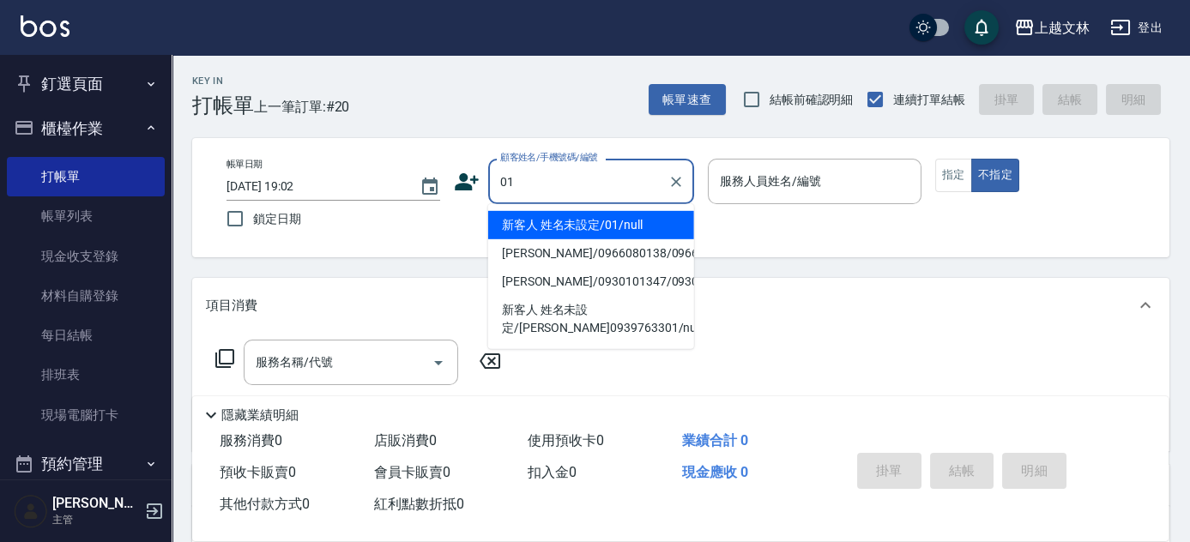
type input "新客人 姓名未設定/01/null"
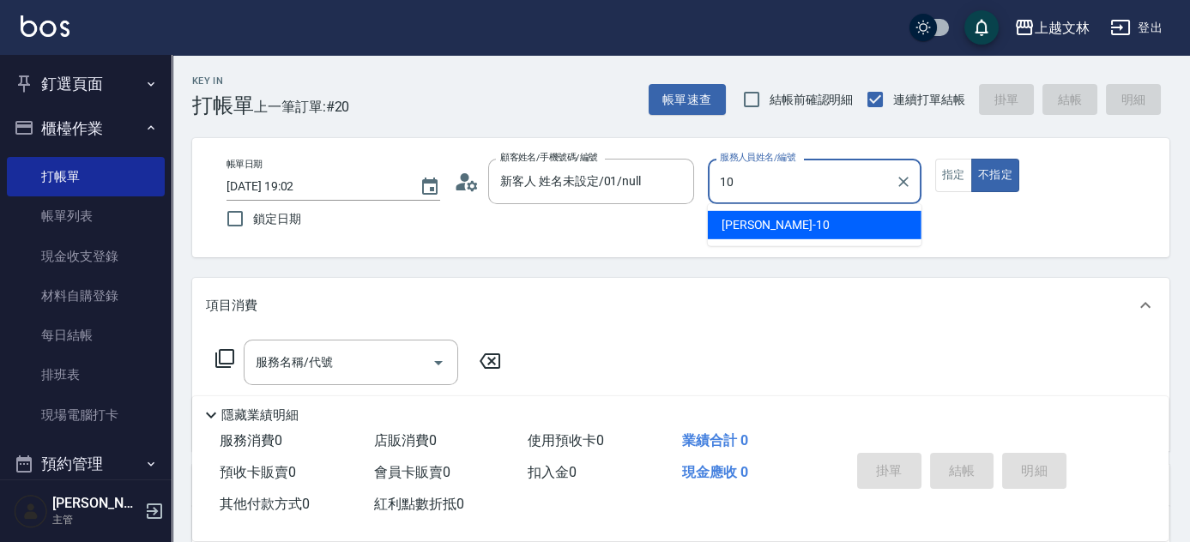
type input "[PERSON_NAME]-10"
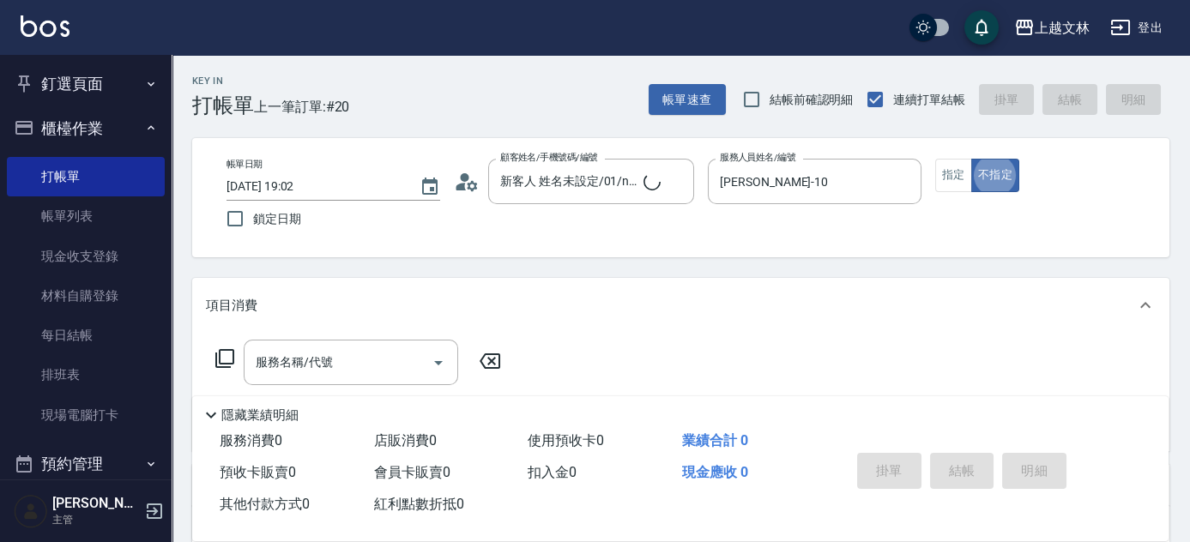
type button "false"
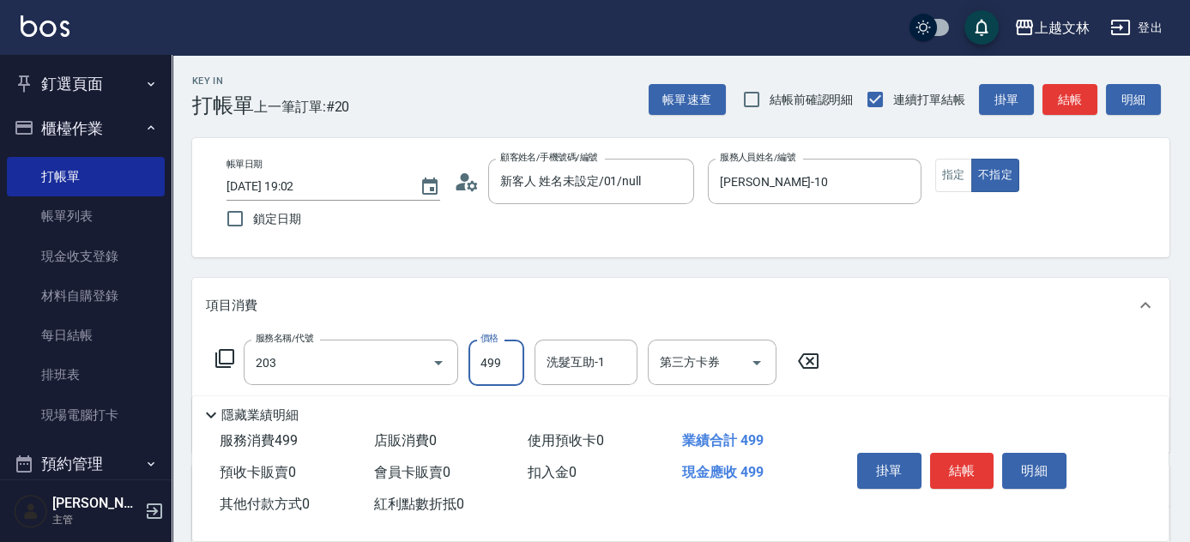
type input "B級洗+剪(203)"
click at [962, 454] on button "結帳" at bounding box center [962, 471] width 64 height 36
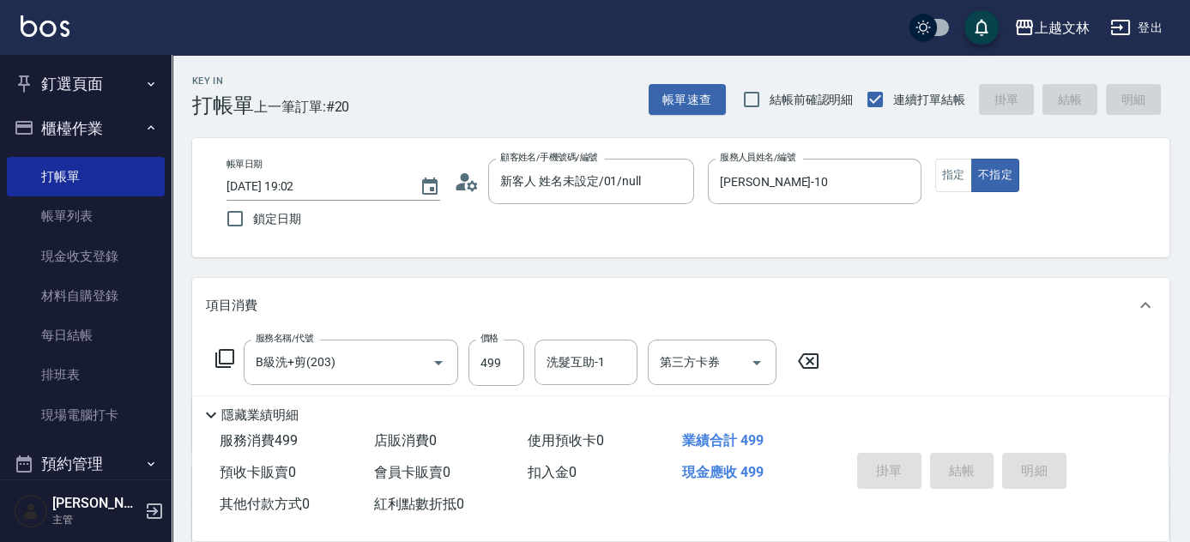
type input "[DATE] 19:29"
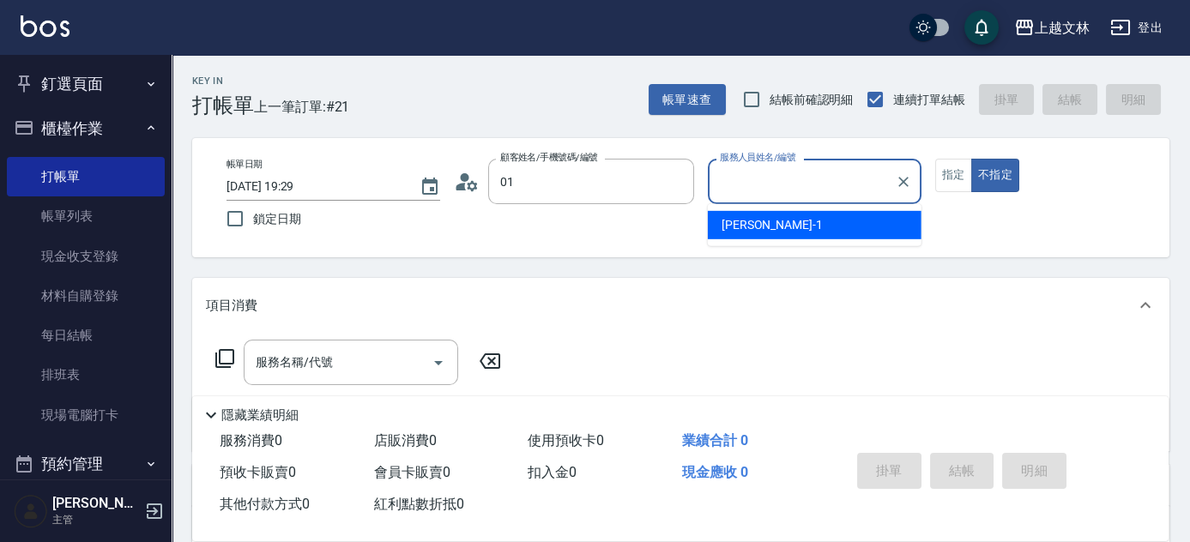
type input "新客人 姓名未設定/01/null"
type input "July-13"
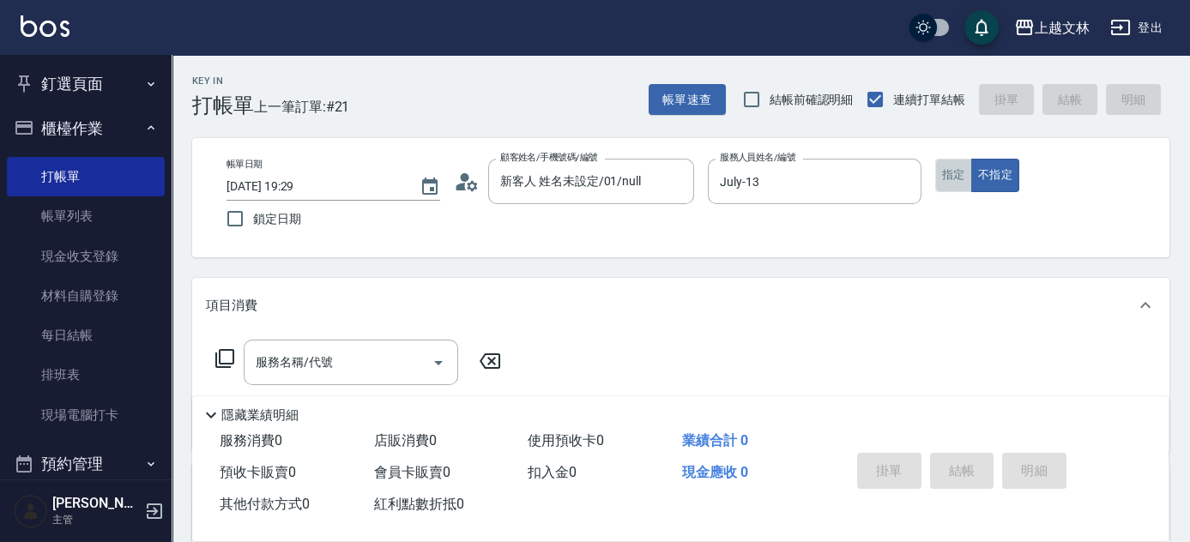
drag, startPoint x: 945, startPoint y: 178, endPoint x: 824, endPoint y: 205, distance: 123.8
click at [944, 179] on button "指定" at bounding box center [953, 175] width 37 height 33
click at [300, 359] on div "服務名稱/代號 服務名稱/代號" at bounding box center [351, 362] width 214 height 45
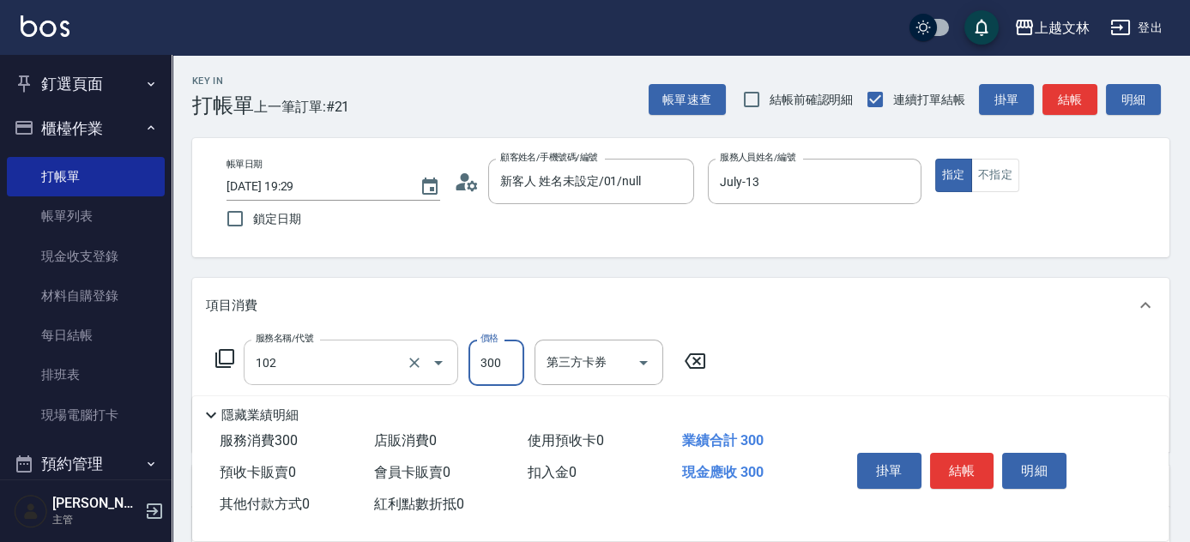
type input "精油洗髮(102)"
click at [618, 381] on div "洗髮互助-1" at bounding box center [585, 362] width 103 height 45
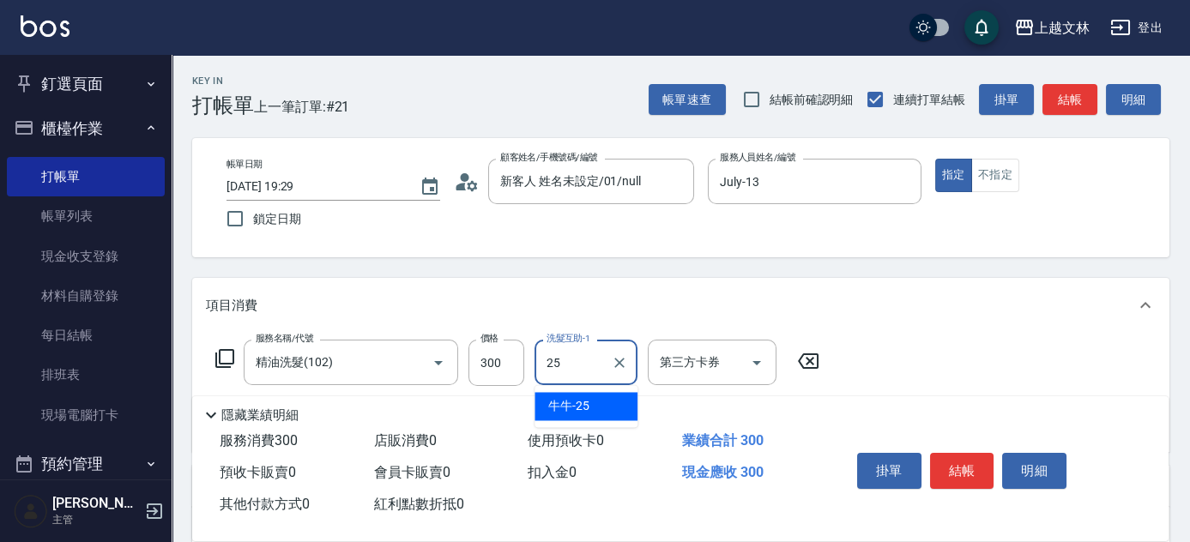
type input "2"
type input "[PERSON_NAME]-35"
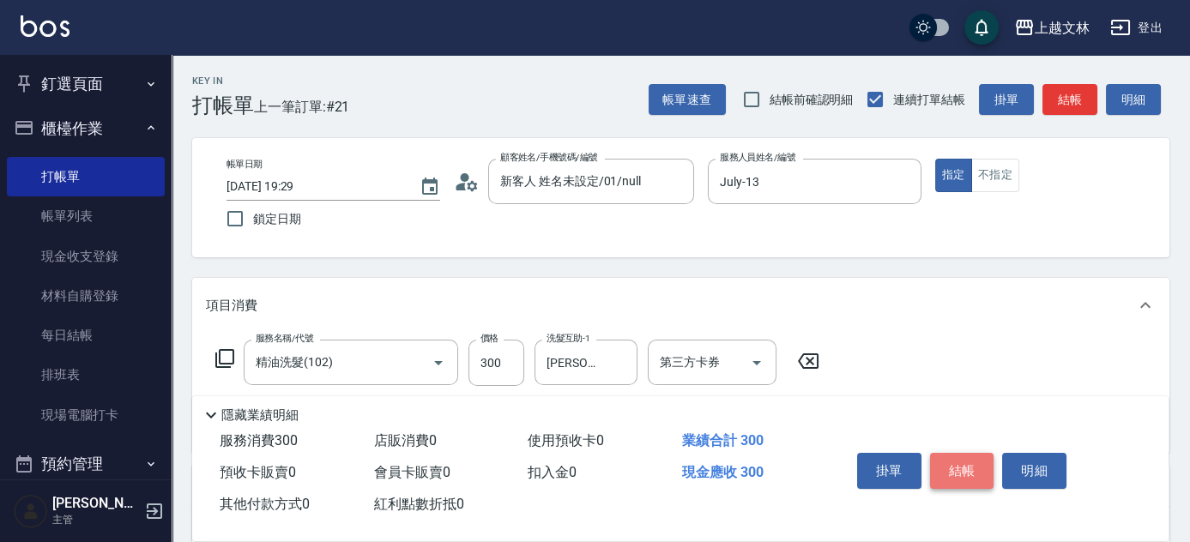
click at [956, 466] on button "結帳" at bounding box center [962, 471] width 64 height 36
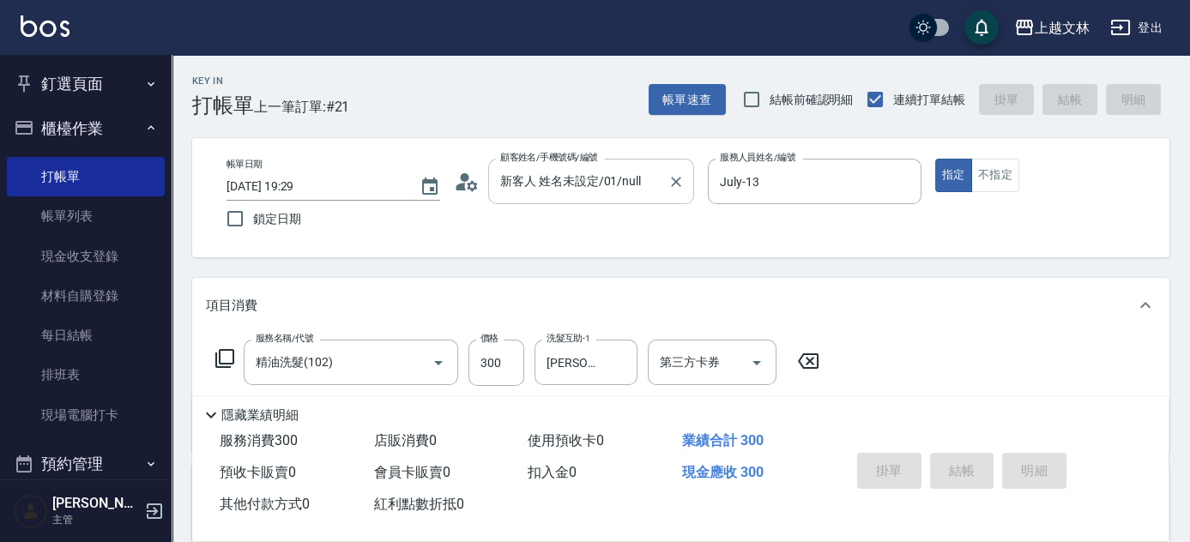
type input "[DATE] 19:38"
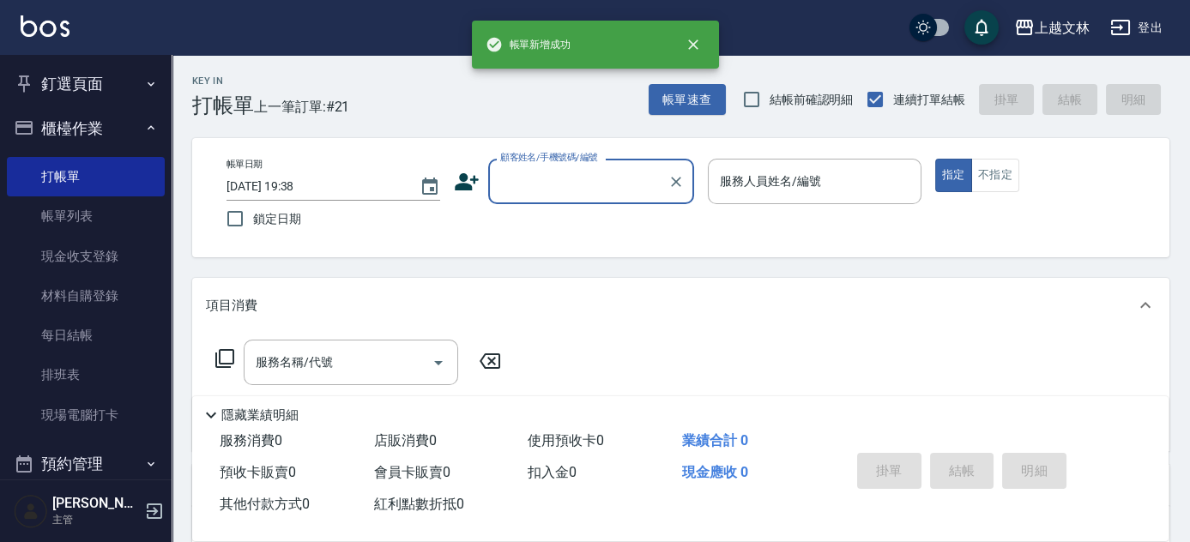
click at [608, 189] on input "顧客姓名/手機號碼/編號" at bounding box center [578, 181] width 165 height 30
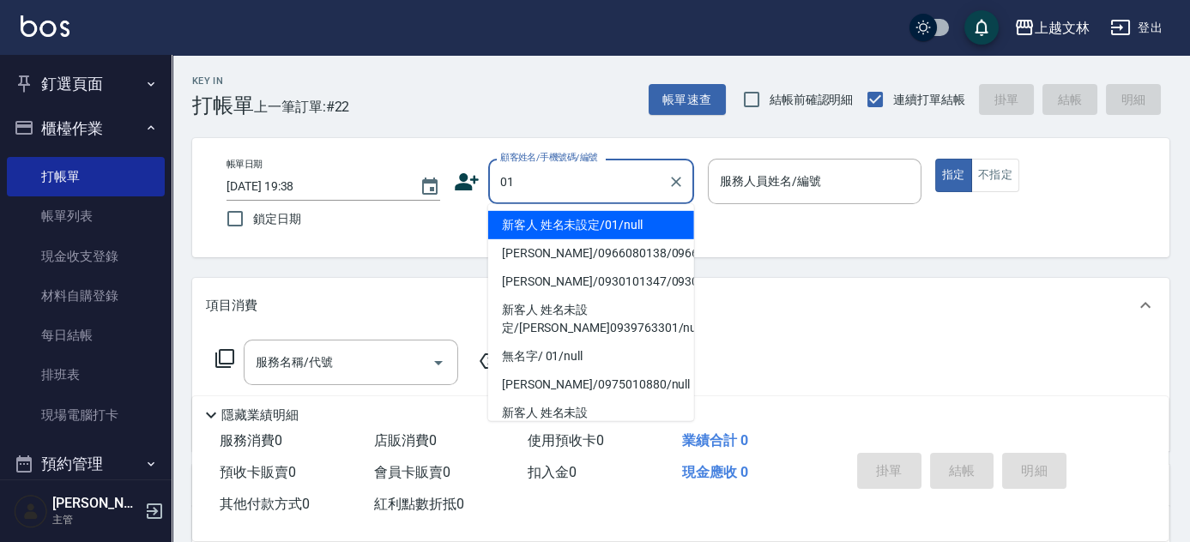
type input "01"
type input "13"
type input "新客人 姓名未設定/01/null"
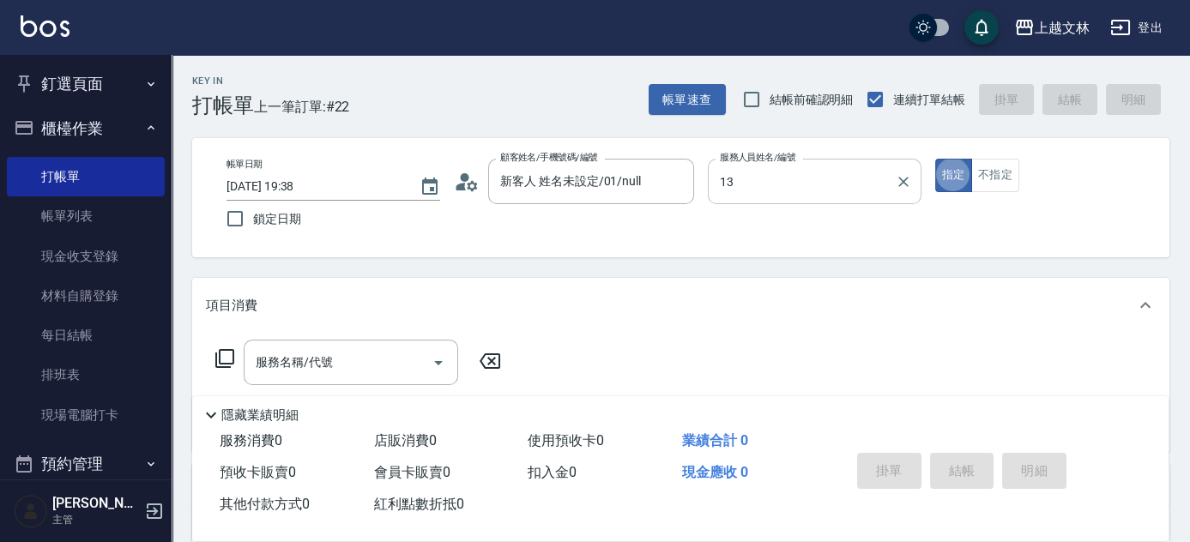
type input "July-13"
type button "true"
click at [349, 353] on input "服務名稱/代號" at bounding box center [337, 362] width 173 height 30
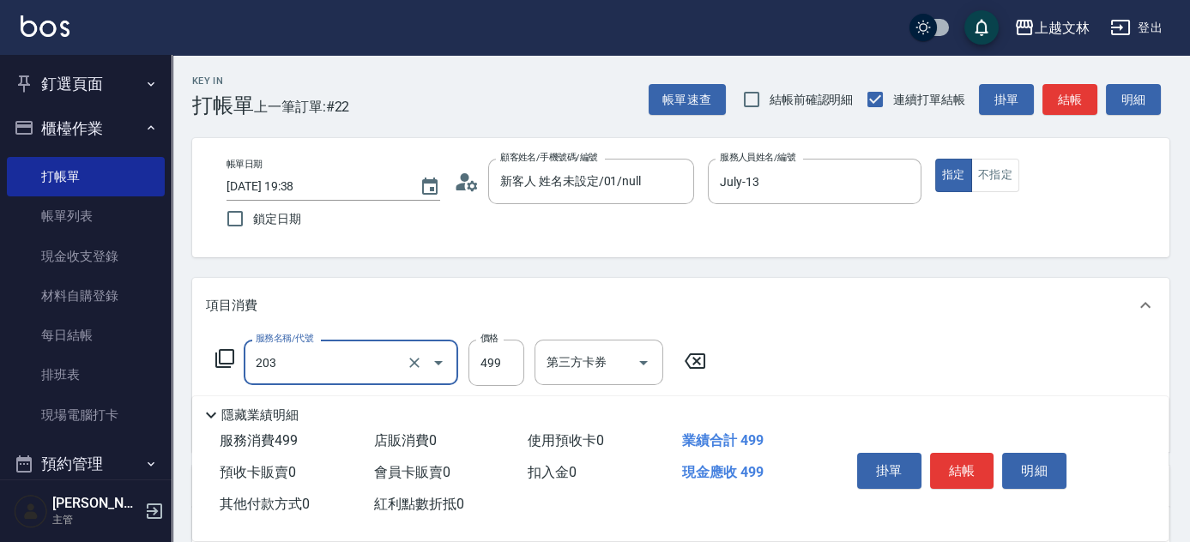
type input "B級洗+剪(203)"
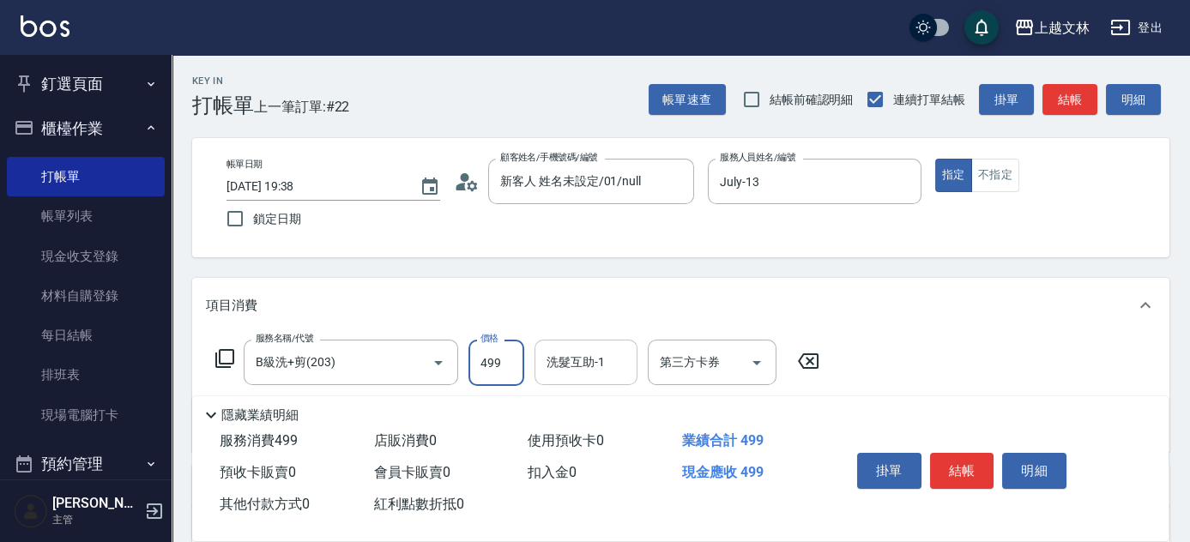
click at [608, 371] on input "洗髮互助-1" at bounding box center [585, 362] width 87 height 30
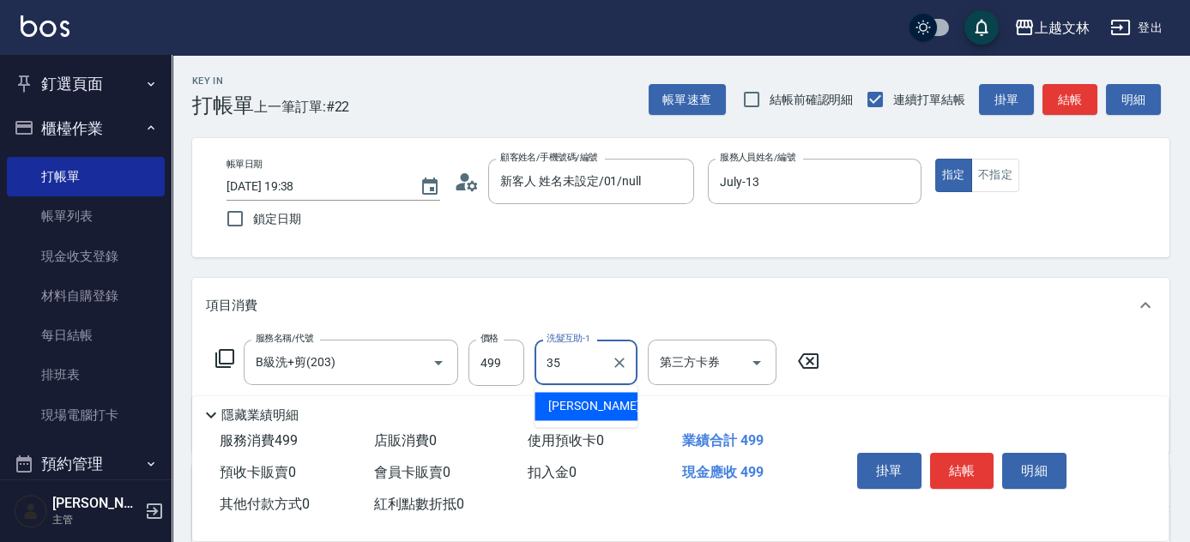
type input "[PERSON_NAME]-35"
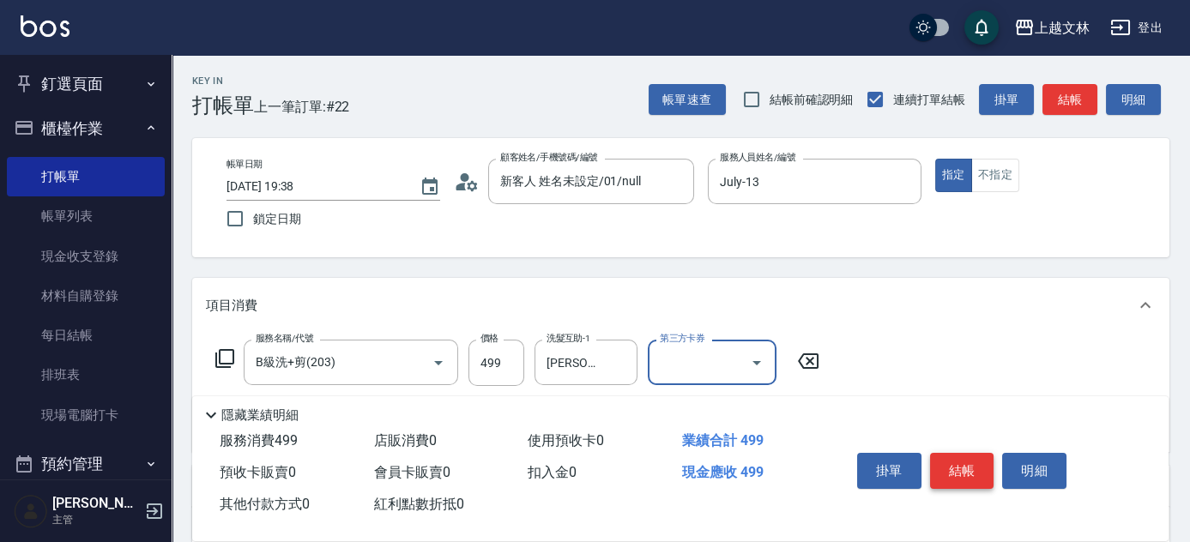
click at [951, 466] on button "結帳" at bounding box center [962, 471] width 64 height 36
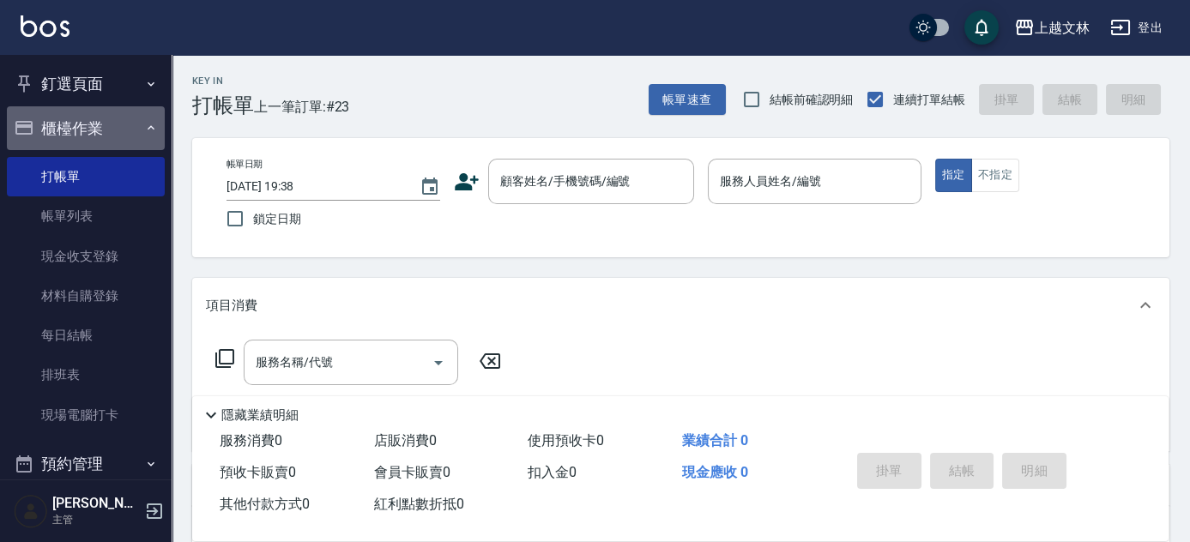
click at [89, 137] on button "櫃檯作業" at bounding box center [86, 128] width 158 height 45
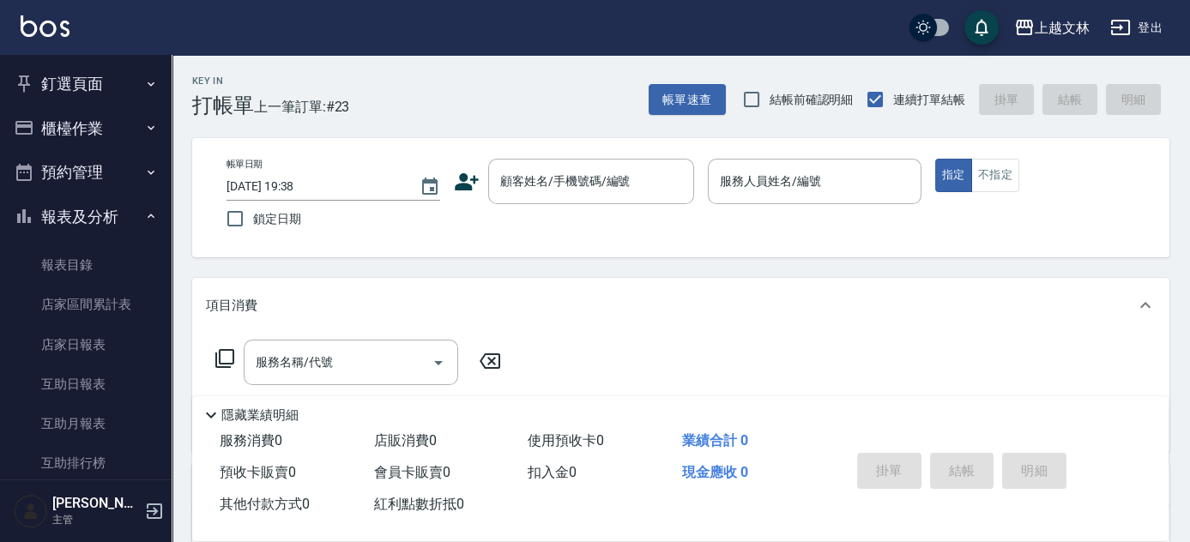
scroll to position [371, 0]
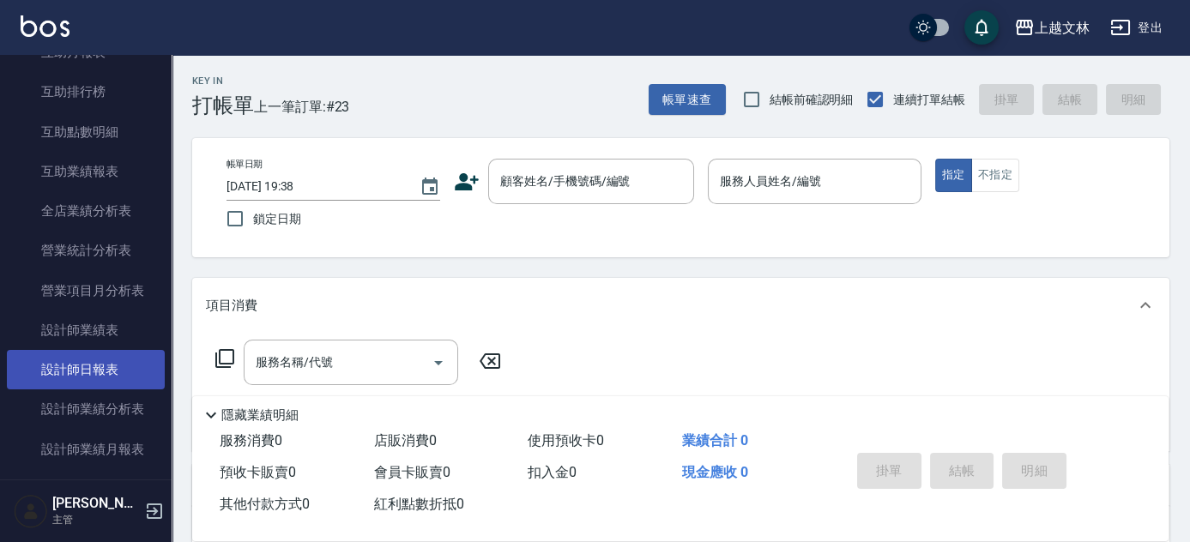
click at [124, 360] on link "設計師日報表" at bounding box center [86, 369] width 158 height 39
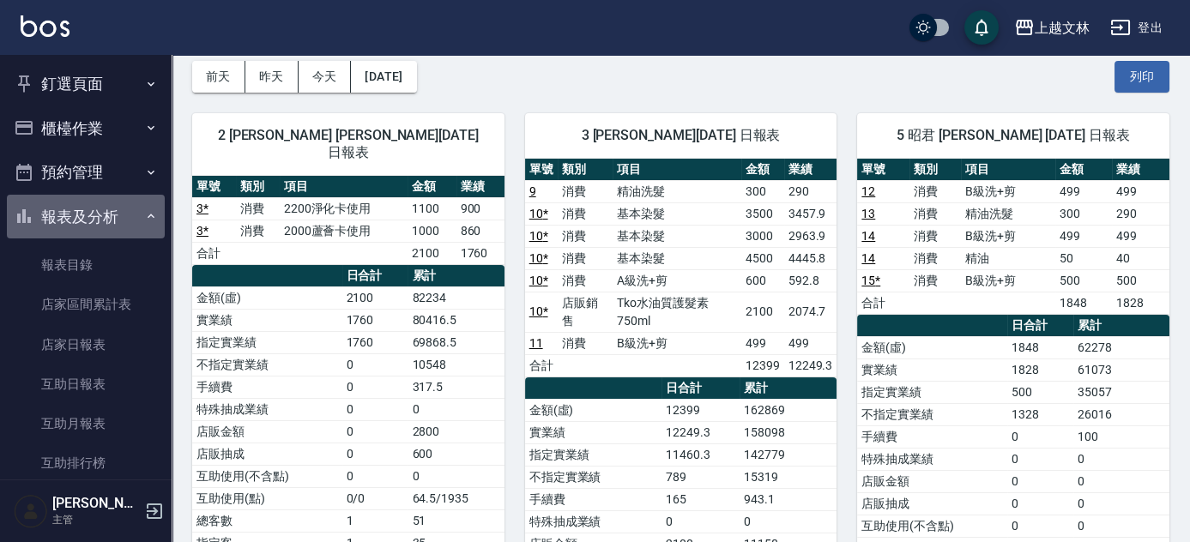
click at [89, 223] on button "報表及分析" at bounding box center [86, 217] width 158 height 45
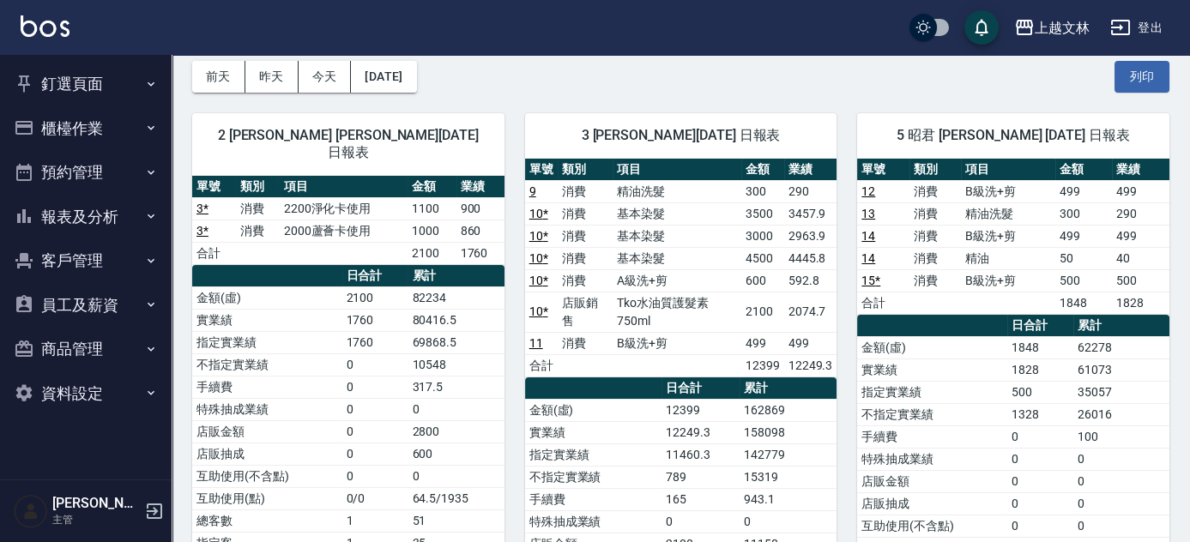
click at [114, 122] on button "櫃檯作業" at bounding box center [86, 128] width 158 height 45
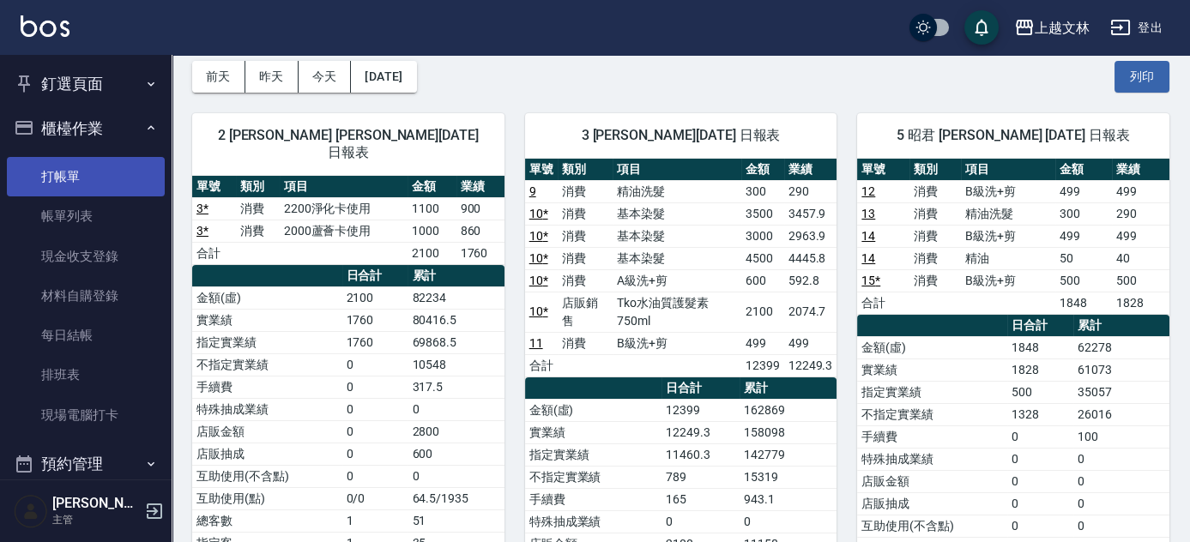
click at [114, 160] on link "打帳單" at bounding box center [86, 176] width 158 height 39
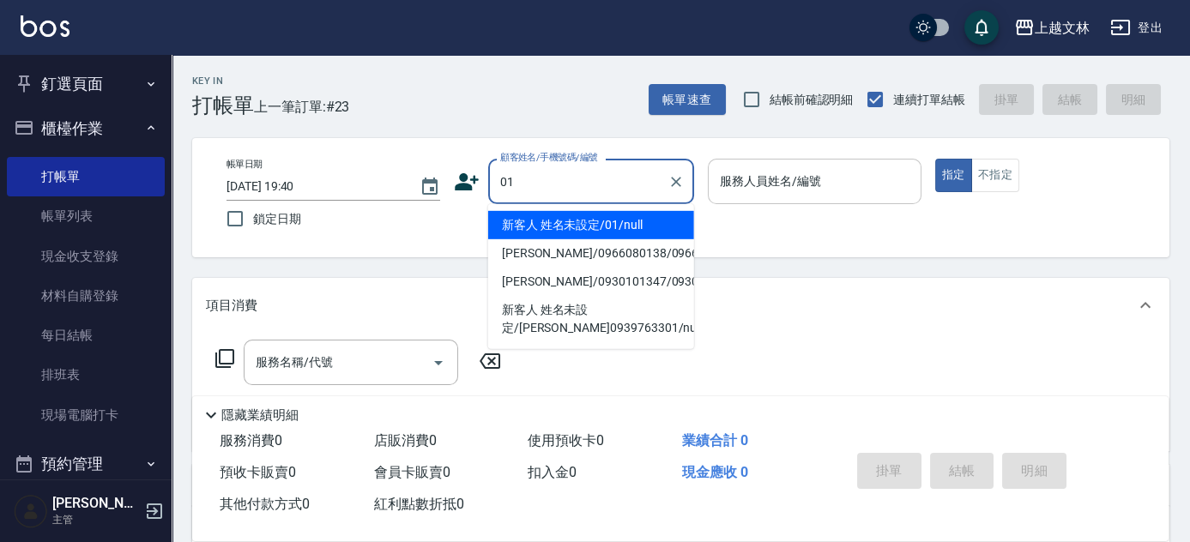
type input "新客人 姓名未設定/01/null"
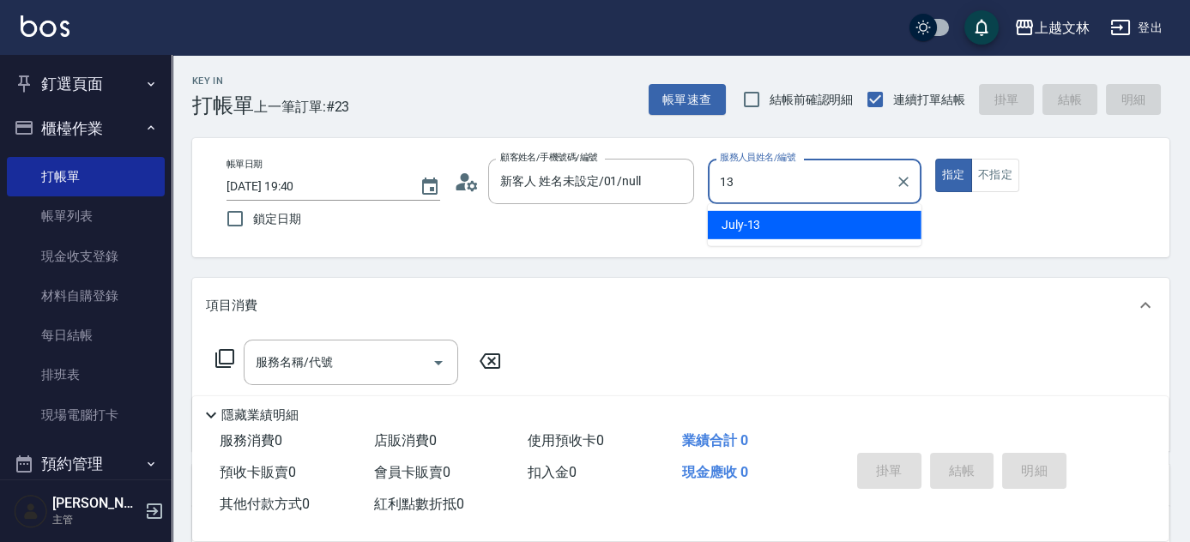
type input "July-13"
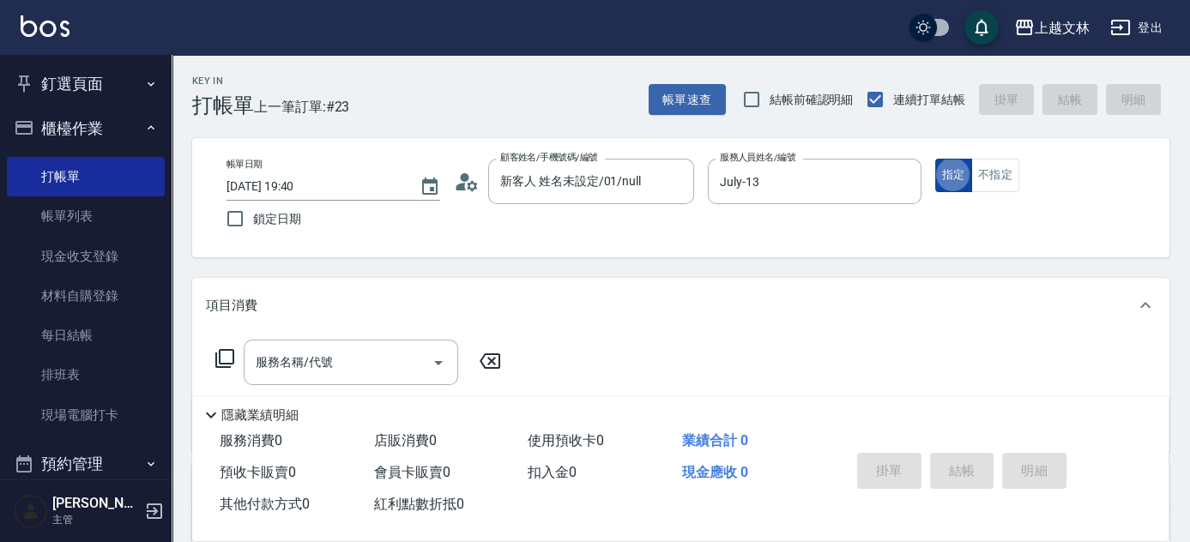
type button "true"
click at [987, 177] on button "不指定" at bounding box center [995, 175] width 48 height 33
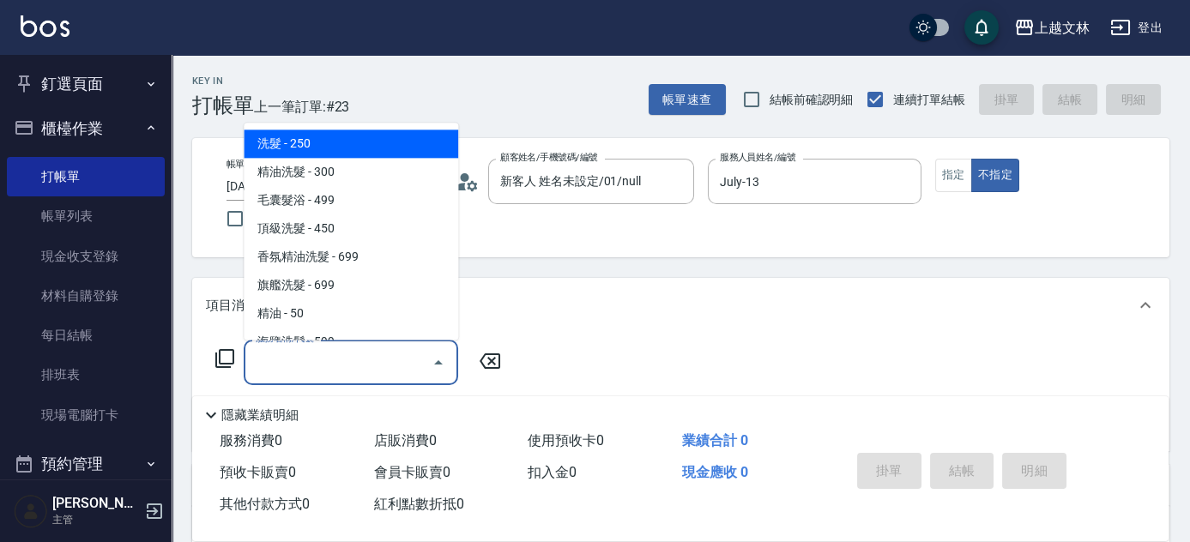
click at [324, 372] on input "服務名稱/代號" at bounding box center [337, 362] width 173 height 30
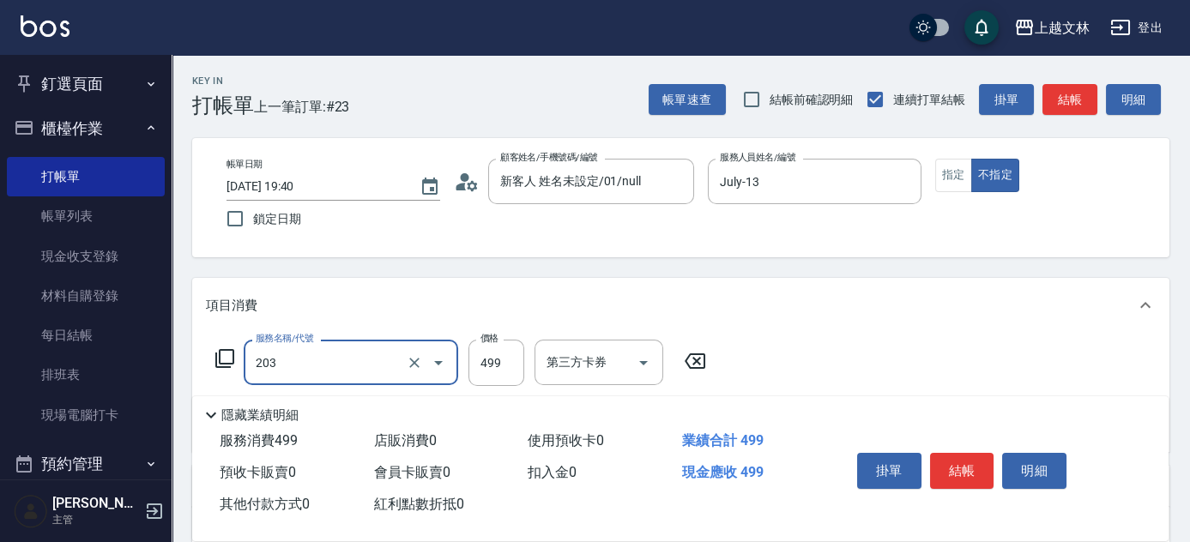
type input "B級洗+剪(203)"
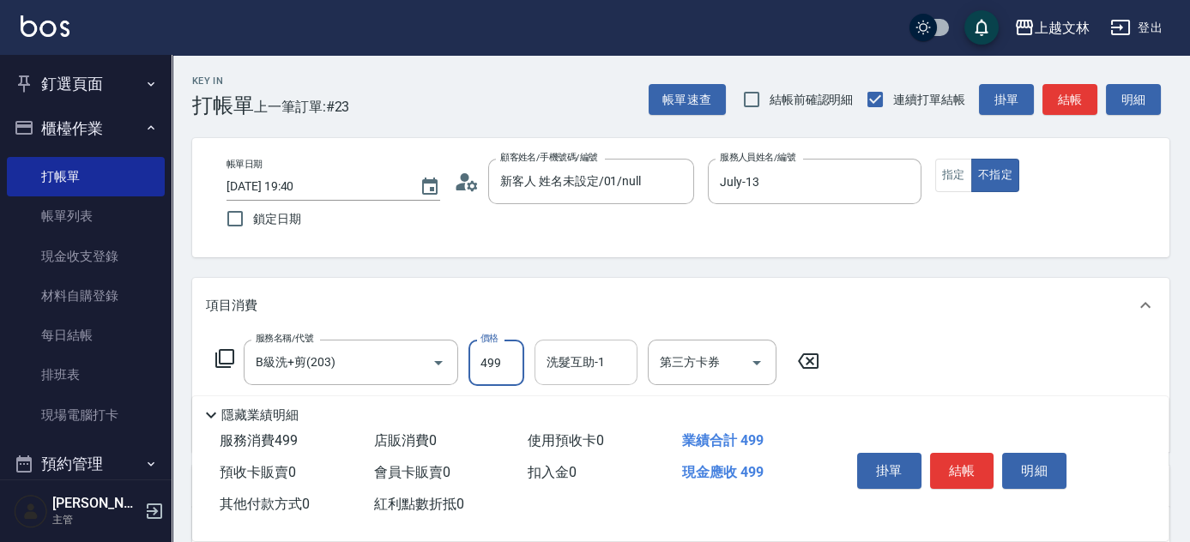
click at [585, 366] on div "洗髮互助-1 洗髮互助-1" at bounding box center [585, 362] width 103 height 45
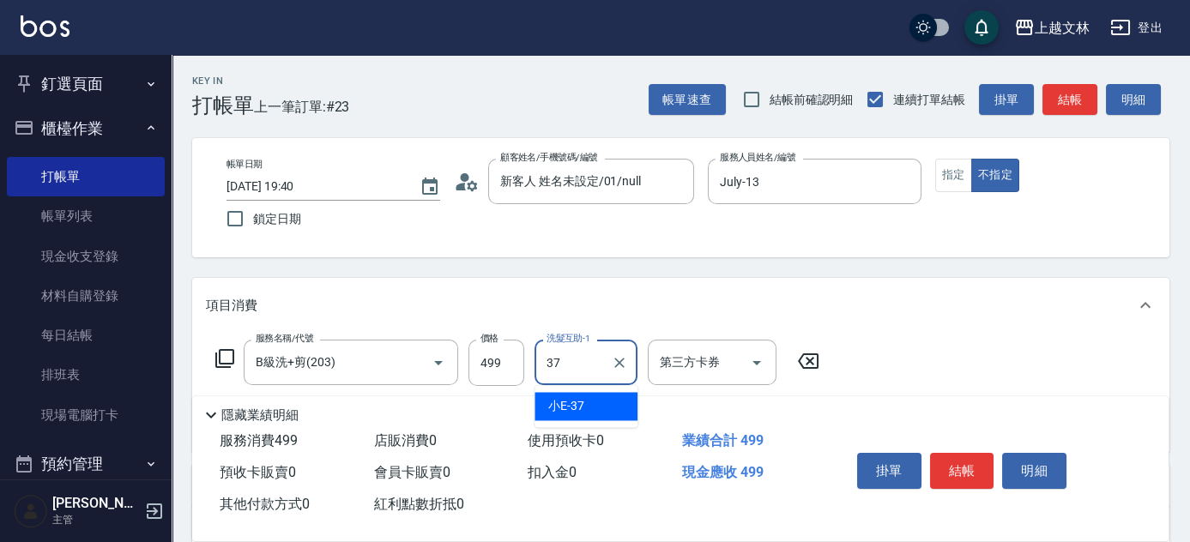
type input "小E-37"
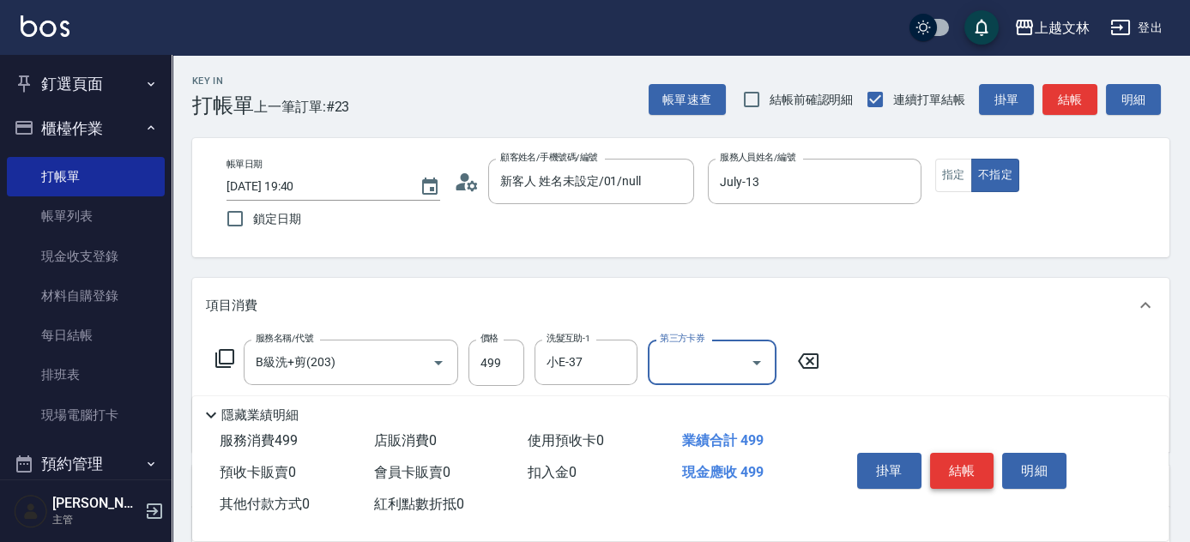
click at [974, 467] on button "結帳" at bounding box center [962, 471] width 64 height 36
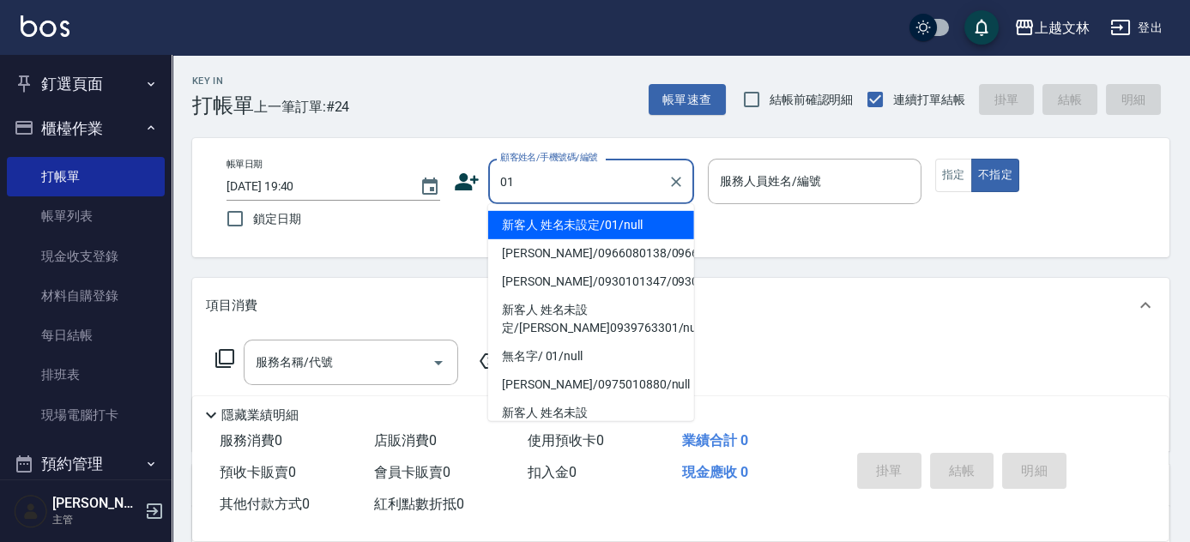
type input "01"
type input "5"
type input "新客人 姓名未設定/01/null"
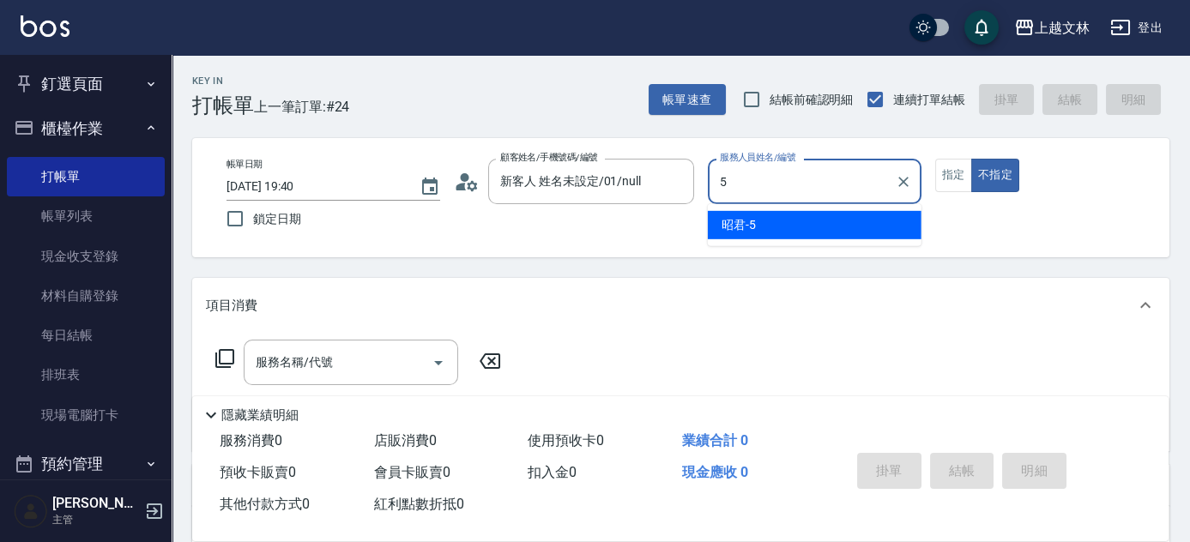
type input "5"
type button "false"
type input "昭君-5"
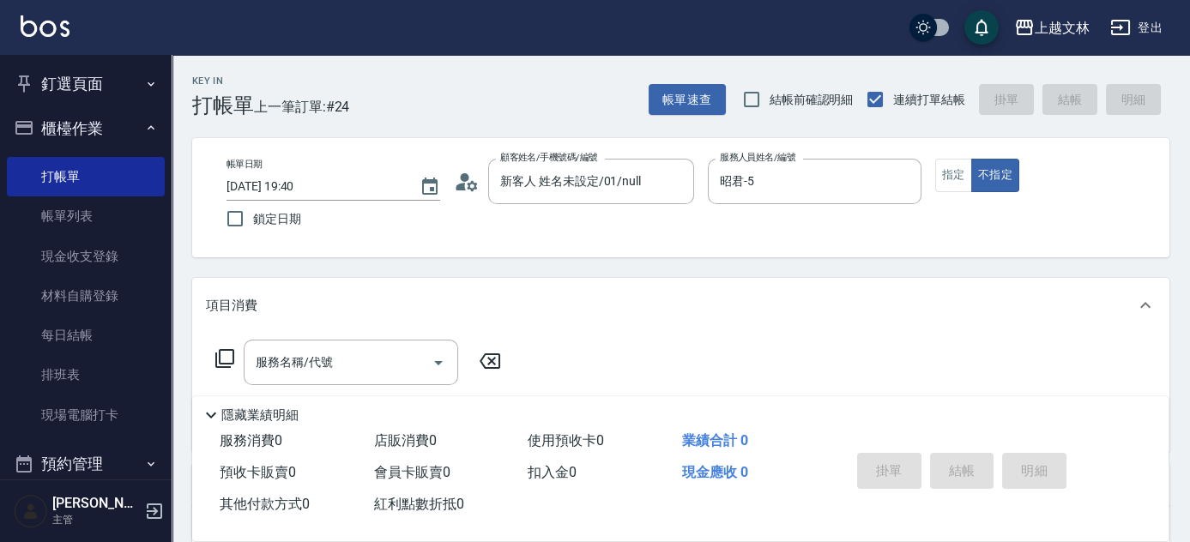
click at [221, 364] on icon at bounding box center [224, 358] width 19 height 19
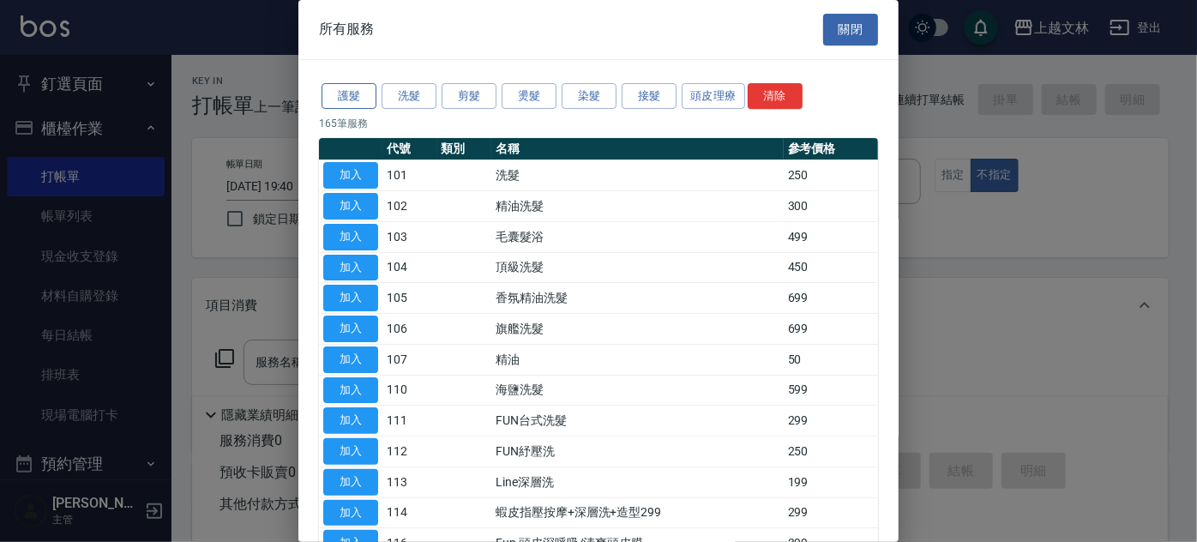
click at [365, 101] on button "護髮" at bounding box center [349, 96] width 55 height 27
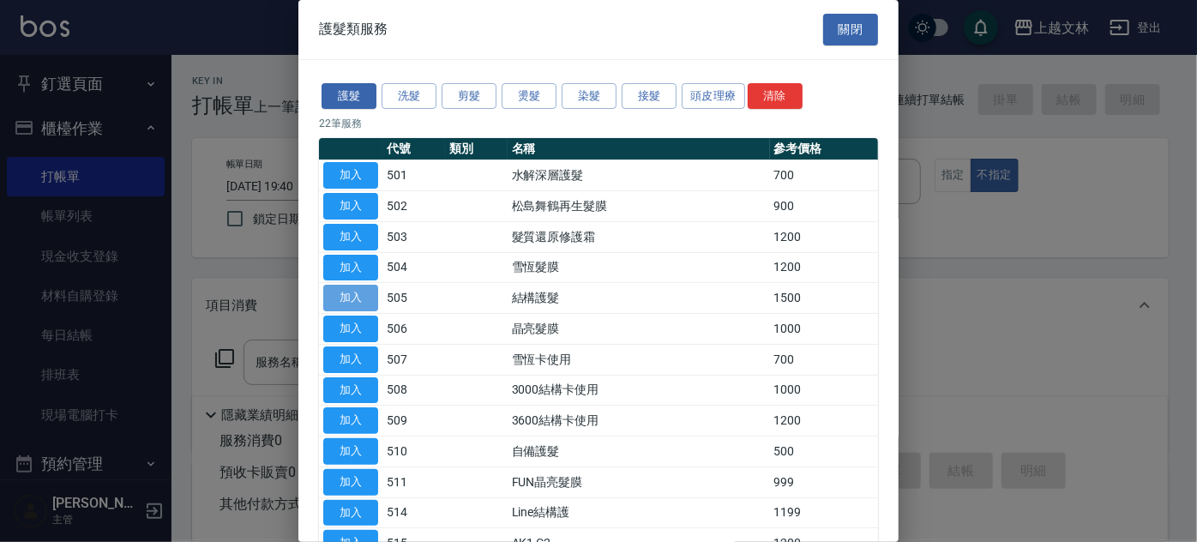
click at [366, 302] on button "加入" at bounding box center [350, 298] width 55 height 27
type input "結構護髮(505)"
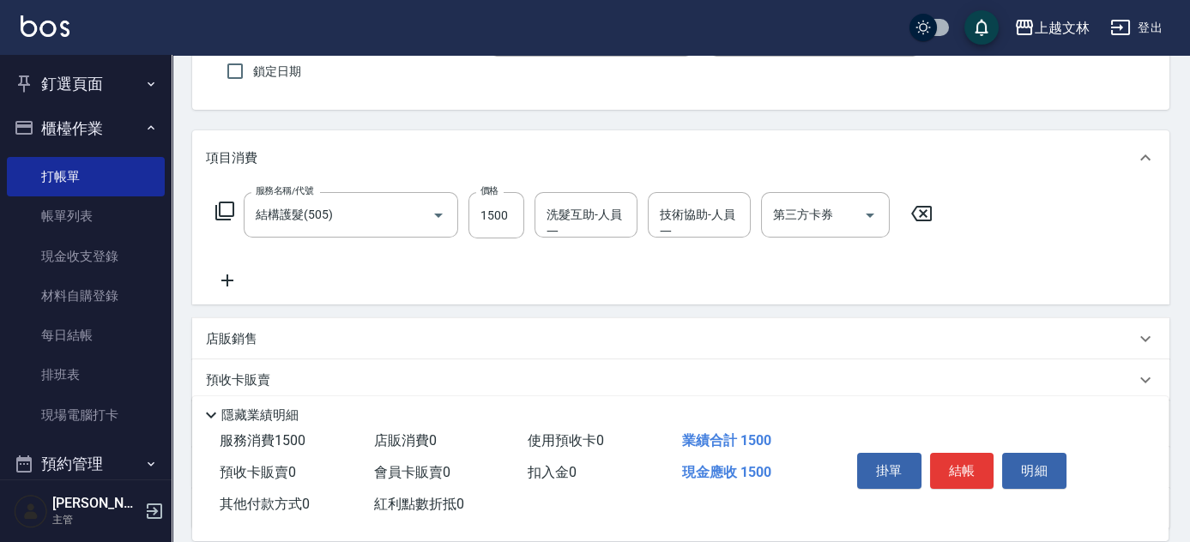
scroll to position [155, 0]
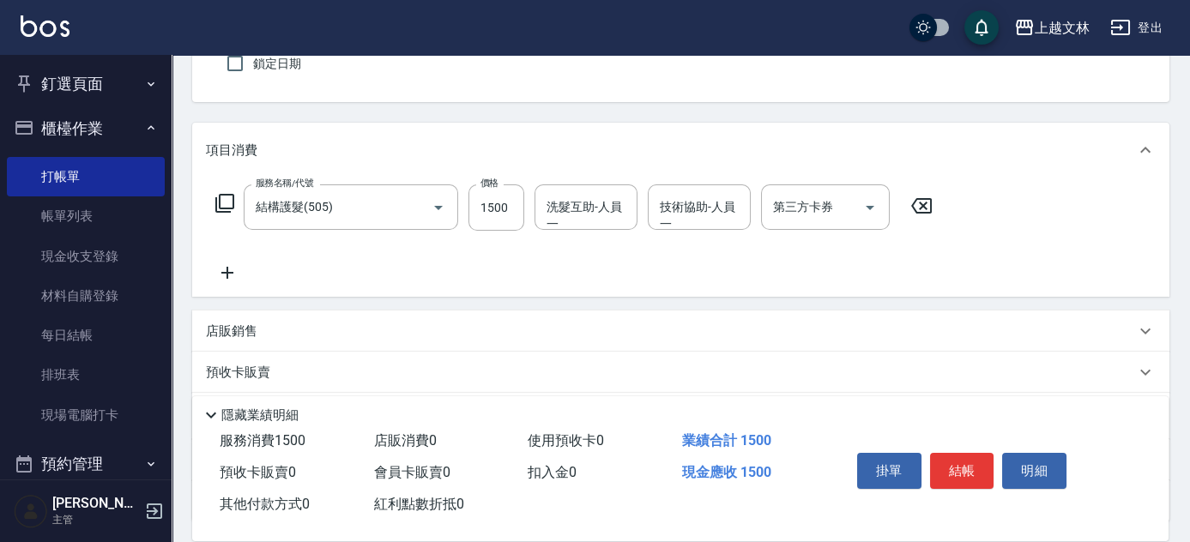
click at [228, 271] on icon at bounding box center [227, 272] width 43 height 21
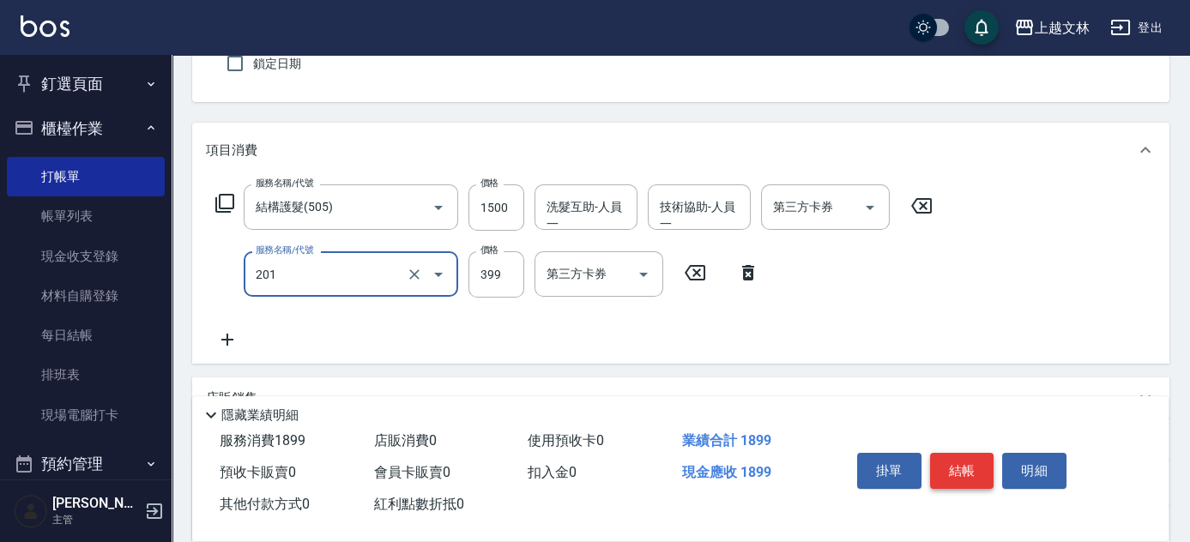
type input "B級單剪(201)"
click at [965, 470] on button "結帳" at bounding box center [962, 471] width 64 height 36
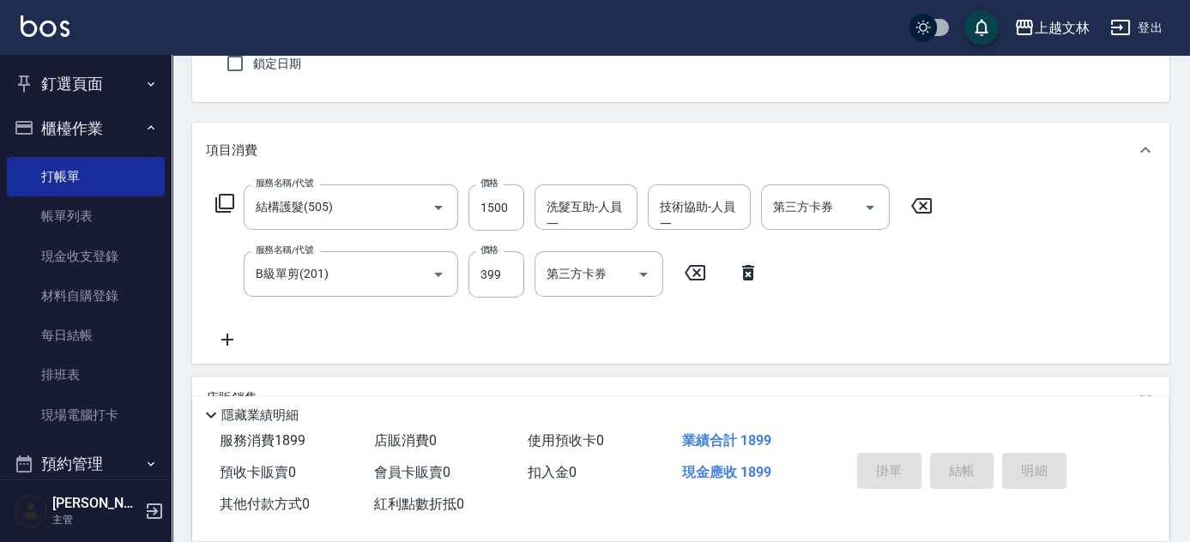
type input "[DATE] 19:52"
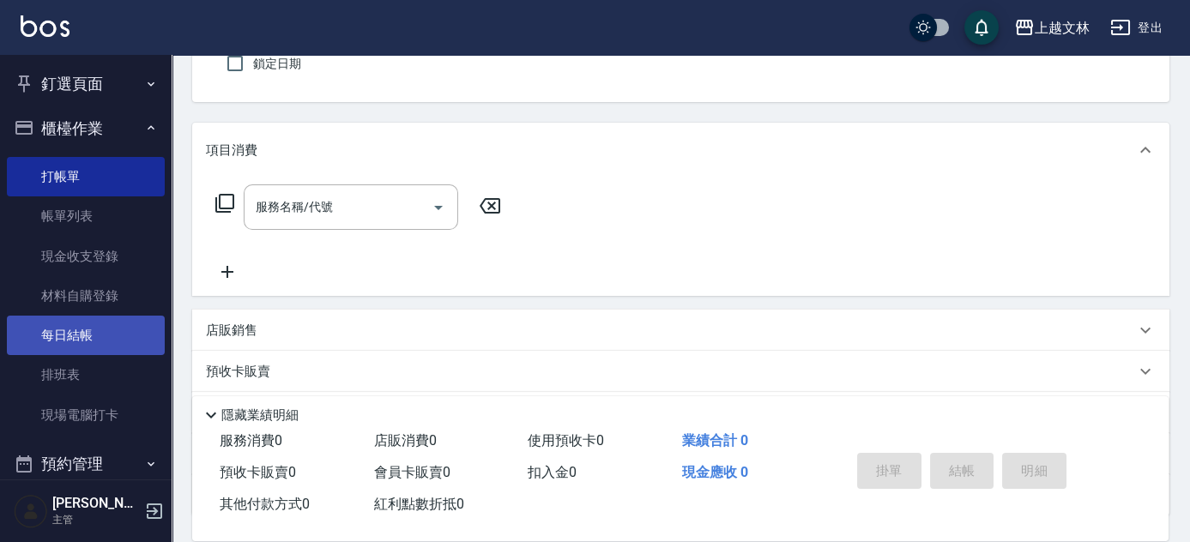
click at [77, 348] on link "每日結帳" at bounding box center [86, 335] width 158 height 39
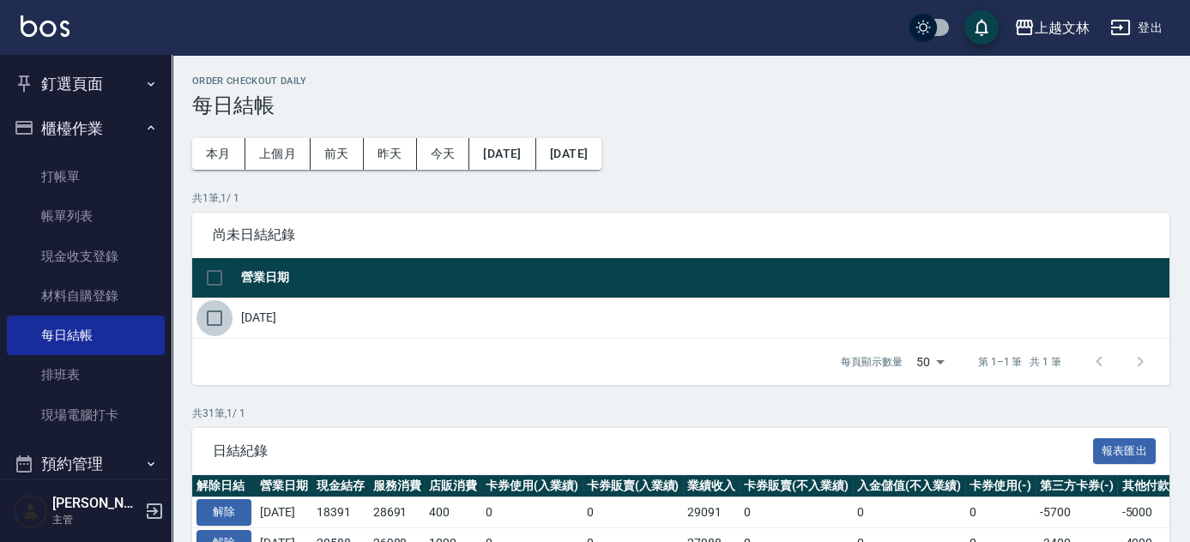
click at [214, 322] on input "checkbox" at bounding box center [214, 318] width 36 height 36
checkbox input "true"
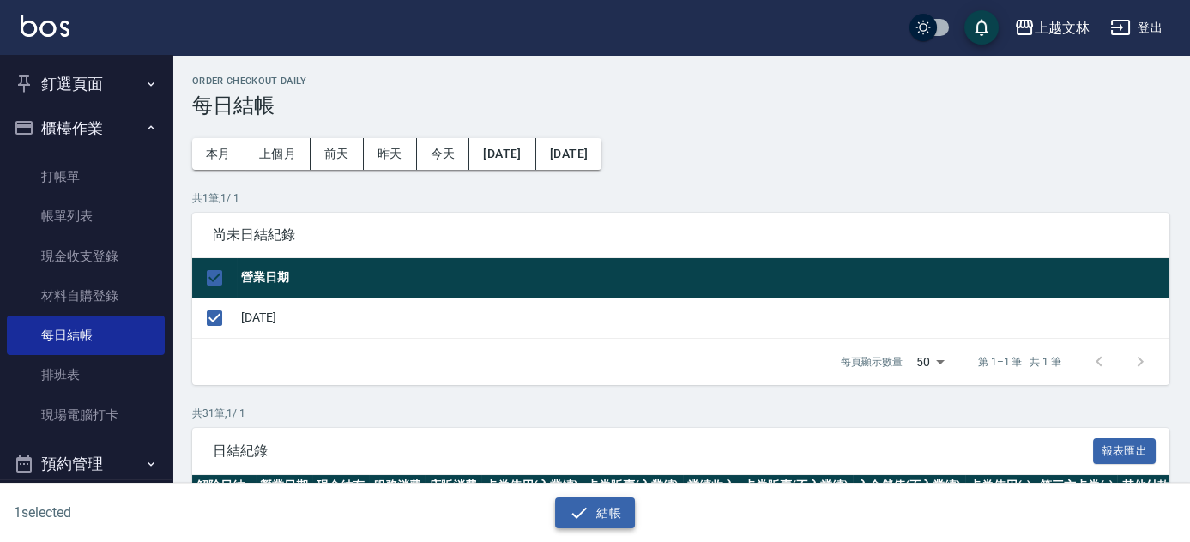
click at [597, 514] on button "結帳" at bounding box center [595, 513] width 80 height 32
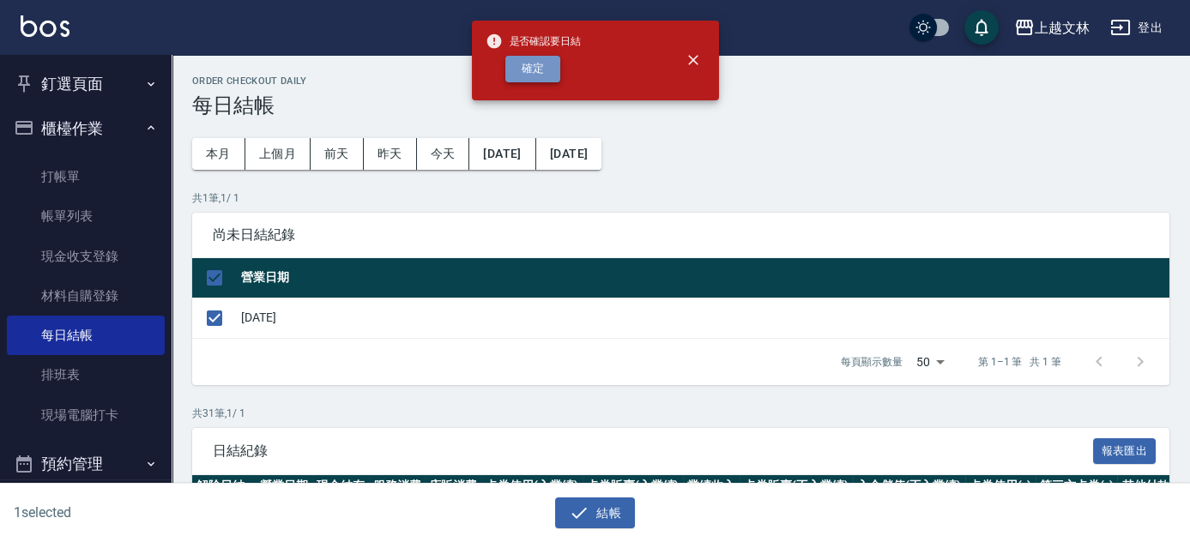
click at [523, 64] on button "確定" at bounding box center [532, 69] width 55 height 27
checkbox input "false"
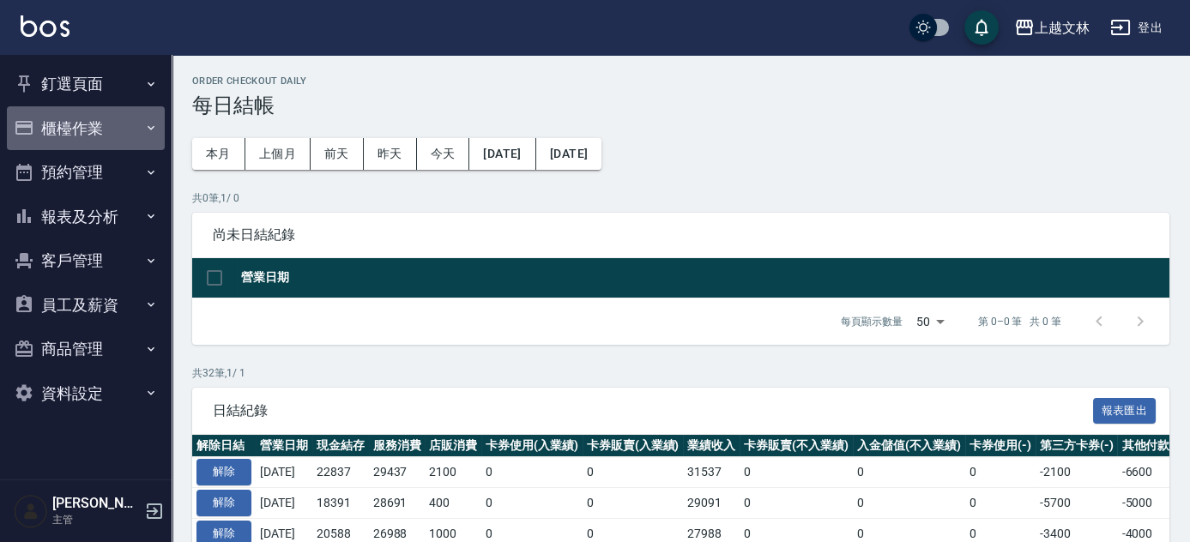
click at [99, 118] on button "櫃檯作業" at bounding box center [86, 128] width 158 height 45
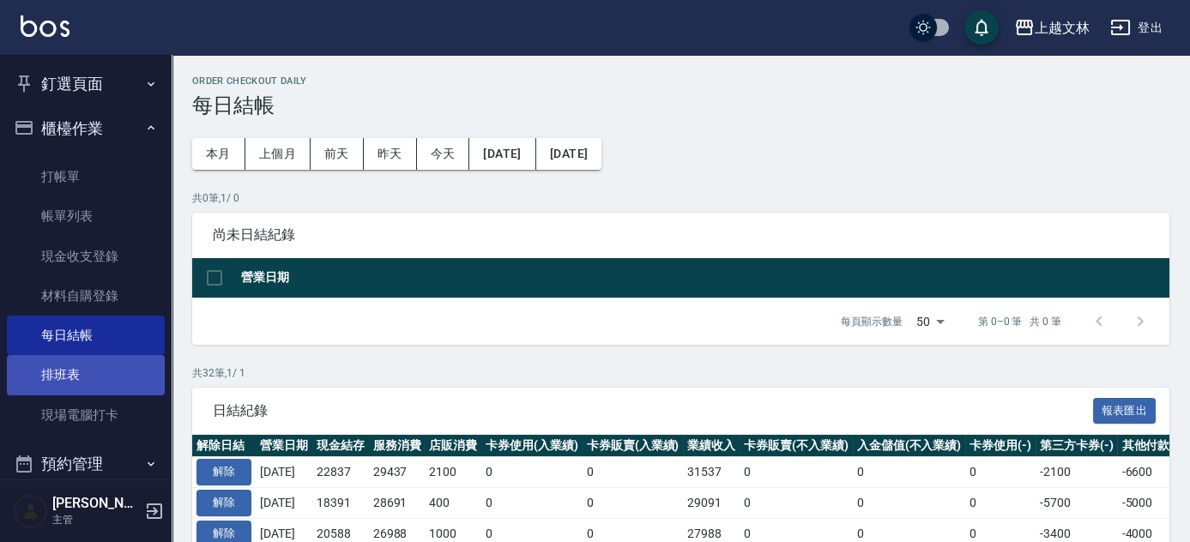
click at [91, 389] on link "排班表" at bounding box center [86, 374] width 158 height 39
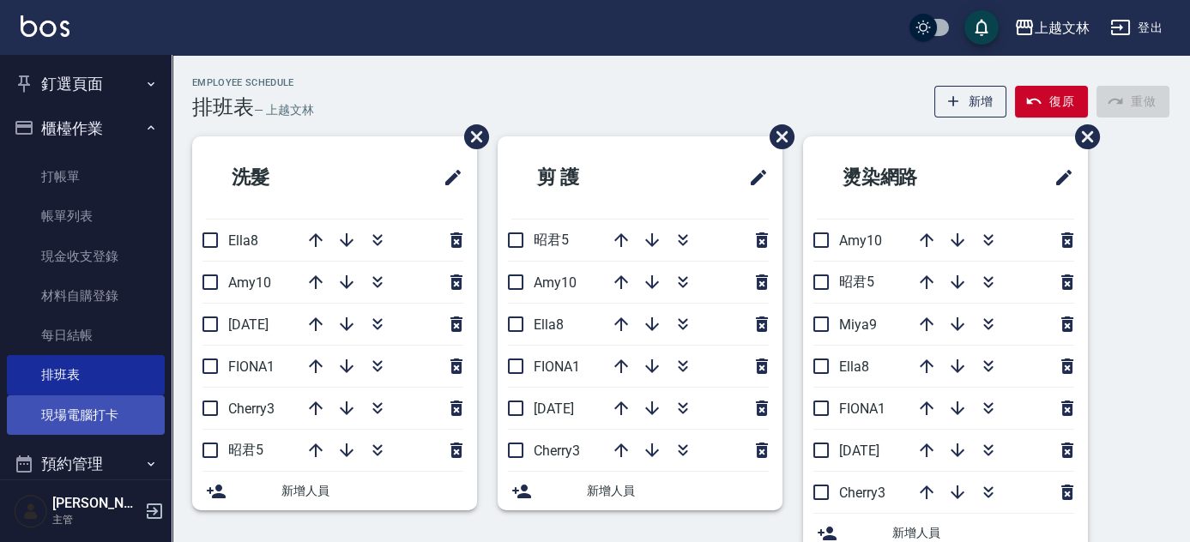
click at [129, 411] on link "現場電腦打卡" at bounding box center [86, 414] width 158 height 39
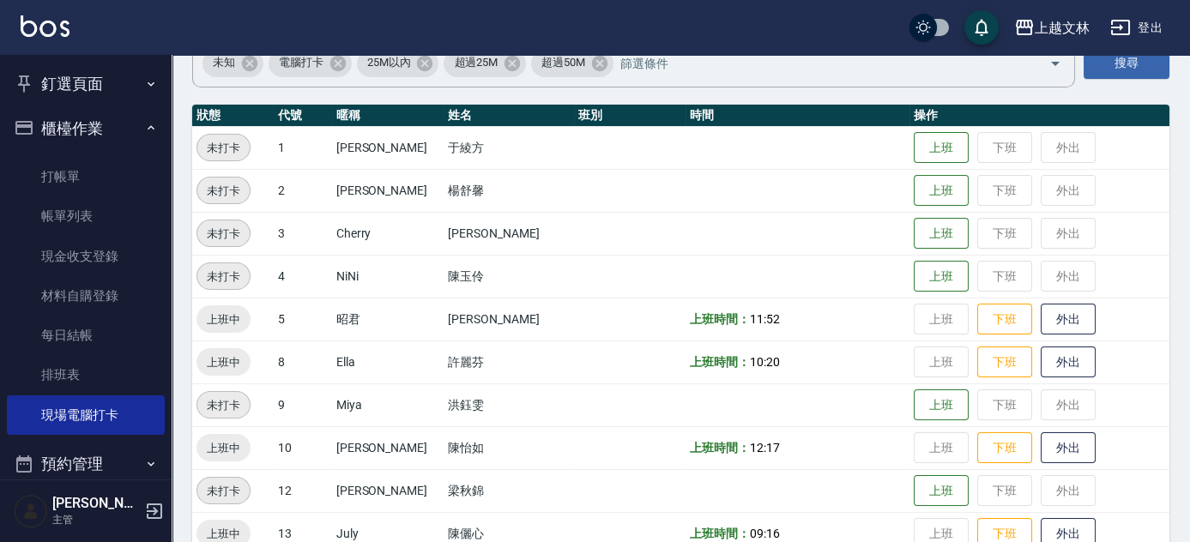
scroll to position [311, 0]
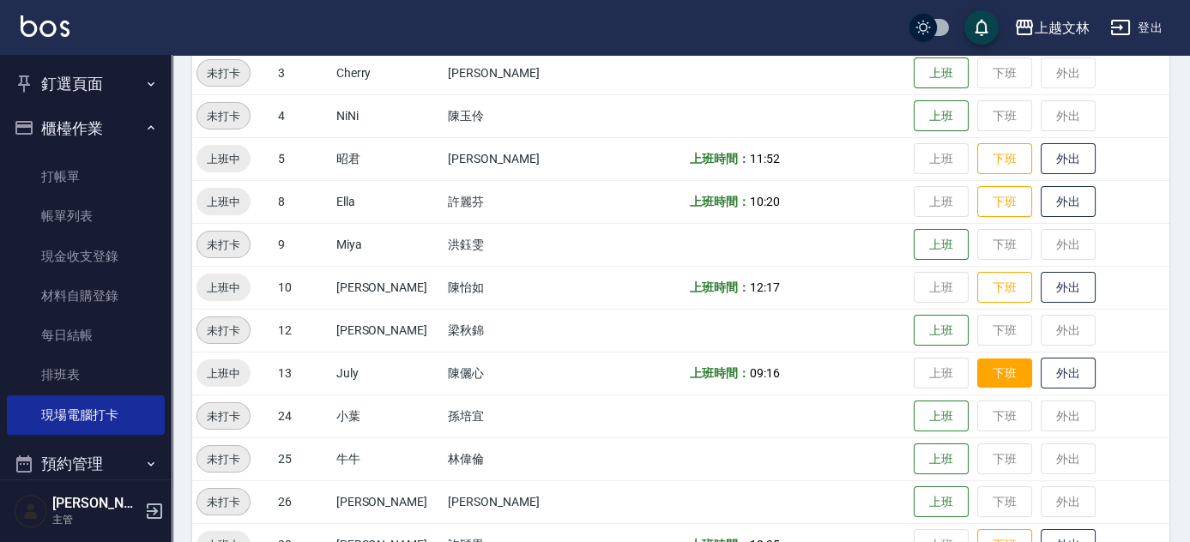
click at [990, 368] on button "下班" at bounding box center [1004, 374] width 55 height 30
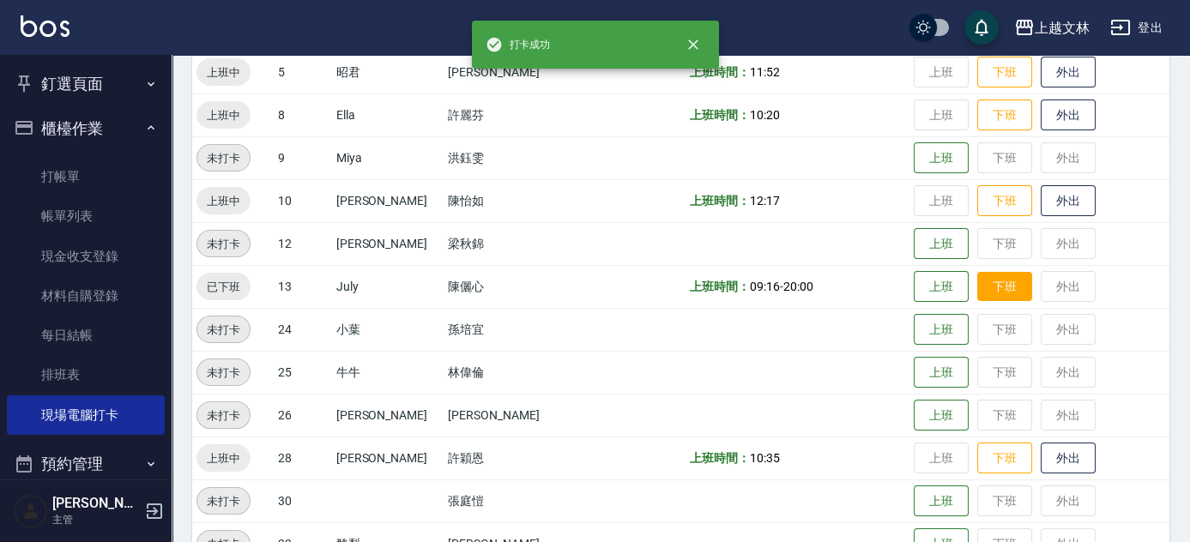
scroll to position [467, 0]
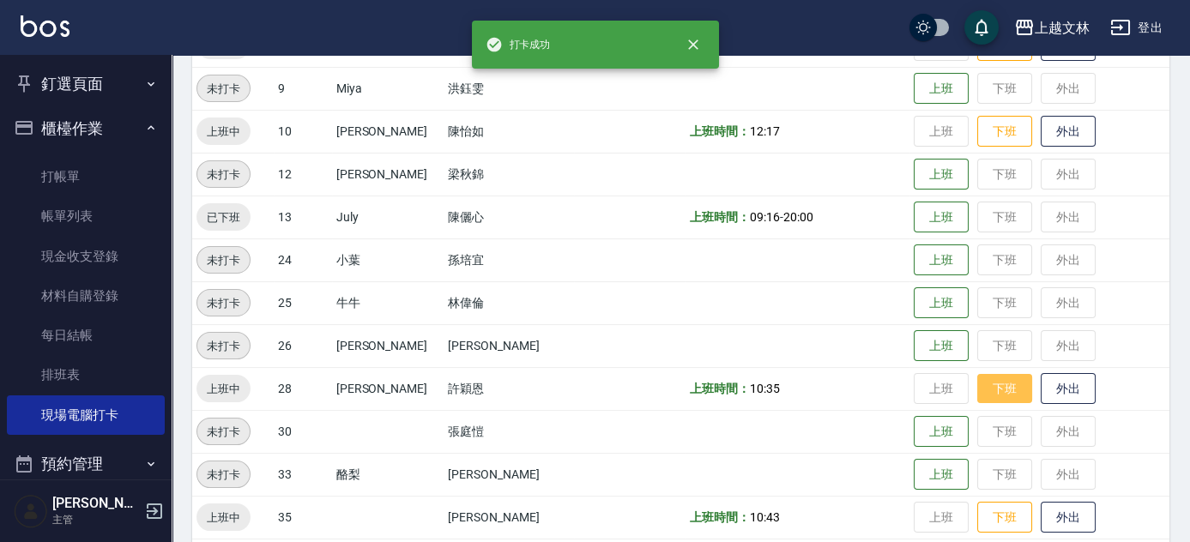
click at [977, 377] on button "下班" at bounding box center [1004, 389] width 55 height 30
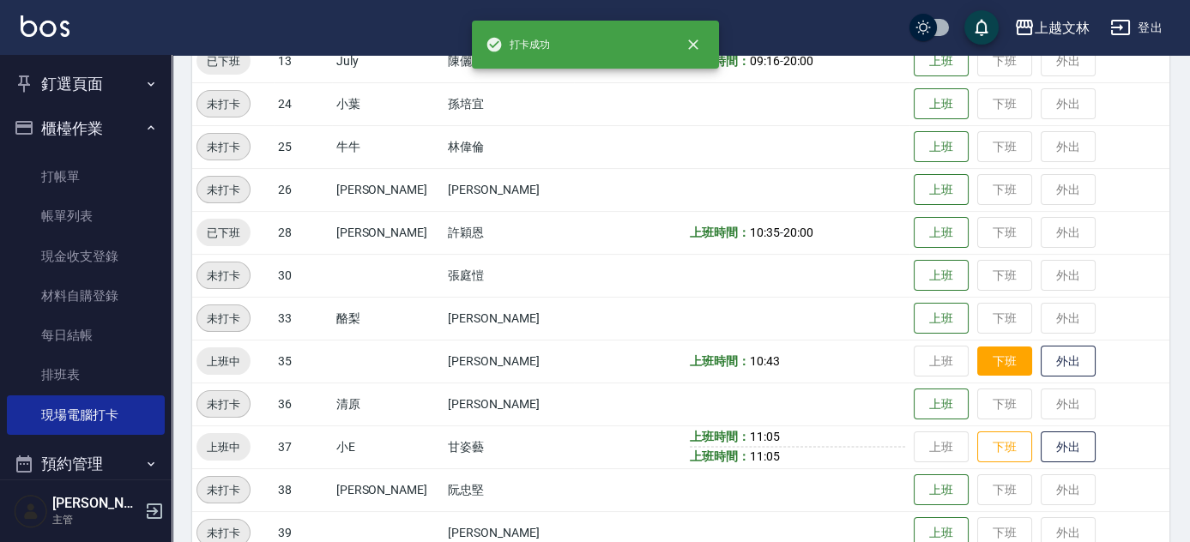
click at [981, 370] on button "下班" at bounding box center [1004, 362] width 55 height 30
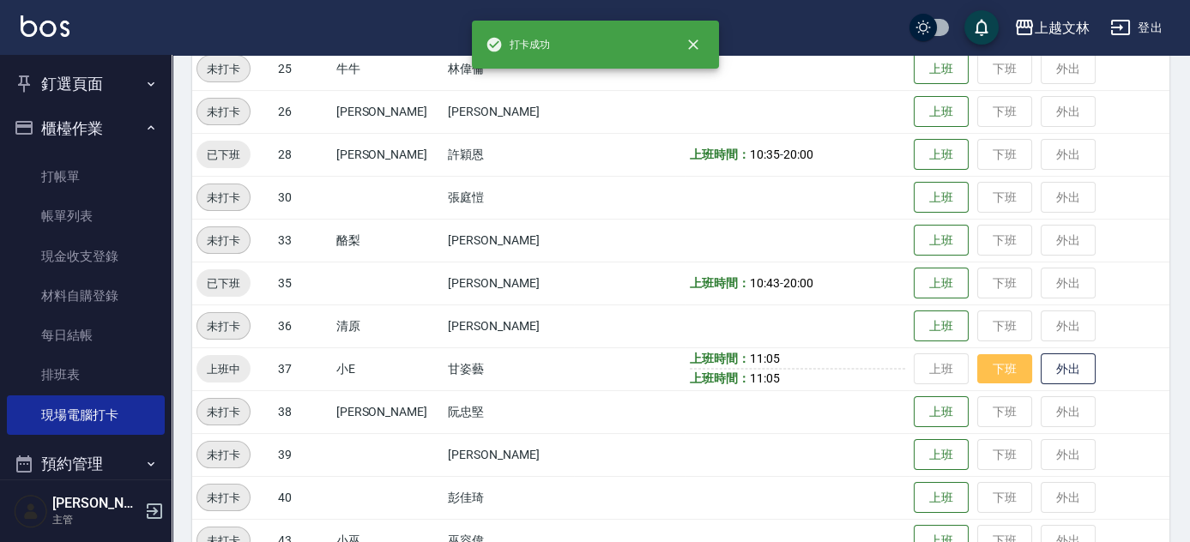
click at [992, 380] on button "下班" at bounding box center [1004, 369] width 55 height 30
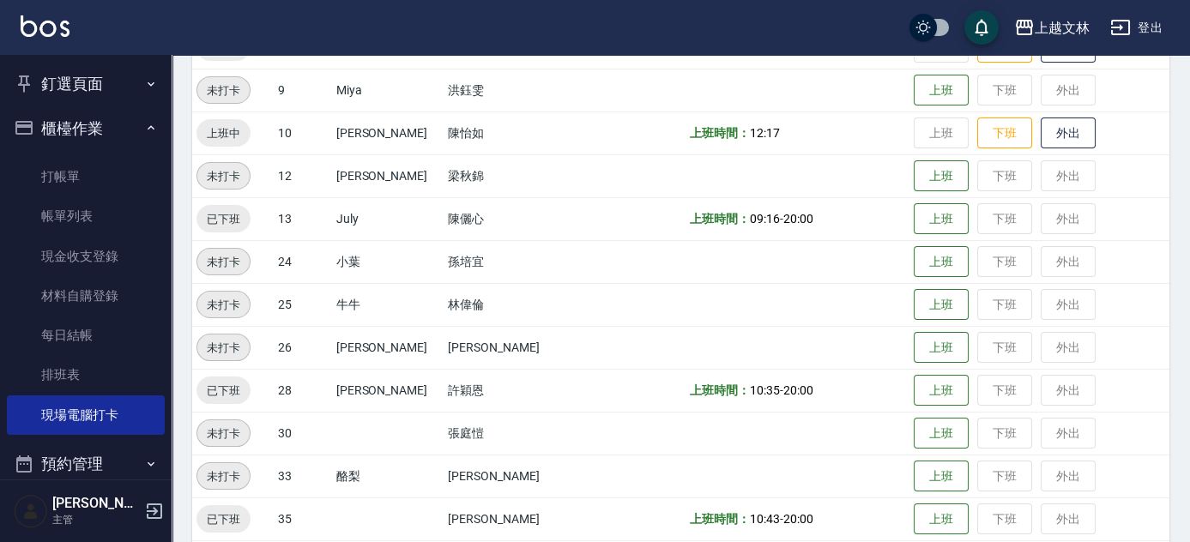
scroll to position [311, 0]
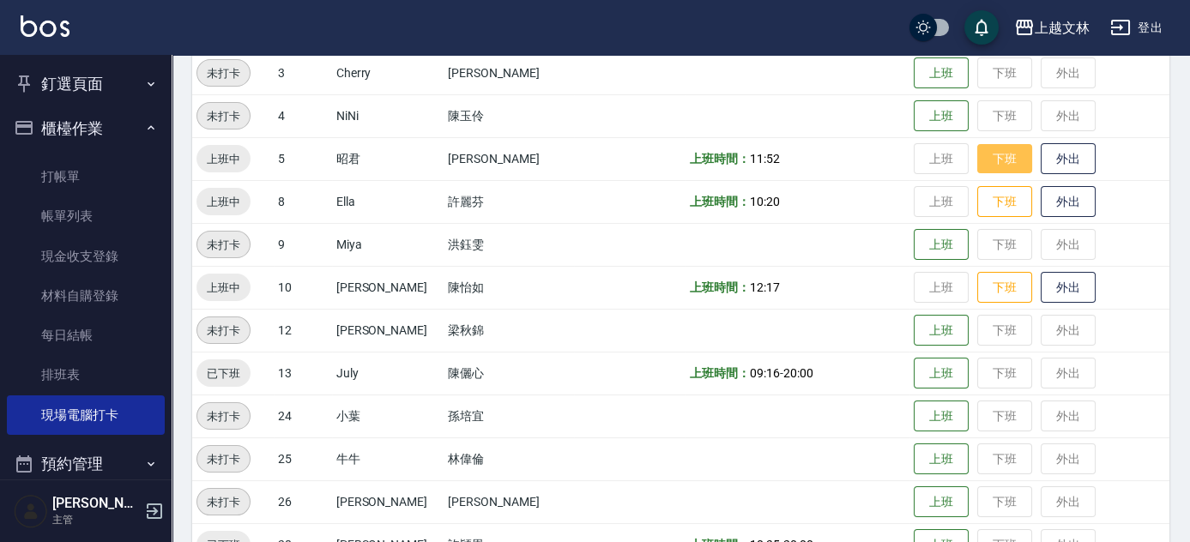
click at [977, 164] on button "下班" at bounding box center [1004, 159] width 55 height 30
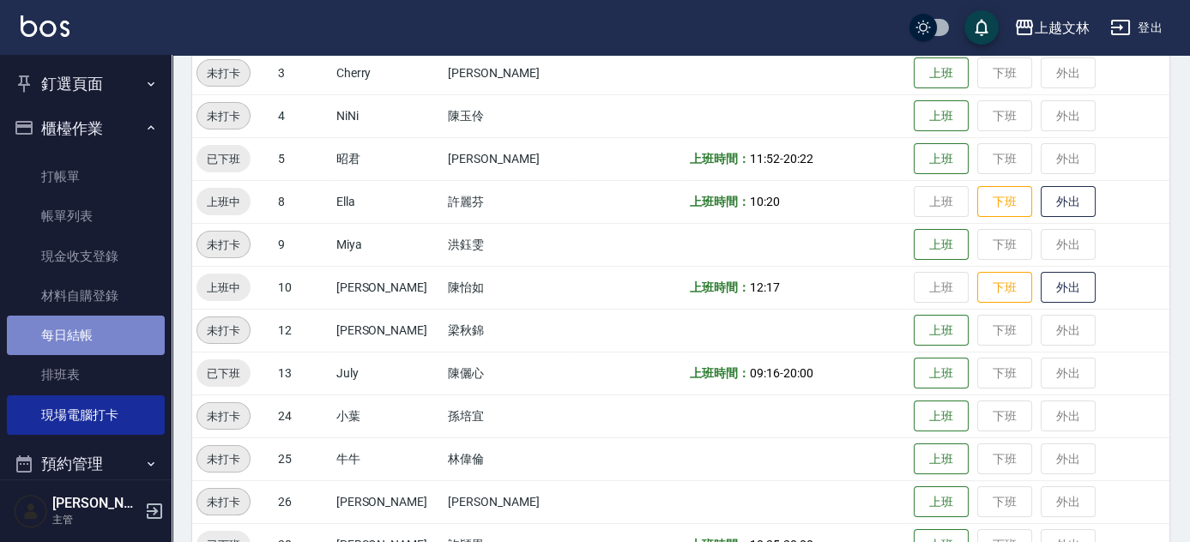
click at [100, 339] on link "每日結帳" at bounding box center [86, 335] width 158 height 39
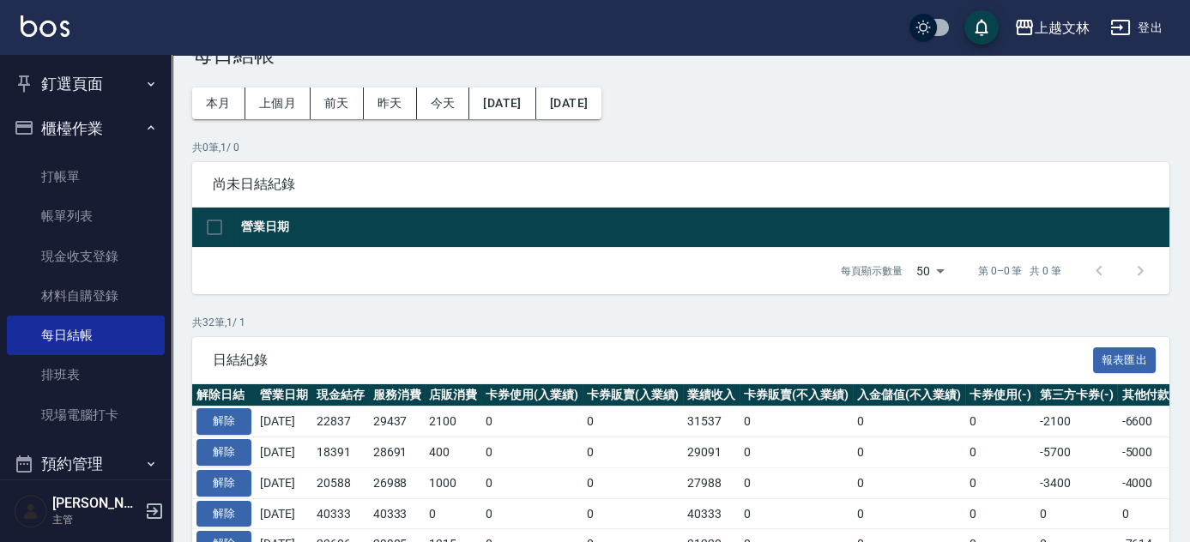
scroll to position [77, 0]
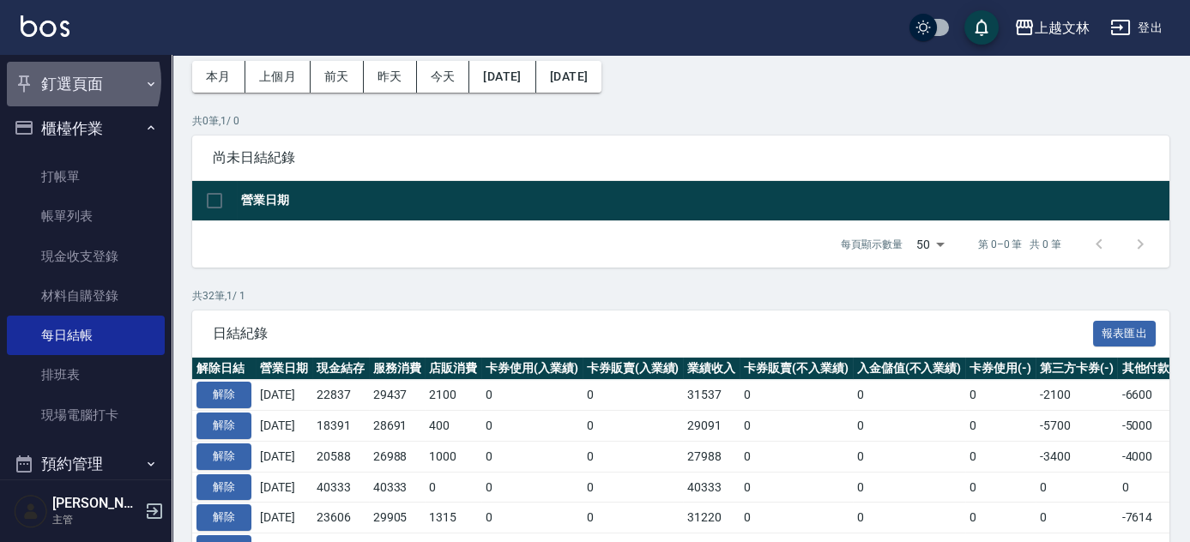
click at [71, 81] on button "釘選頁面" at bounding box center [86, 84] width 158 height 45
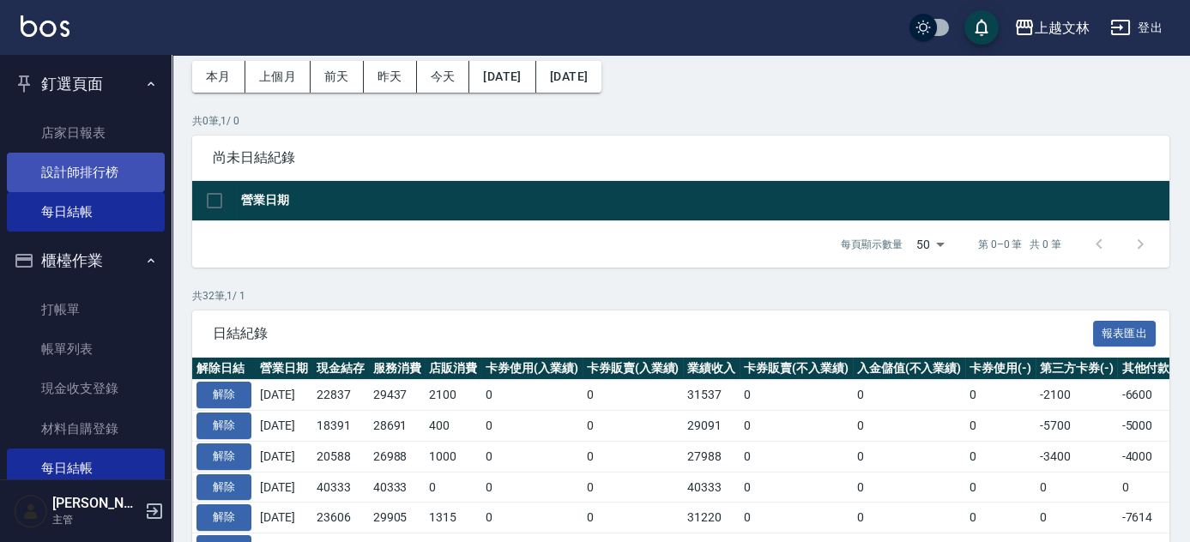
click at [90, 176] on link "設計師排行榜" at bounding box center [86, 172] width 158 height 39
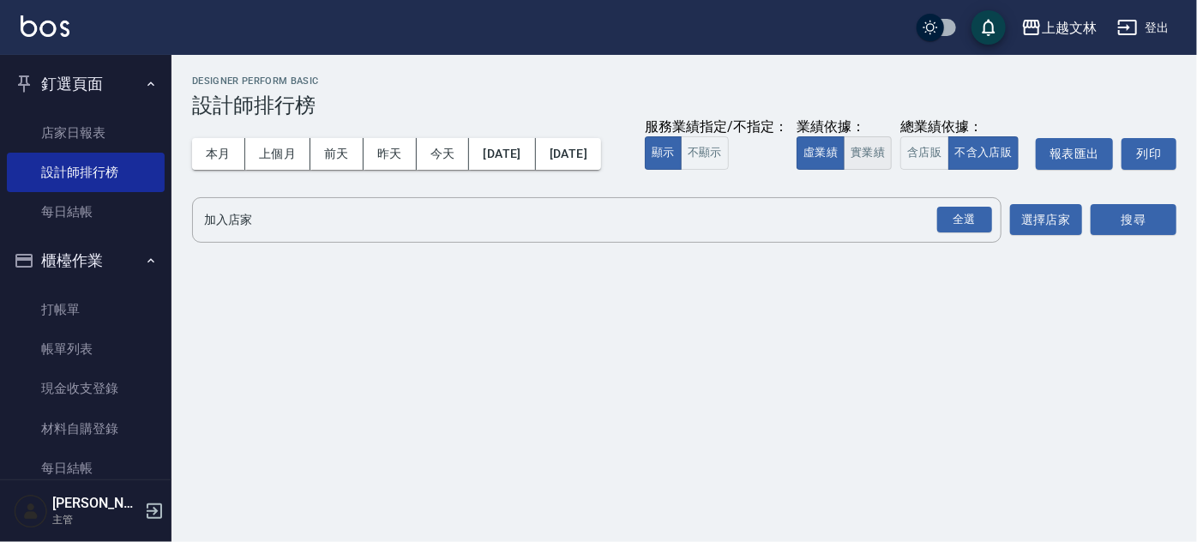
click at [844, 170] on button "實業績" at bounding box center [868, 152] width 48 height 33
click at [954, 233] on div "全選" at bounding box center [965, 220] width 55 height 27
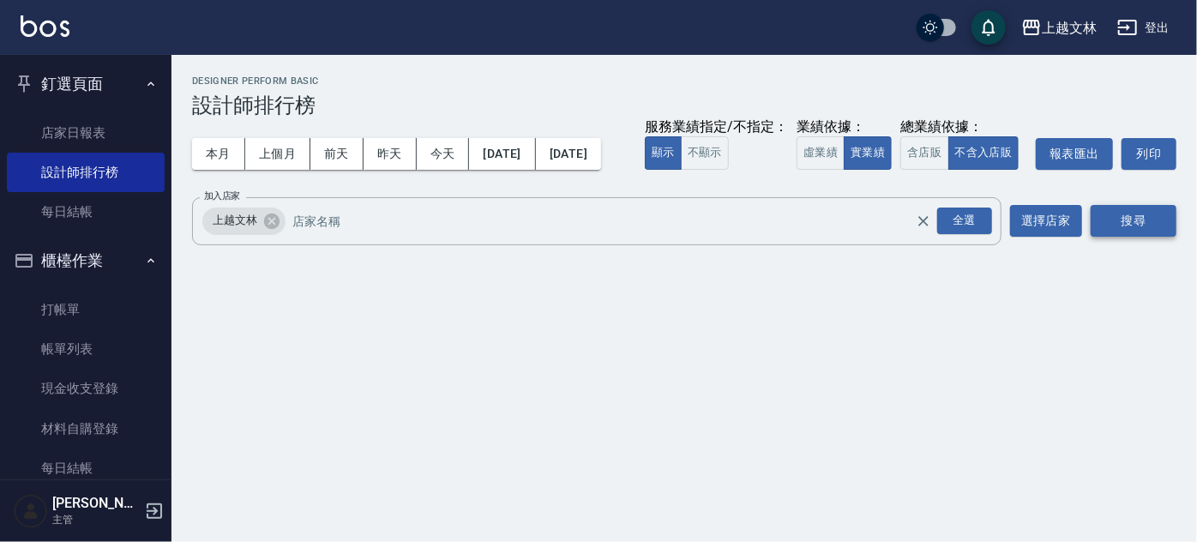
click at [1140, 237] on button "搜尋" at bounding box center [1134, 221] width 86 height 32
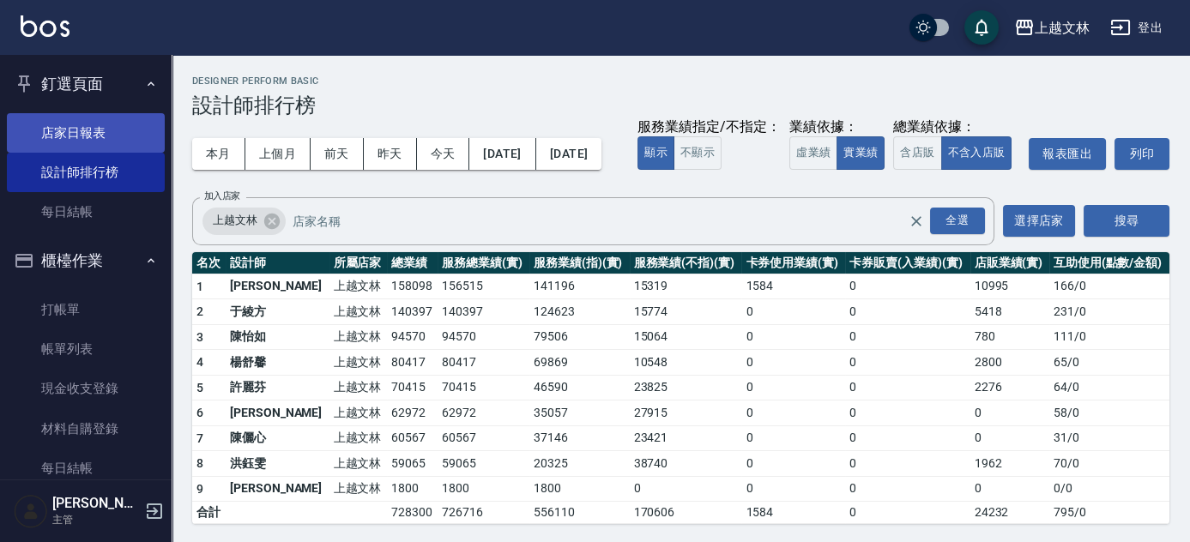
click at [70, 127] on link "店家日報表" at bounding box center [86, 132] width 158 height 39
